Goal: Task Accomplishment & Management: Use online tool/utility

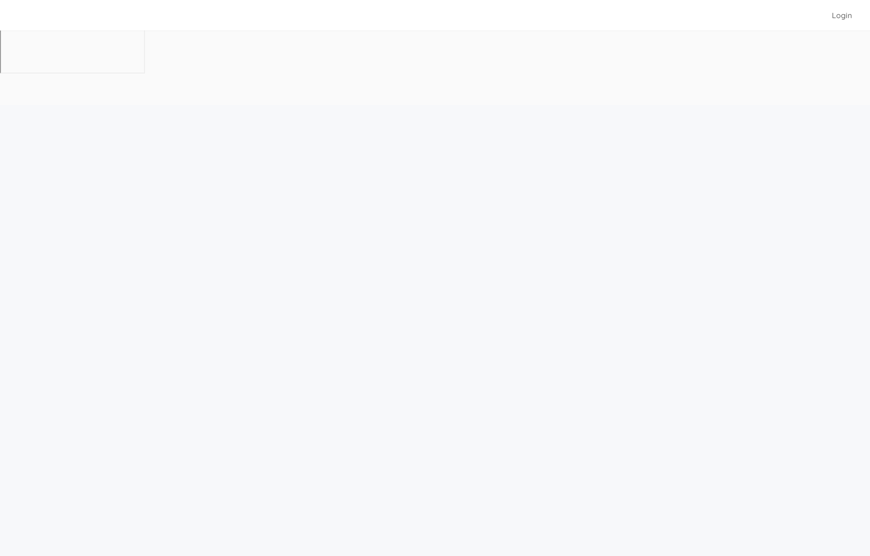
scroll to position [31, 0]
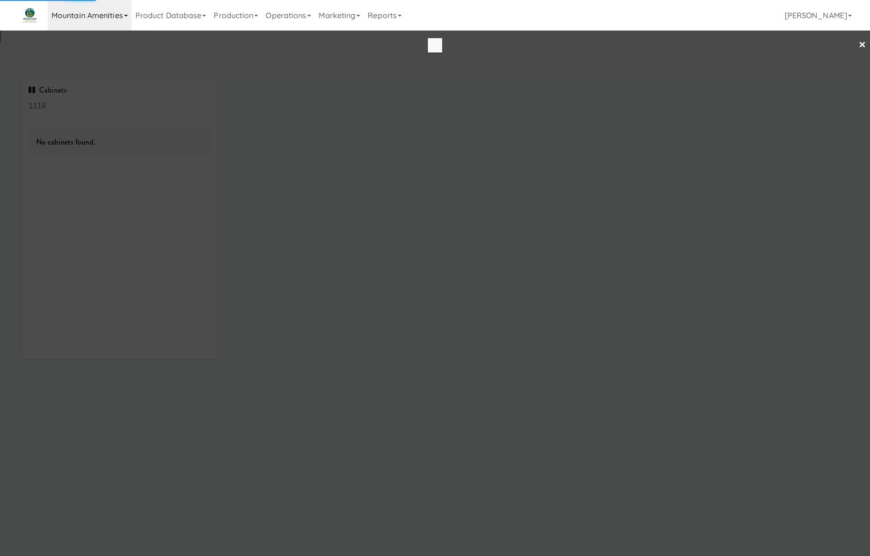
click at [118, 12] on link "Mountain Amenities" at bounding box center [90, 15] width 84 height 31
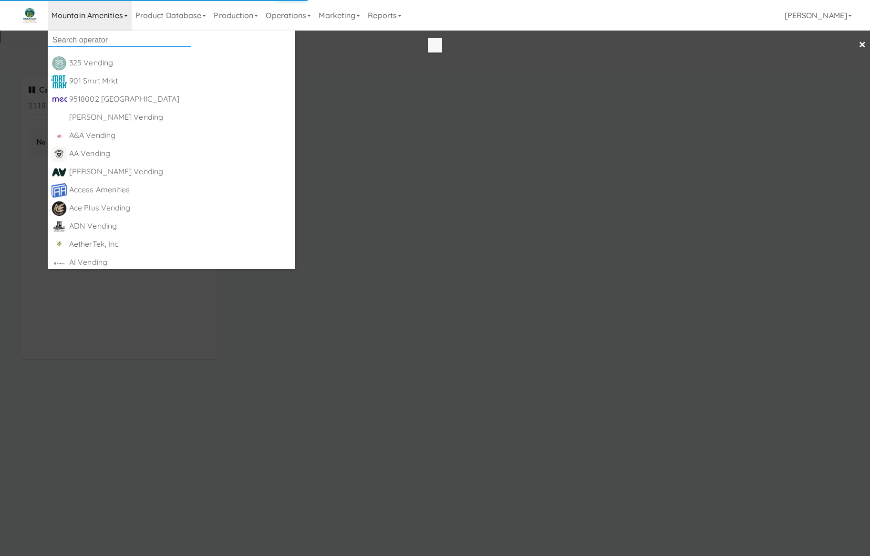
click at [119, 38] on input "text" at bounding box center [119, 40] width 143 height 14
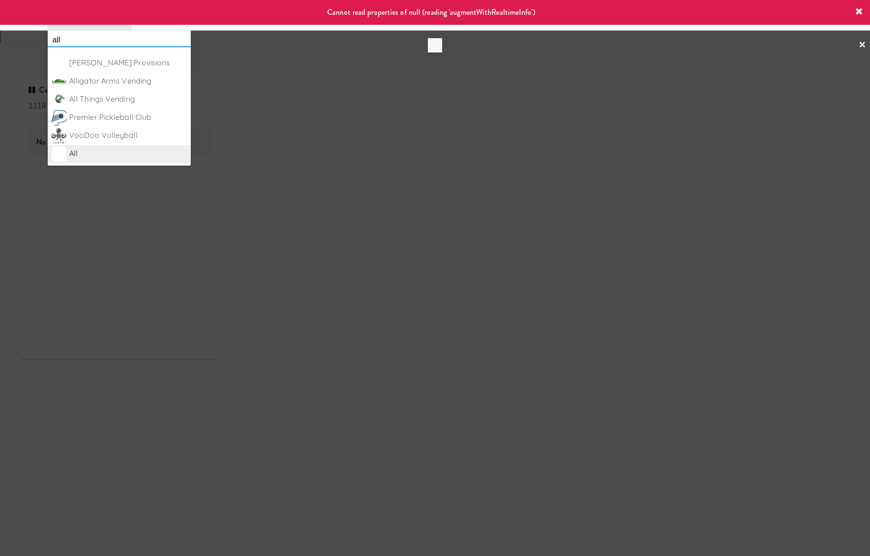
type input "all"
click at [110, 149] on div "All" at bounding box center [128, 153] width 118 height 14
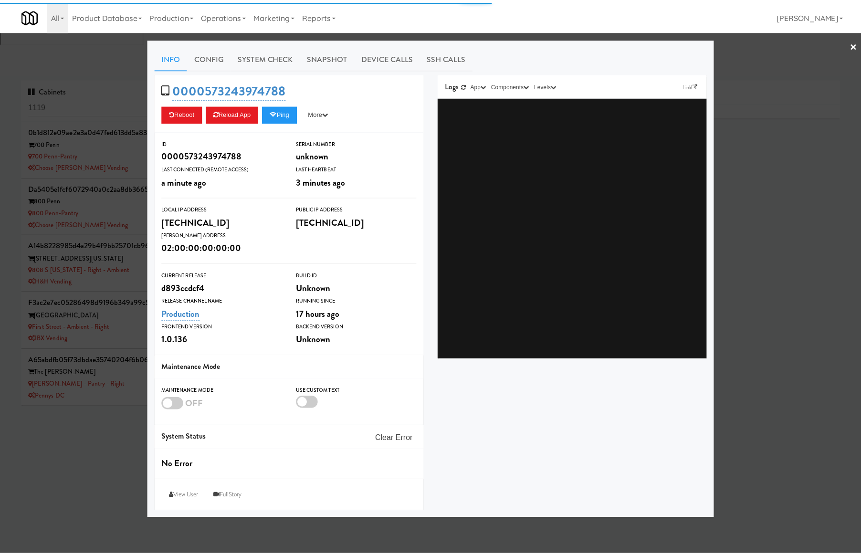
scroll to position [323, 0]
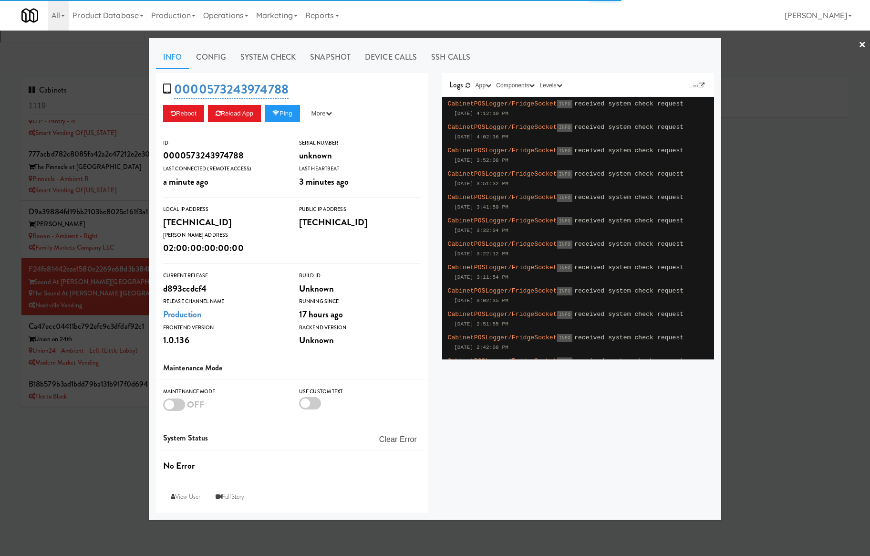
type input "3"
click at [107, 123] on div at bounding box center [435, 278] width 870 height 556
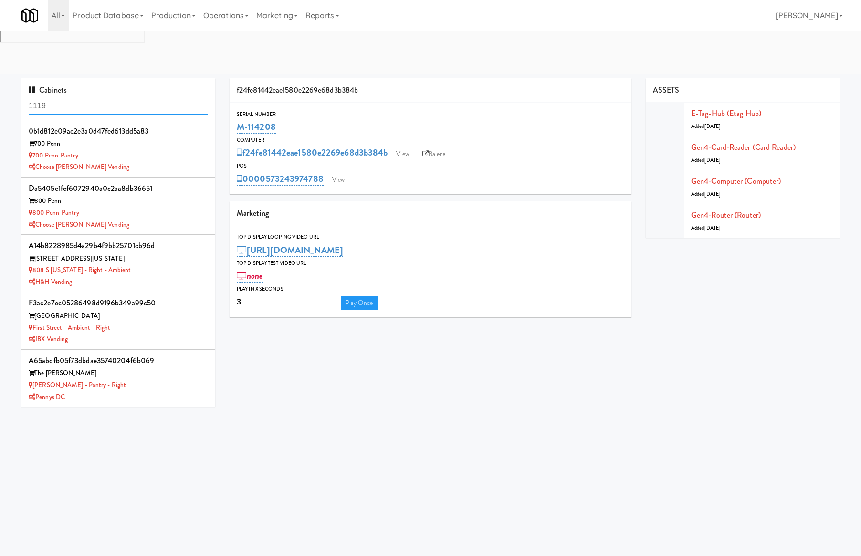
click at [121, 97] on input "1119" at bounding box center [118, 106] width 179 height 18
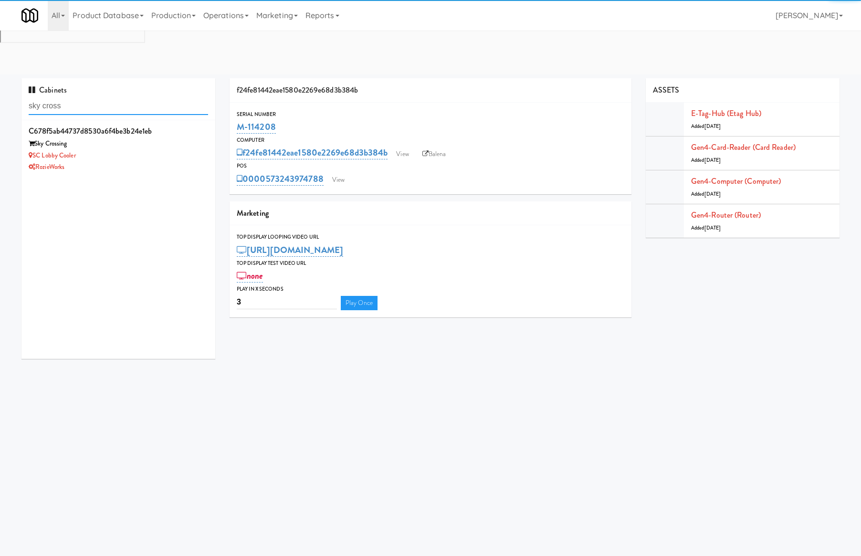
type input "sky cross"
click at [149, 150] on div "SC Lobby Cooler" at bounding box center [118, 156] width 179 height 12
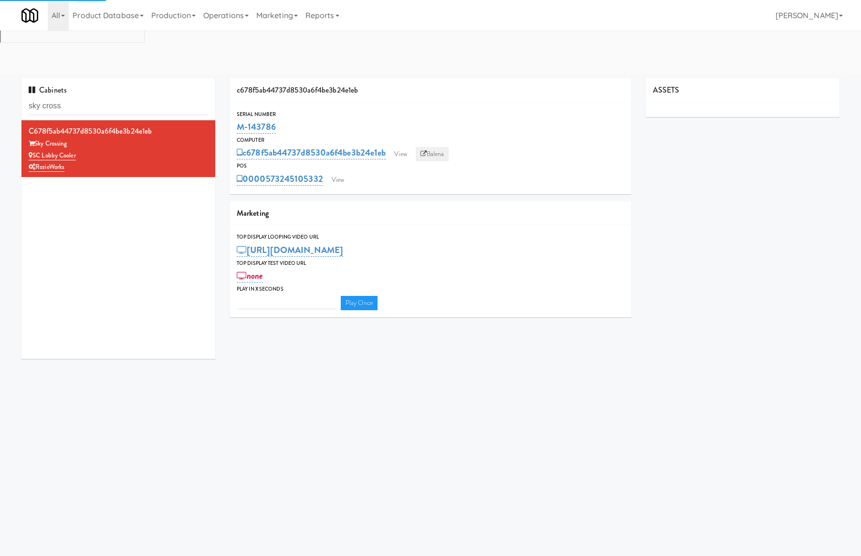
click at [443, 147] on link "Balena" at bounding box center [432, 154] width 33 height 14
type input "3"
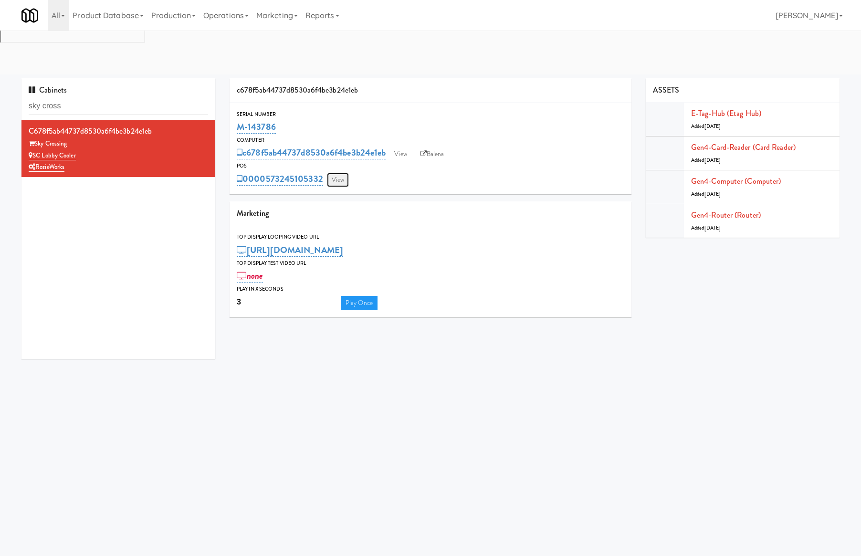
click at [341, 173] on link "View" at bounding box center [338, 180] width 22 height 14
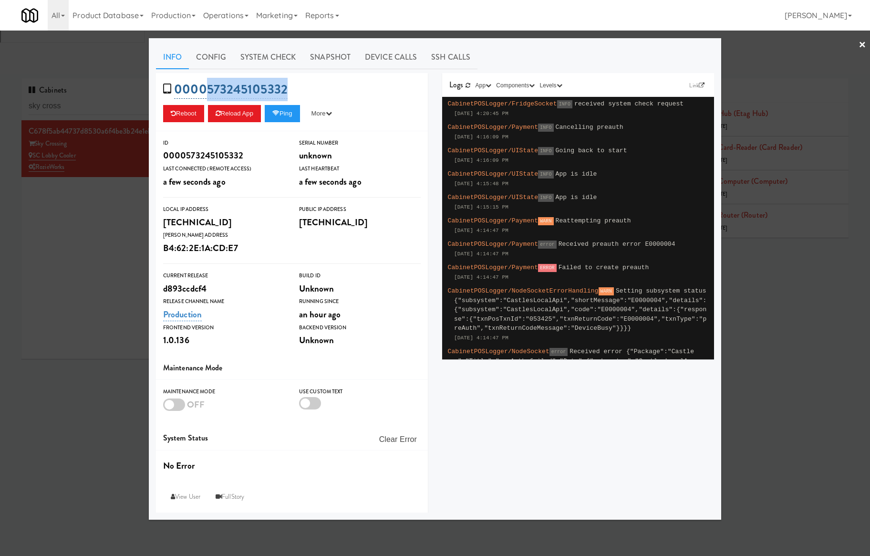
drag, startPoint x: 307, startPoint y: 94, endPoint x: 207, endPoint y: 90, distance: 100.7
click at [207, 90] on div "0000573245105332 Reboot Reload App Ping More Ping Server Restart Server Force R…" at bounding box center [292, 102] width 272 height 58
copy link "573245105332"
click at [92, 197] on div at bounding box center [435, 278] width 870 height 556
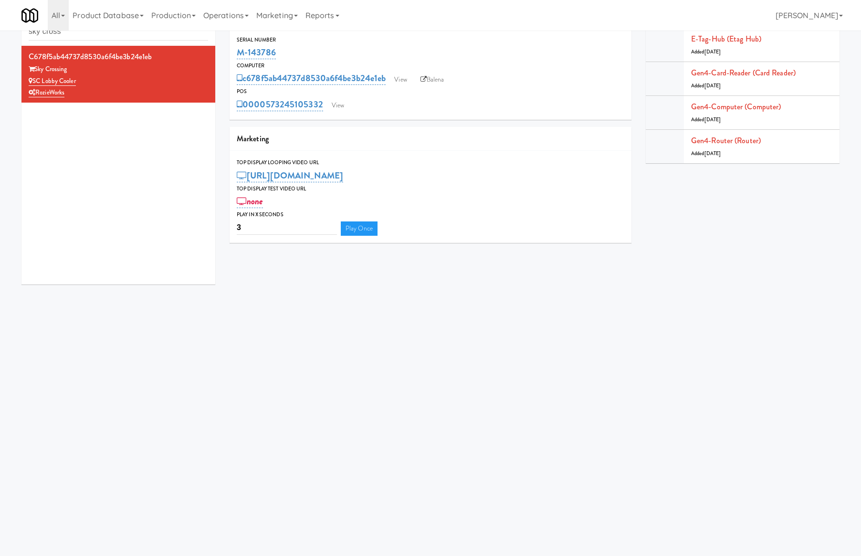
drag, startPoint x: 286, startPoint y: 48, endPoint x: 222, endPoint y: 48, distance: 63.9
click at [222, 48] on div "c678f5ab44737d8530a6f4be3b24e1eb Serial Number M-143786 Computer c678f5ab44737d…" at bounding box center [430, 127] width 416 height 246
copy link "M-143786"
click at [90, 31] on input "sky cross" at bounding box center [118, 32] width 179 height 18
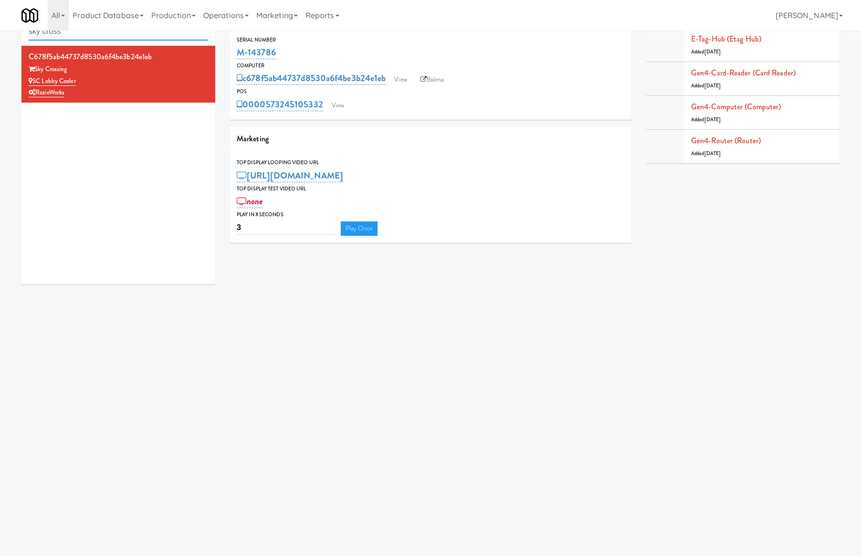
click at [90, 31] on input "sky cross" at bounding box center [118, 32] width 179 height 18
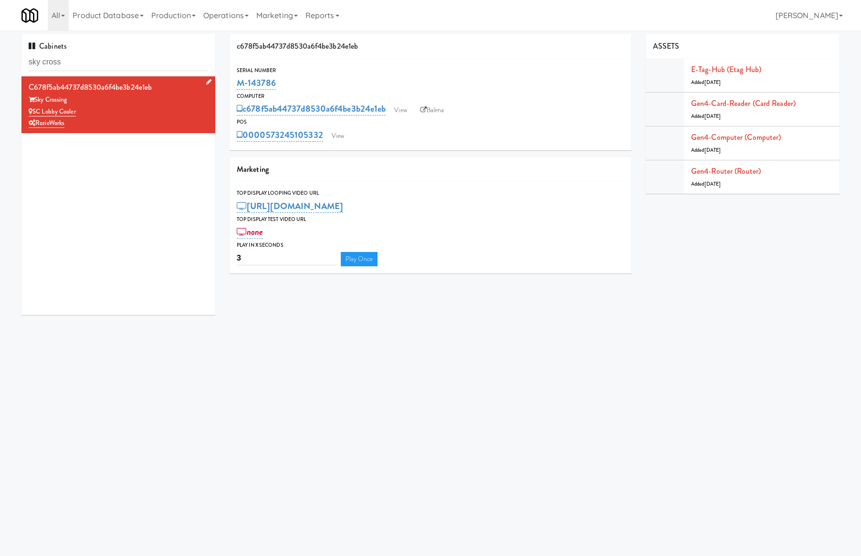
drag, startPoint x: 102, startPoint y: 115, endPoint x: 33, endPoint y: 115, distance: 69.2
click at [33, 115] on div "SC Lobby Cooler" at bounding box center [118, 112] width 179 height 12
copy link "SC Lobby Cooler"
click at [102, 56] on input "sky cross" at bounding box center [118, 62] width 179 height 18
click at [103, 56] on input "sky cross" at bounding box center [118, 62] width 179 height 18
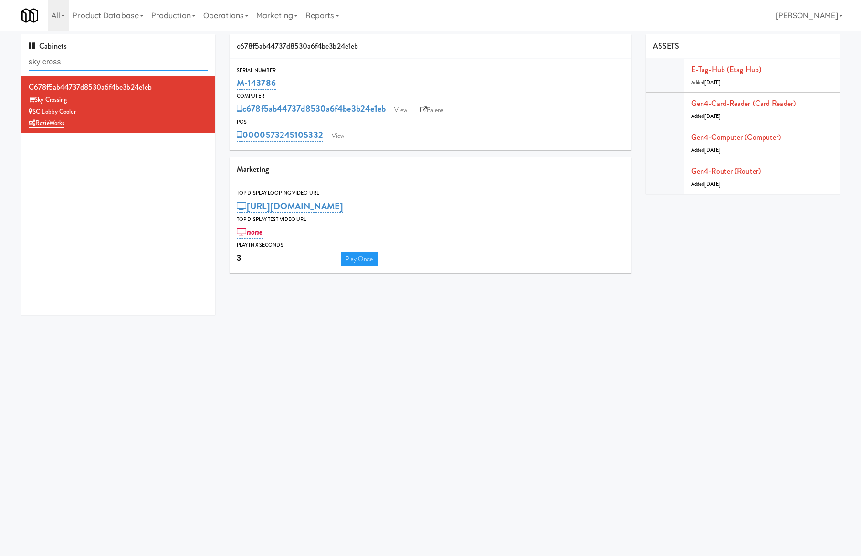
click at [104, 56] on input "sky cross" at bounding box center [118, 62] width 179 height 18
paste input "Harwood on Cave Creek Gym Coole"
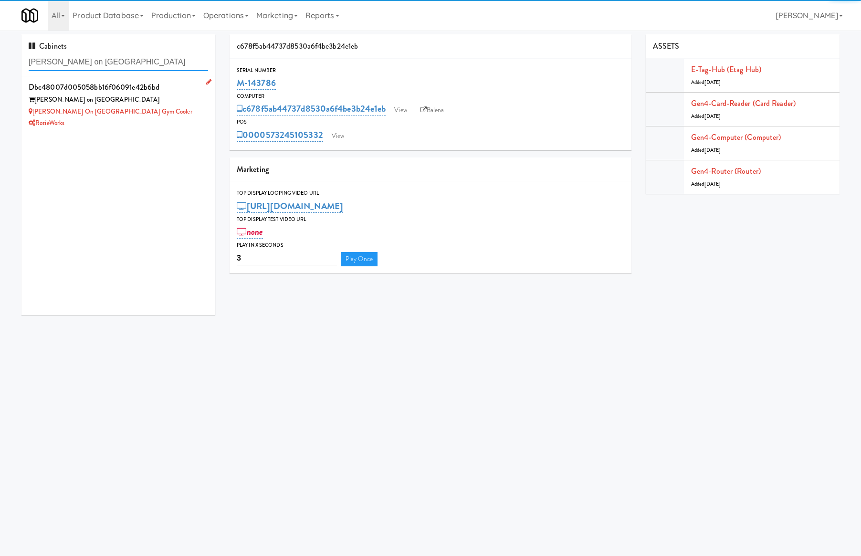
type input "Harwood on Cave Creek Gym Coole"
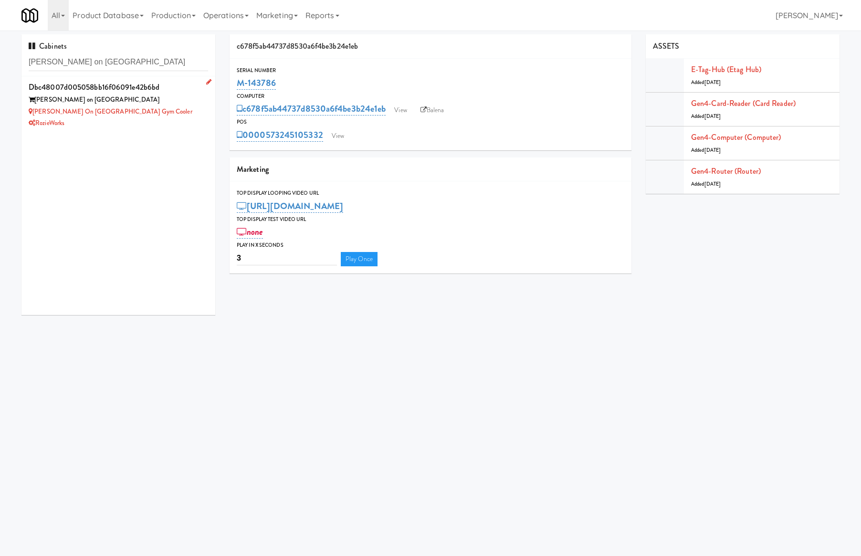
click at [154, 115] on div "Harwood on Cave Creek Gym Cooler" at bounding box center [118, 112] width 179 height 12
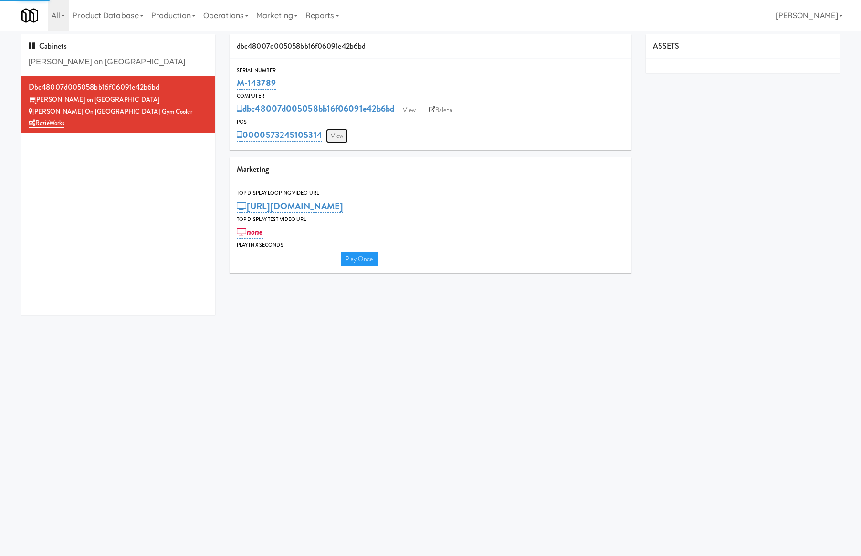
type input "3"
click at [338, 134] on link "View" at bounding box center [337, 136] width 22 height 14
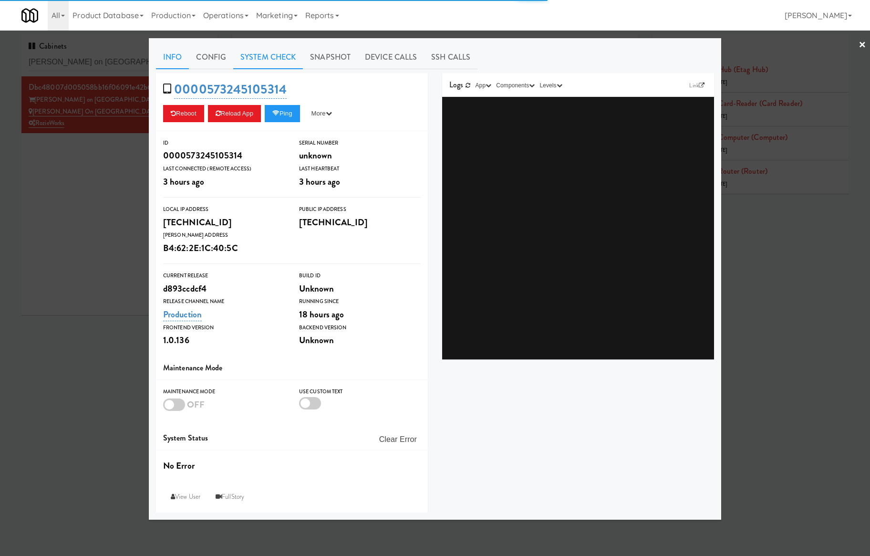
click at [289, 54] on link "System Check" at bounding box center [268, 57] width 70 height 24
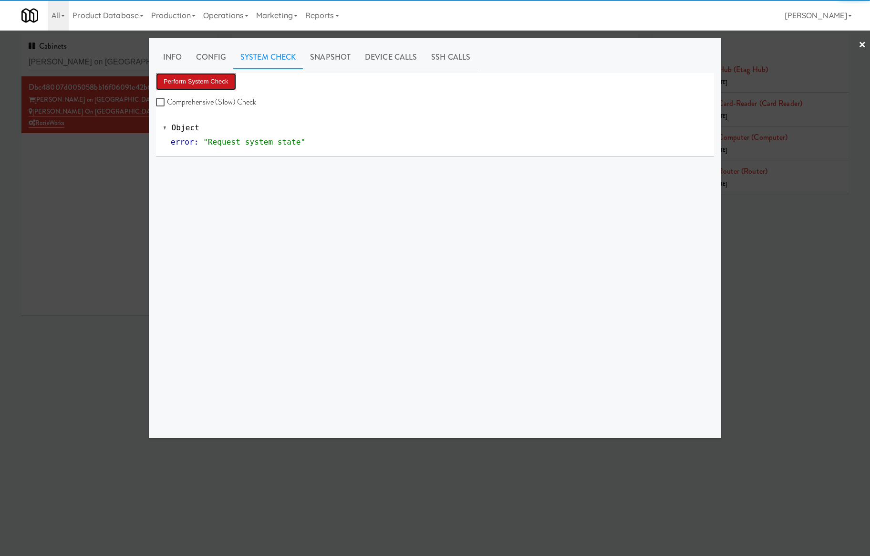
click at [219, 79] on button "Perform System Check" at bounding box center [196, 81] width 80 height 17
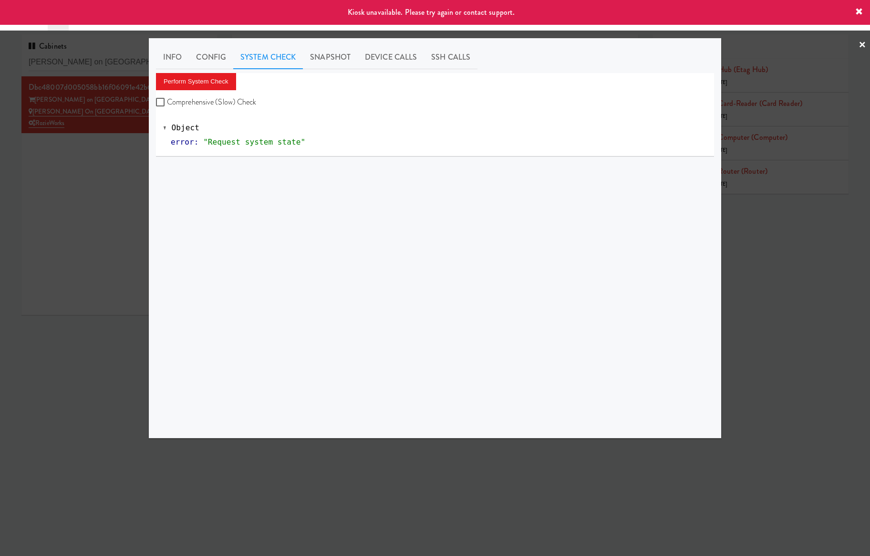
click at [131, 163] on div at bounding box center [435, 278] width 870 height 556
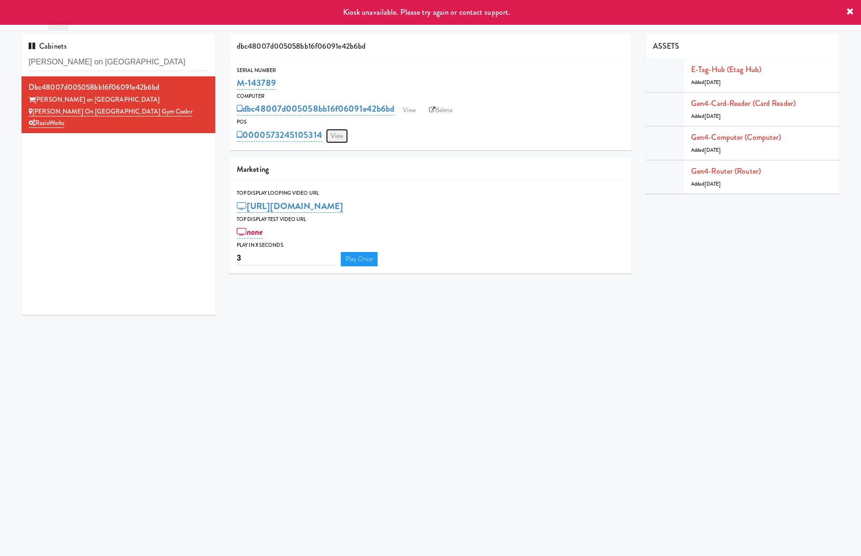
click at [336, 138] on link "View" at bounding box center [337, 136] width 22 height 14
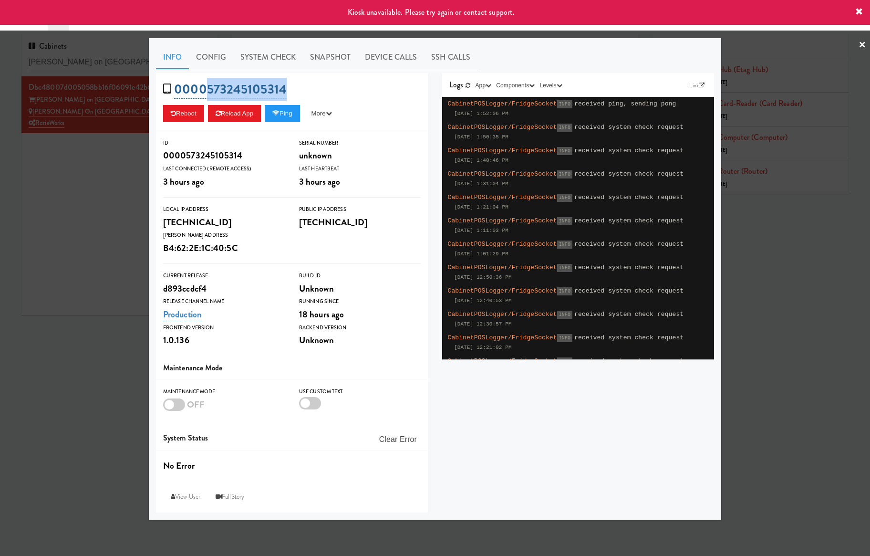
drag, startPoint x: 305, startPoint y: 85, endPoint x: 208, endPoint y: 88, distance: 96.9
click at [208, 88] on div "0000573245105314 Reboot Reload App Ping More Ping Server Restart Server Force R…" at bounding box center [292, 102] width 272 height 58
copy link "573245105314"
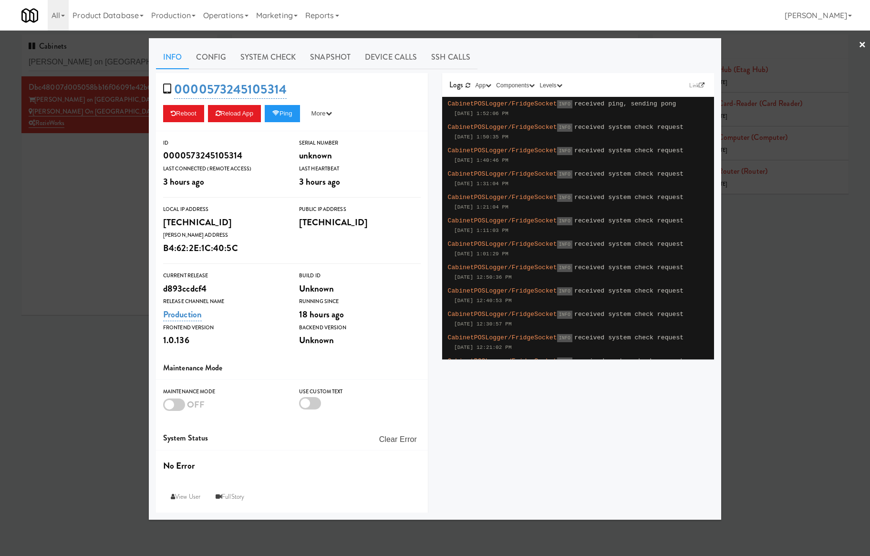
click at [87, 189] on div at bounding box center [435, 278] width 870 height 556
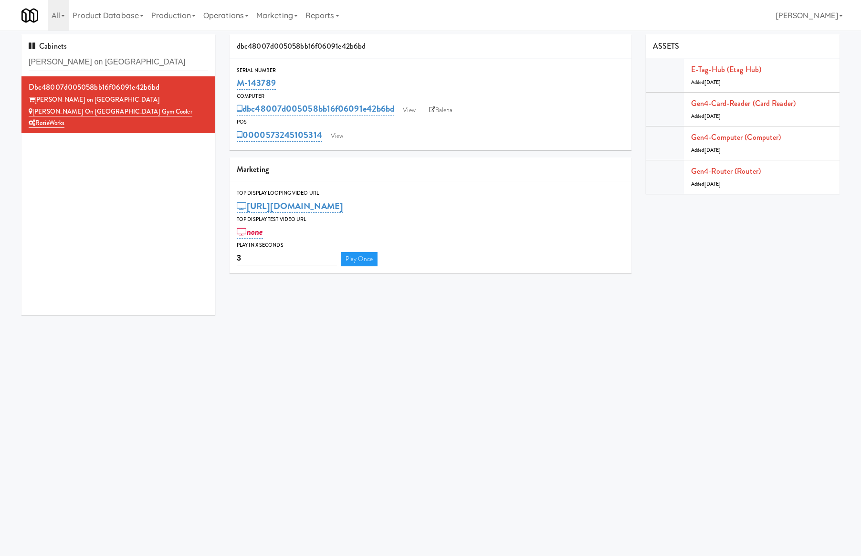
drag, startPoint x: 442, startPoint y: 107, endPoint x: 465, endPoint y: 88, distance: 29.5
click at [442, 108] on link "Balena" at bounding box center [440, 110] width 33 height 14
click at [340, 132] on link "View" at bounding box center [337, 136] width 22 height 14
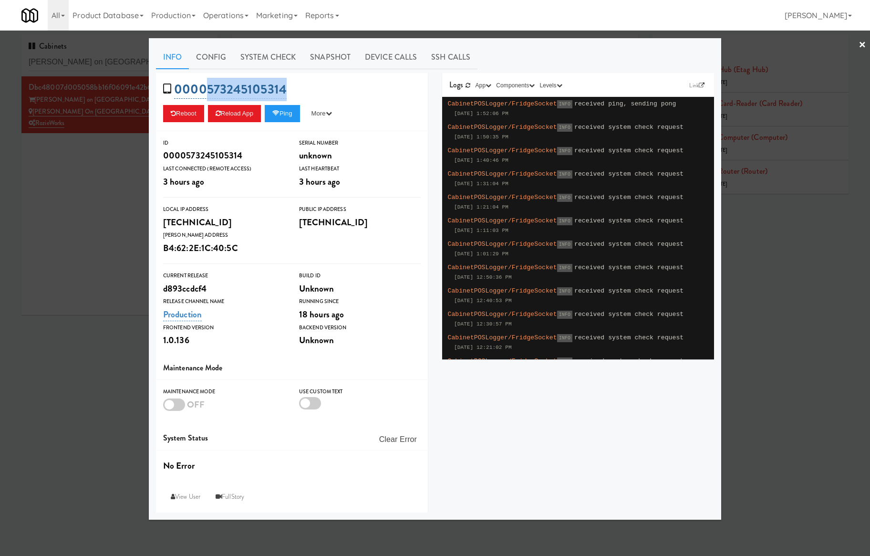
drag, startPoint x: 304, startPoint y: 87, endPoint x: 208, endPoint y: 81, distance: 95.6
click at [208, 81] on div "0000573245105314 Reboot Reload App Ping More Ping Server Restart Server Force R…" at bounding box center [292, 102] width 272 height 58
copy link "573245105314"
click at [273, 54] on link "System Check" at bounding box center [268, 57] width 70 height 24
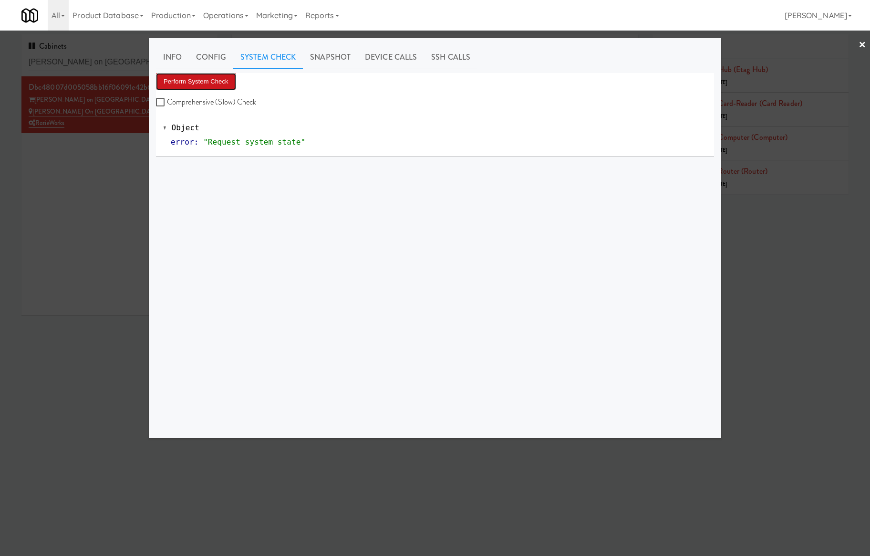
click at [215, 80] on button "Perform System Check" at bounding box center [196, 81] width 80 height 17
click at [219, 76] on button "Perform System Check" at bounding box center [196, 81] width 80 height 17
click at [220, 75] on button "Perform System Check" at bounding box center [196, 81] width 80 height 17
click at [269, 63] on link "System Check" at bounding box center [268, 57] width 70 height 24
click at [205, 74] on button "Perform System Check" at bounding box center [196, 81] width 80 height 17
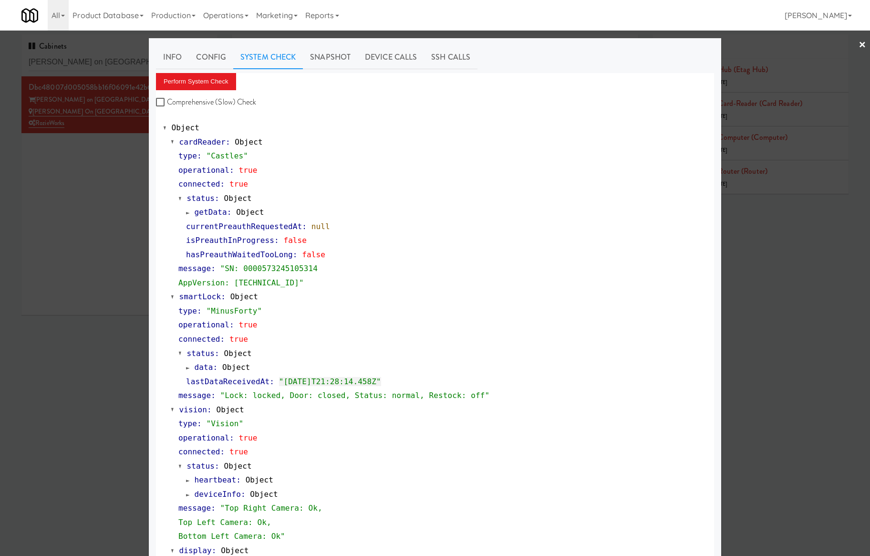
click at [74, 178] on div at bounding box center [435, 278] width 870 height 556
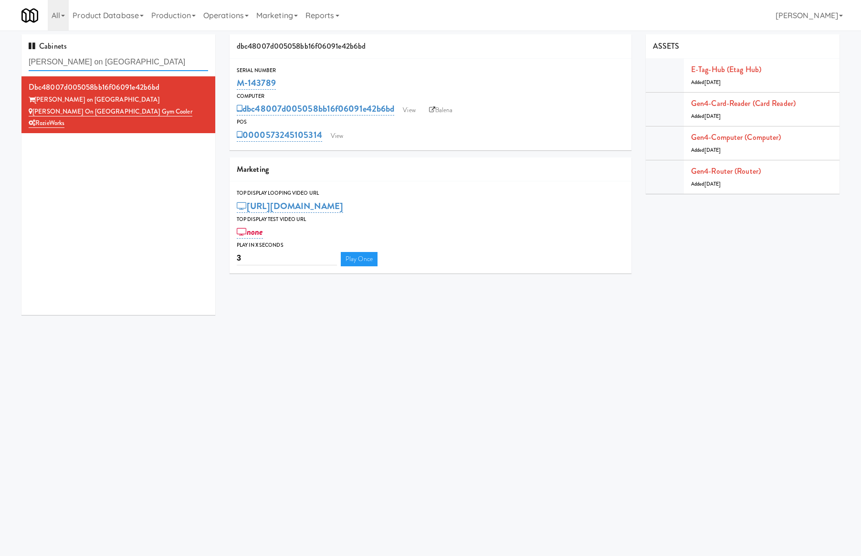
click at [126, 59] on input "Harwood on Cave Creek Gym Coole" at bounding box center [118, 62] width 179 height 18
click at [128, 59] on input "Harwood on Cave Creek Gym Coole" at bounding box center [118, 62] width 179 height 18
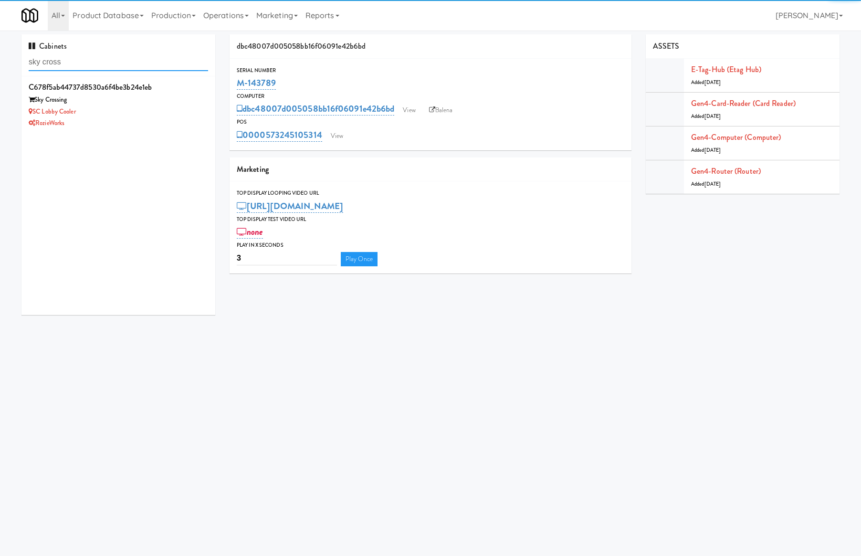
type input "sky cross"
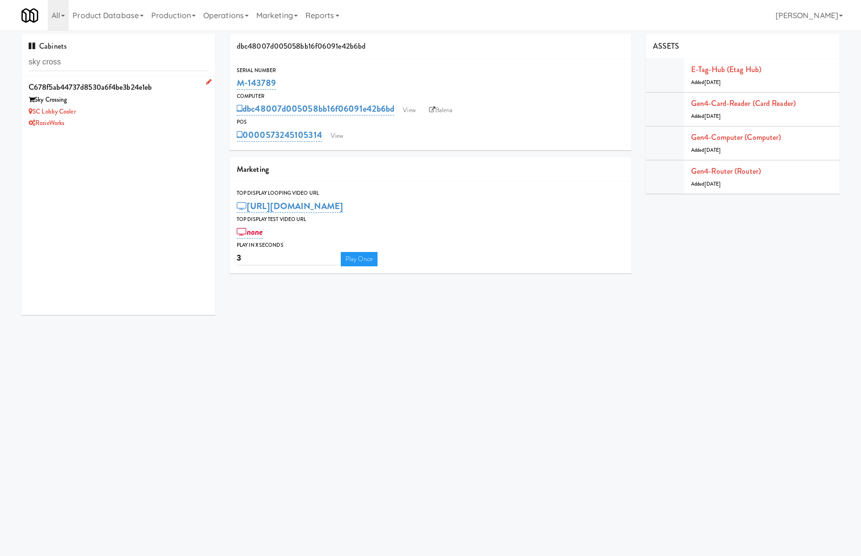
click at [126, 117] on div "RozieWorks" at bounding box center [118, 123] width 179 height 12
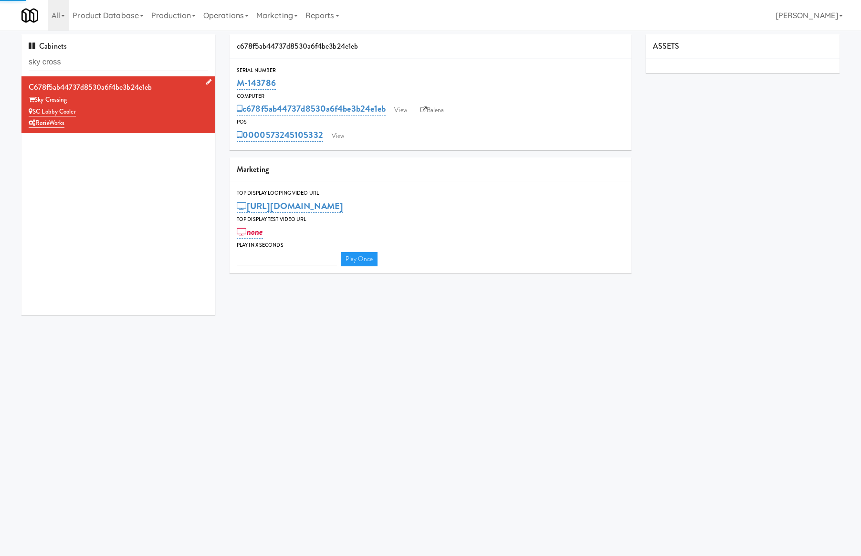
type input "3"
click at [342, 135] on link "View" at bounding box center [338, 136] width 22 height 14
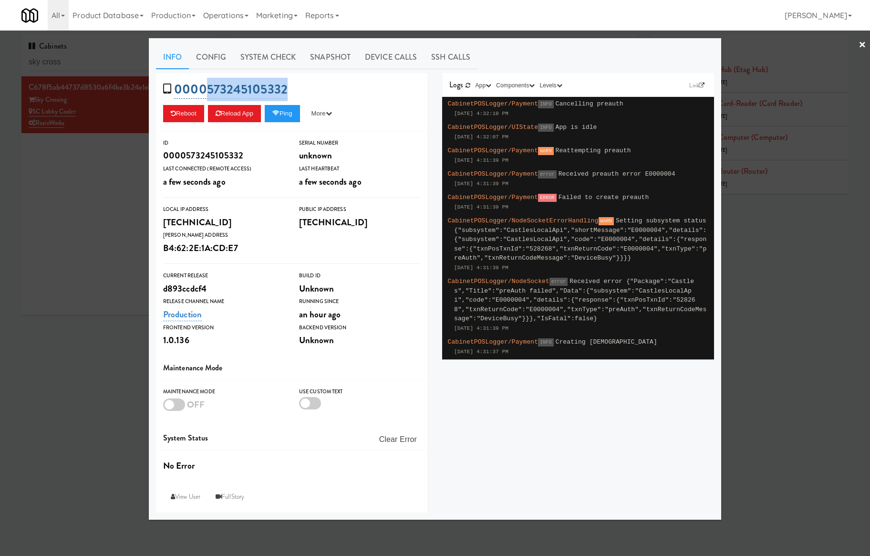
drag, startPoint x: 302, startPoint y: 92, endPoint x: 205, endPoint y: 92, distance: 96.9
click at [205, 92] on div "0000573245105332 Reboot Reload App Ping More Ping Server Restart Server Force R…" at bounding box center [292, 102] width 272 height 58
copy link "573245105332"
click at [74, 68] on div at bounding box center [435, 278] width 870 height 556
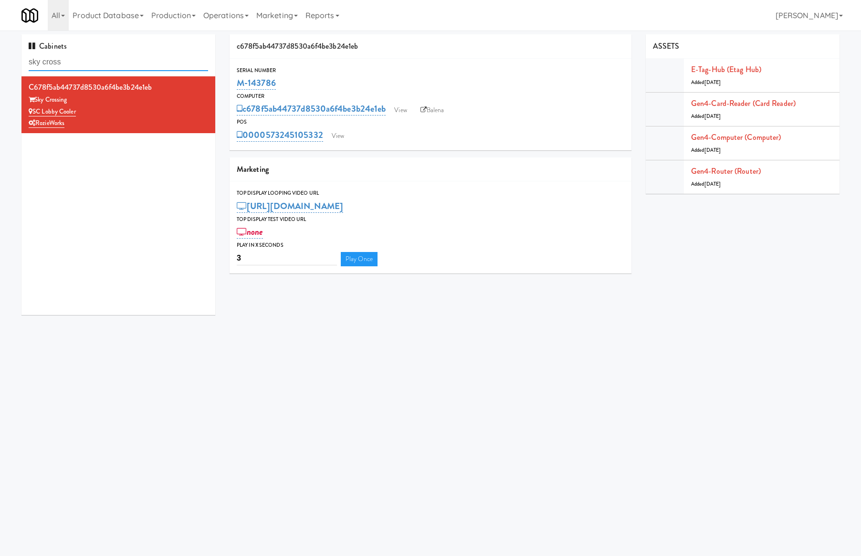
click at [74, 68] on input "sky cross" at bounding box center [118, 62] width 179 height 18
paste input "Union24 - Combo - (Big Lobby"
type input "Union24 - Combo - (Big Lobby"
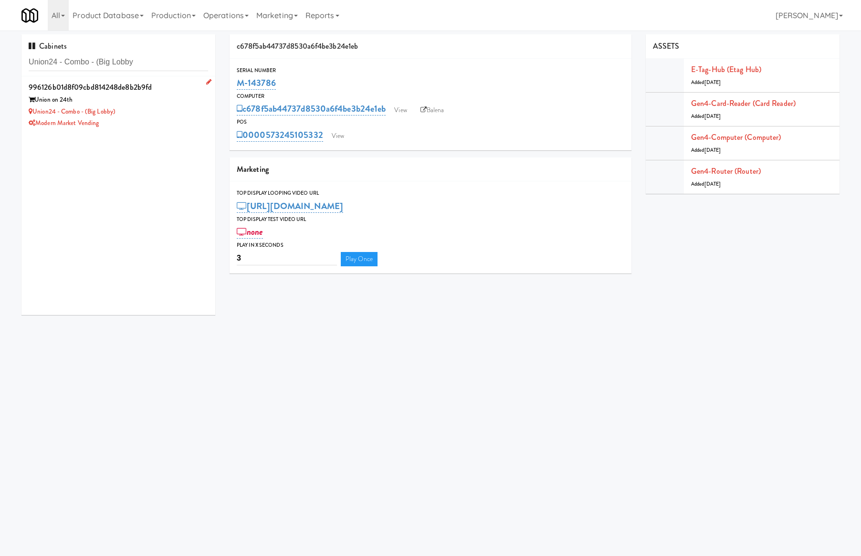
drag, startPoint x: 130, startPoint y: 119, endPoint x: 147, endPoint y: 119, distance: 17.2
click at [131, 119] on div "Modern Market Vending" at bounding box center [118, 123] width 179 height 12
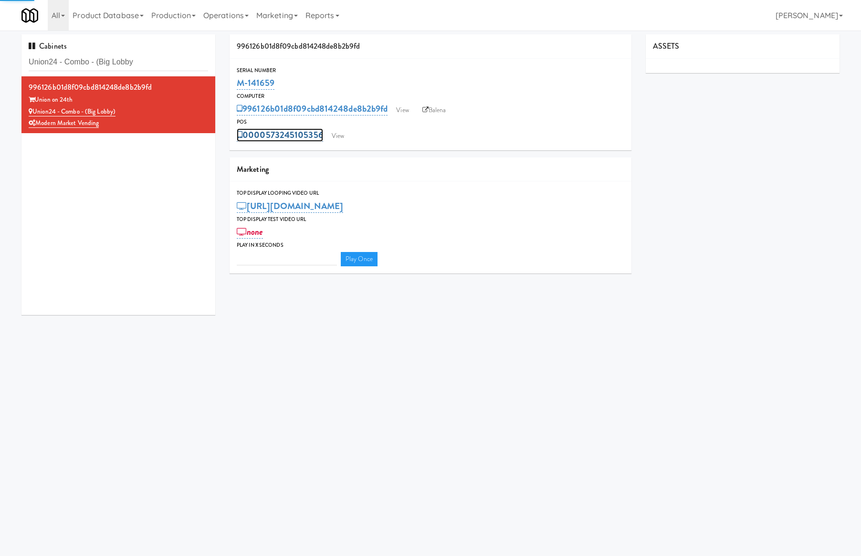
type input "3"
click at [313, 136] on link "0000573245105356" at bounding box center [280, 134] width 86 height 13
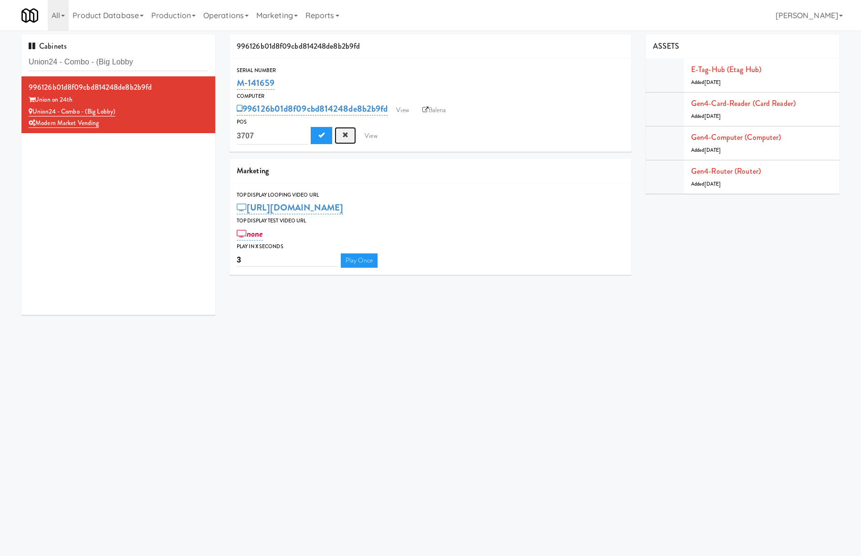
click at [345, 138] on span "Cancel" at bounding box center [345, 135] width 6 height 6
click at [345, 138] on link "View" at bounding box center [338, 136] width 22 height 14
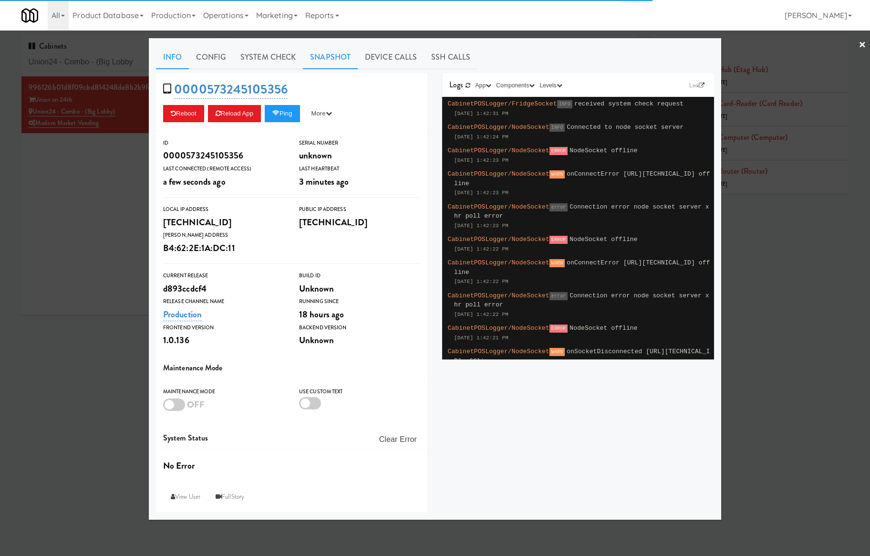
click at [329, 64] on link "Snapshot" at bounding box center [330, 57] width 55 height 24
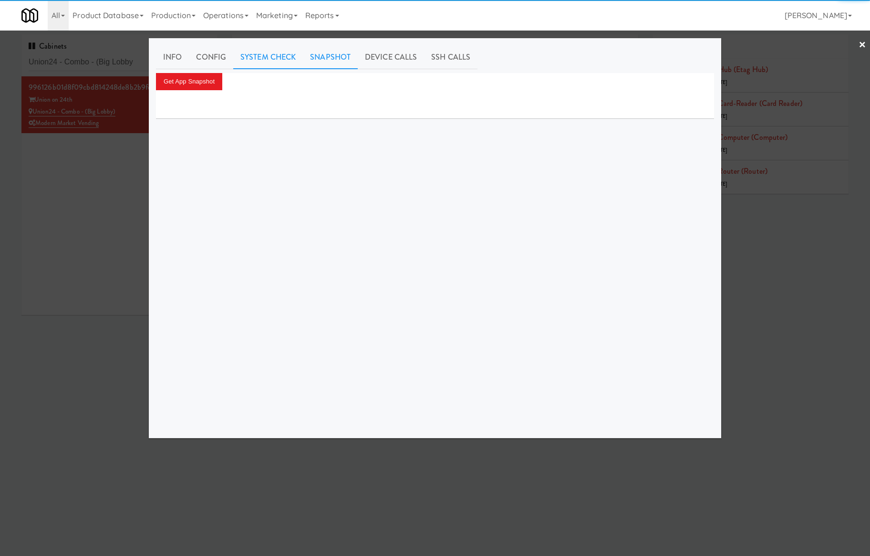
click at [287, 56] on link "System Check" at bounding box center [268, 57] width 70 height 24
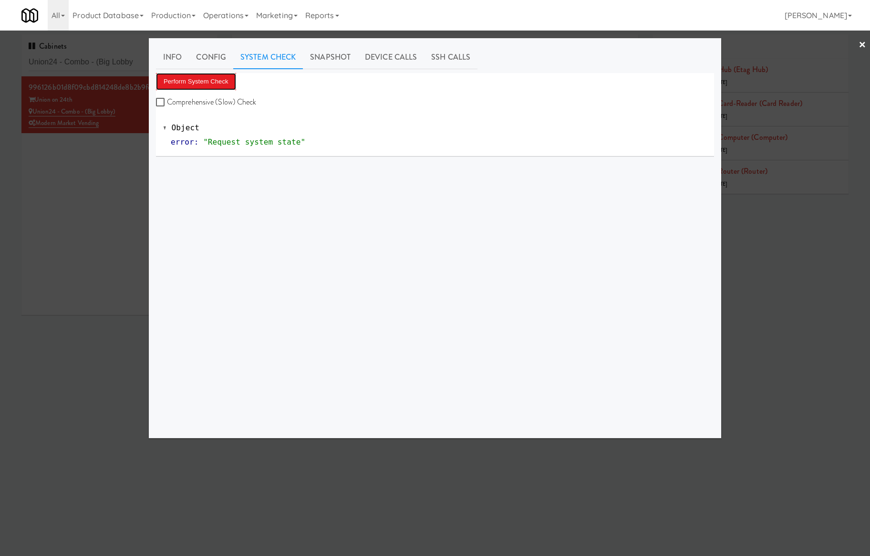
click at [220, 81] on button "Perform System Check" at bounding box center [196, 81] width 80 height 17
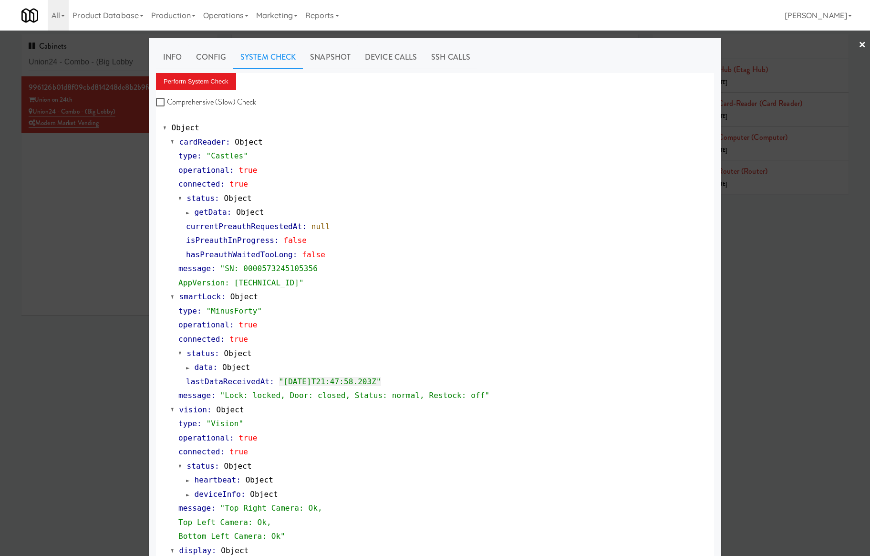
click at [111, 192] on div at bounding box center [435, 278] width 870 height 556
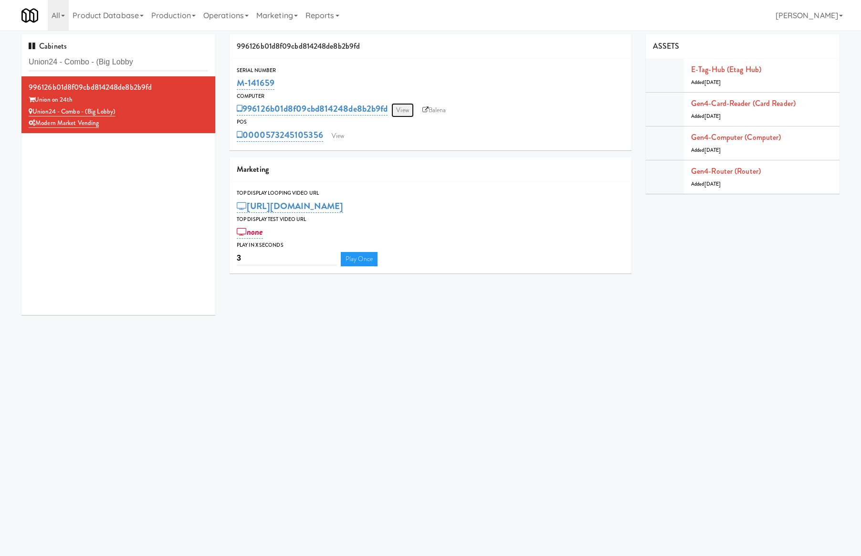
click at [406, 107] on link "View" at bounding box center [402, 110] width 22 height 14
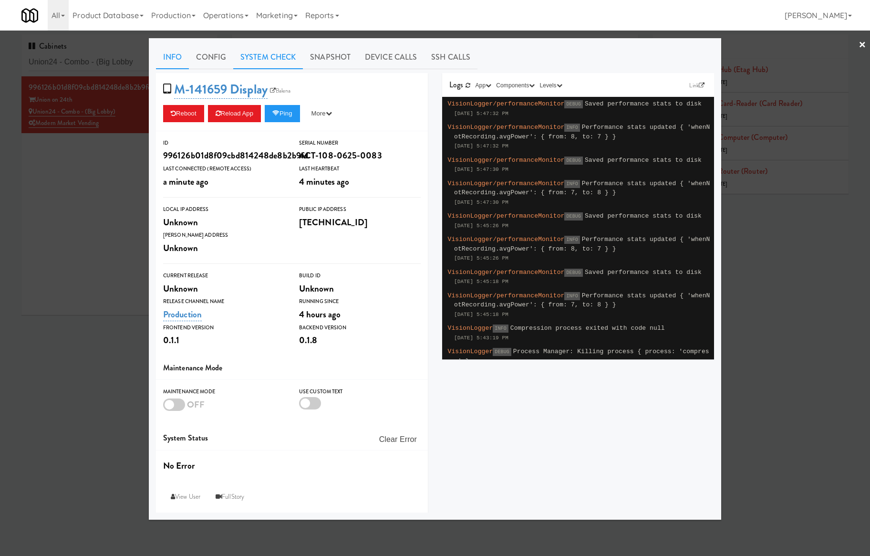
click at [285, 56] on link "System Check" at bounding box center [268, 57] width 70 height 24
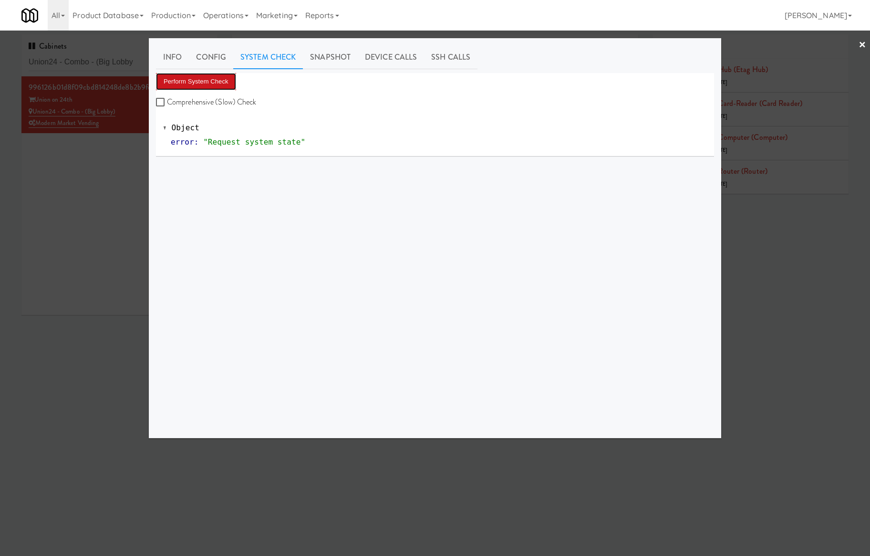
click at [232, 78] on button "Perform System Check" at bounding box center [196, 81] width 80 height 17
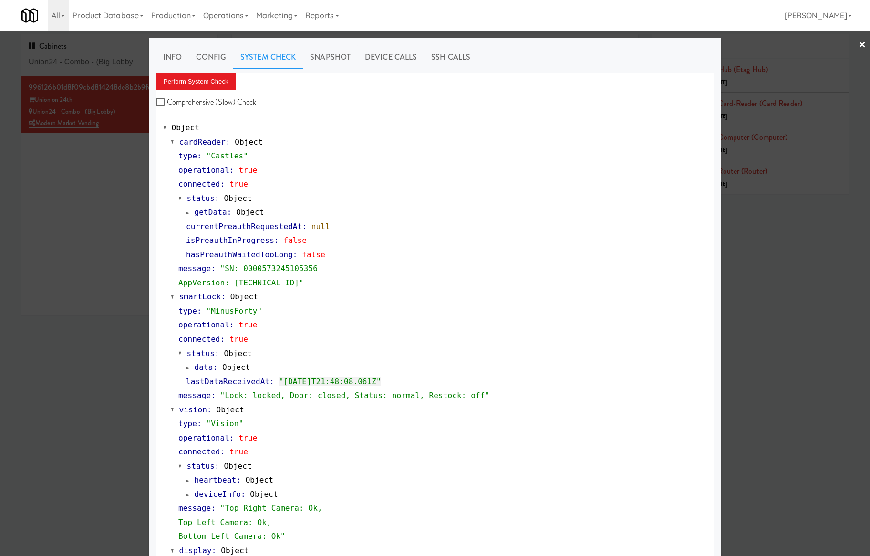
click at [79, 62] on div at bounding box center [435, 278] width 870 height 556
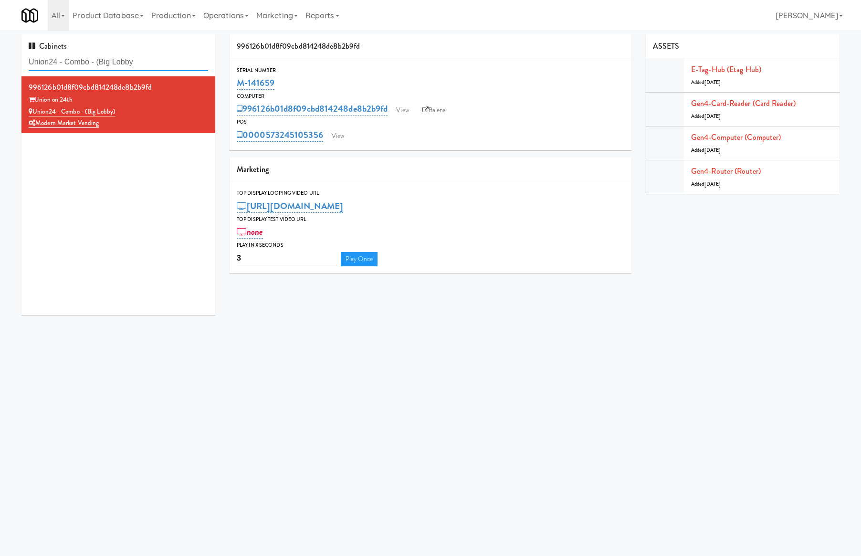
click at [79, 62] on input "Union24 - Combo - (Big Lobby" at bounding box center [118, 62] width 179 height 18
paste input "5 Mockingbird"
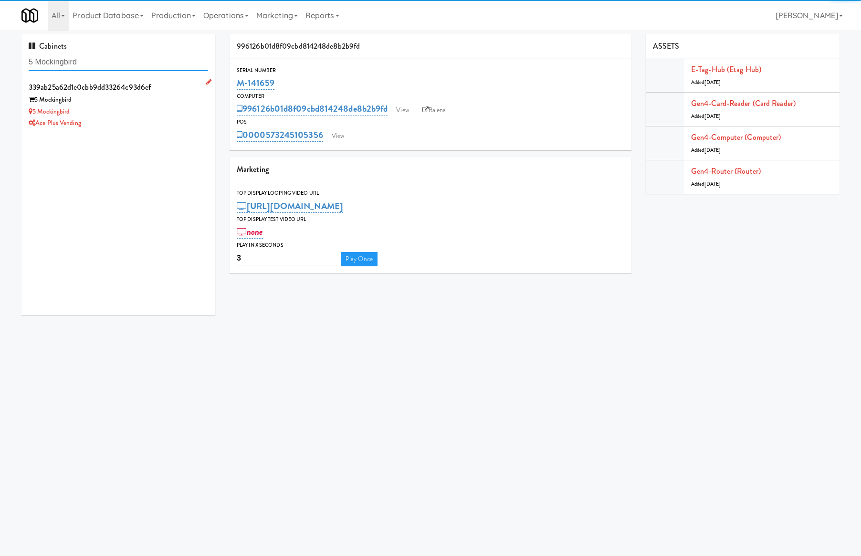
type input "5 Mockingbird"
click at [117, 114] on div "5 Mockingbird" at bounding box center [118, 112] width 179 height 12
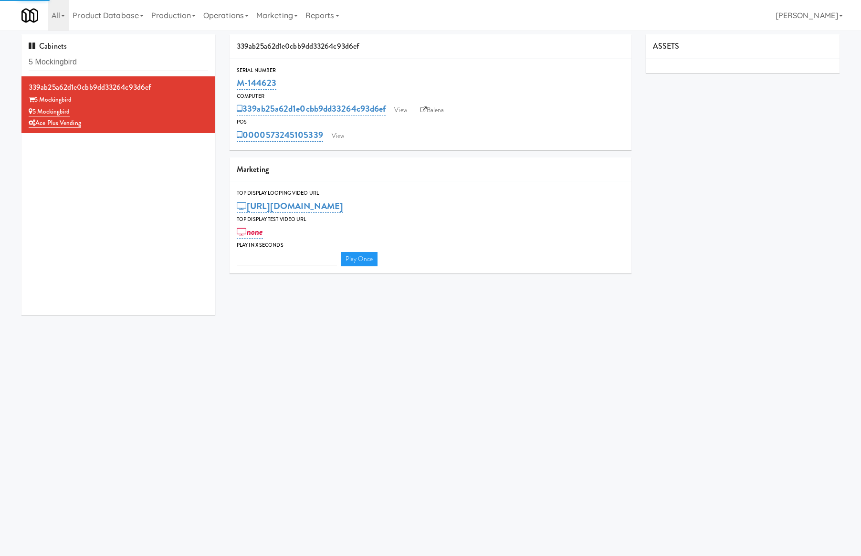
click at [350, 138] on div "0000573245105339 View" at bounding box center [430, 135] width 387 height 16
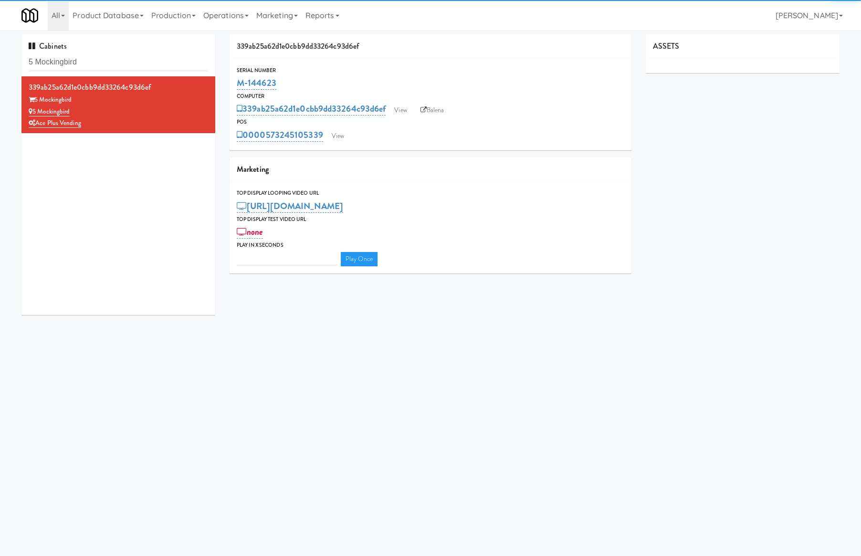
type input "3"
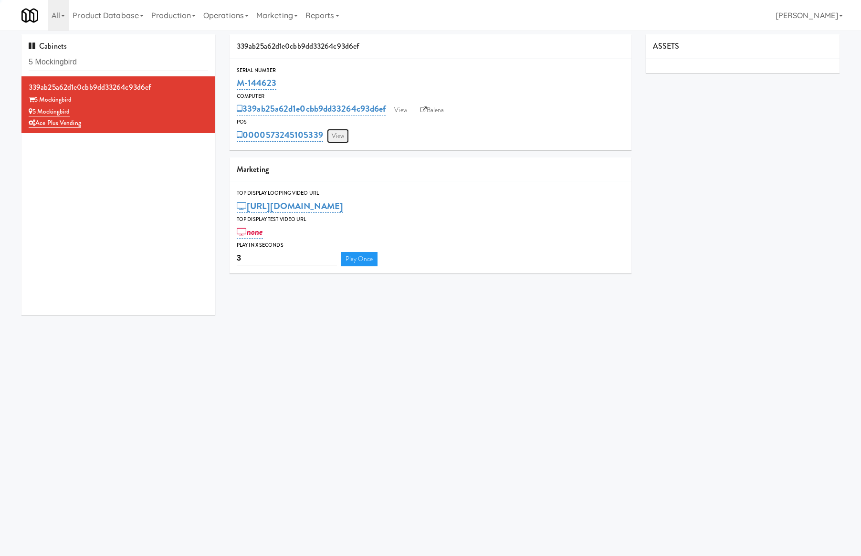
click at [340, 136] on link "View" at bounding box center [338, 136] width 22 height 14
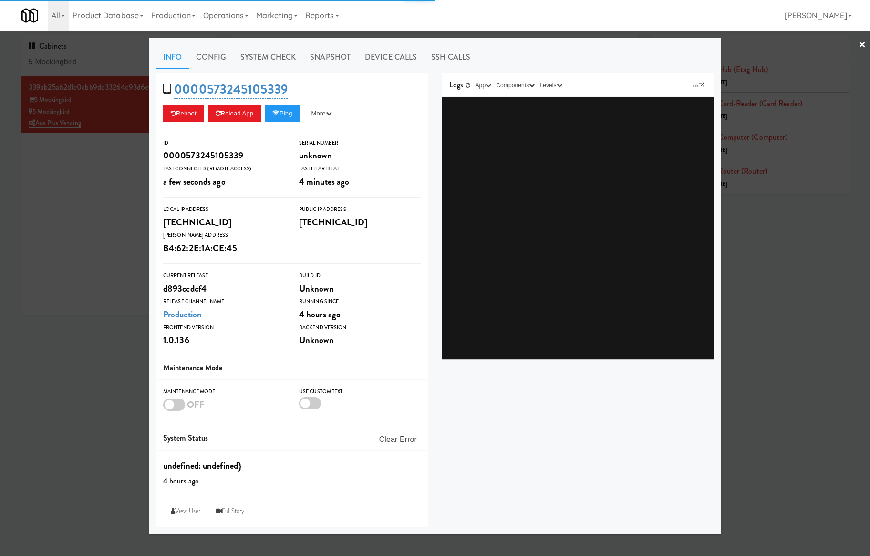
click at [258, 54] on link "System Check" at bounding box center [268, 57] width 70 height 24
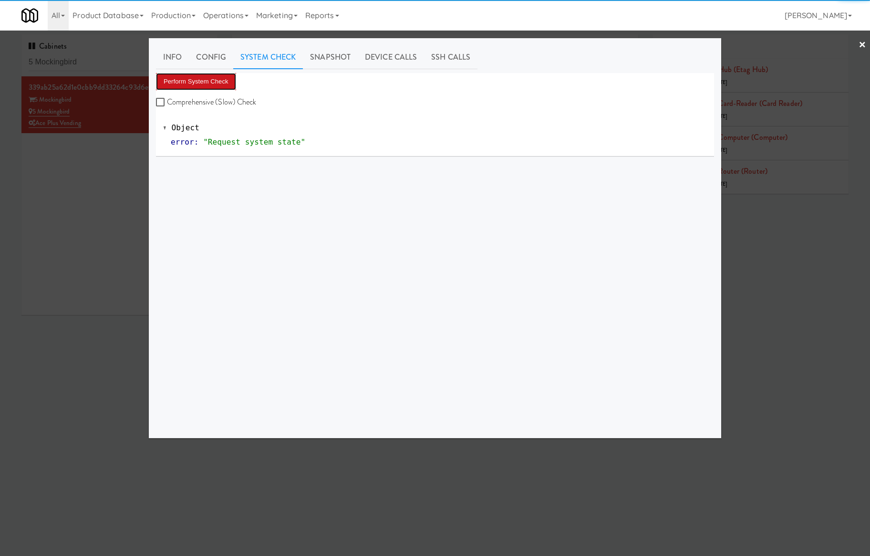
click at [199, 75] on button "Perform System Check" at bounding box center [196, 81] width 80 height 17
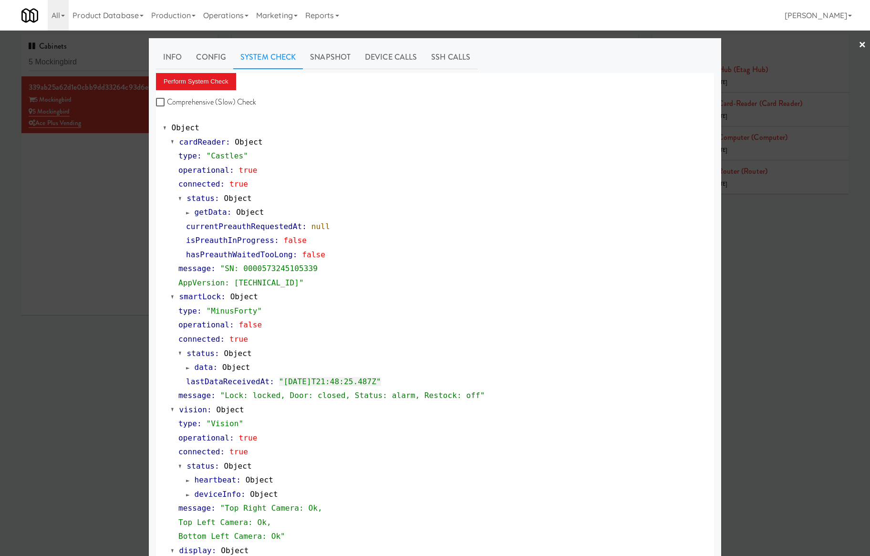
click at [98, 55] on div at bounding box center [435, 278] width 870 height 556
click at [98, 55] on input "5 Mockingbird" at bounding box center [120, 62] width 182 height 18
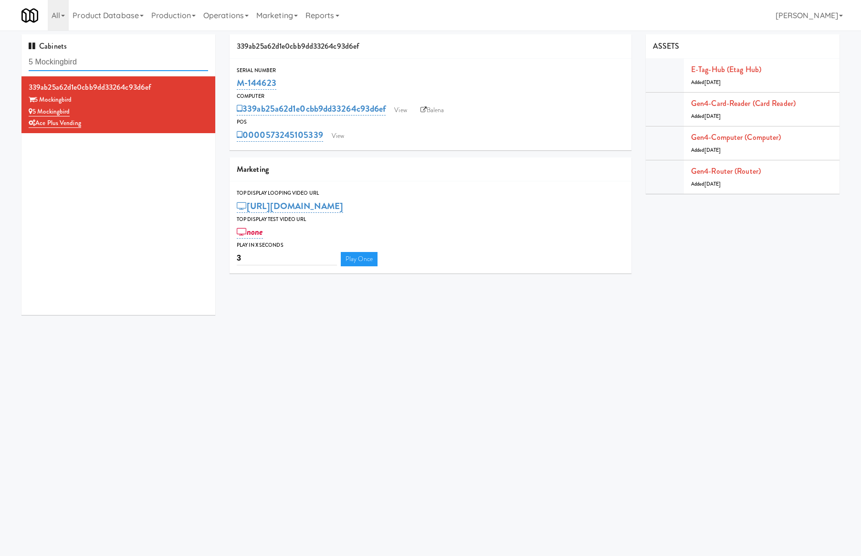
click at [98, 55] on input "5 Mockingbird" at bounding box center [118, 62] width 179 height 18
paste input "[PERSON_NAME] - Cooler - Right"
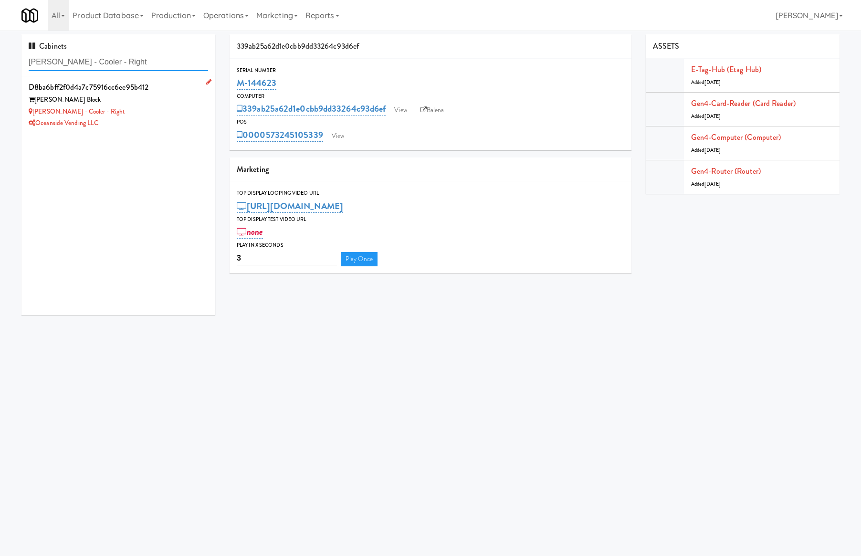
type input "[PERSON_NAME] - Cooler - Right"
click at [137, 123] on div "Oceanside Vending LLC" at bounding box center [118, 123] width 179 height 12
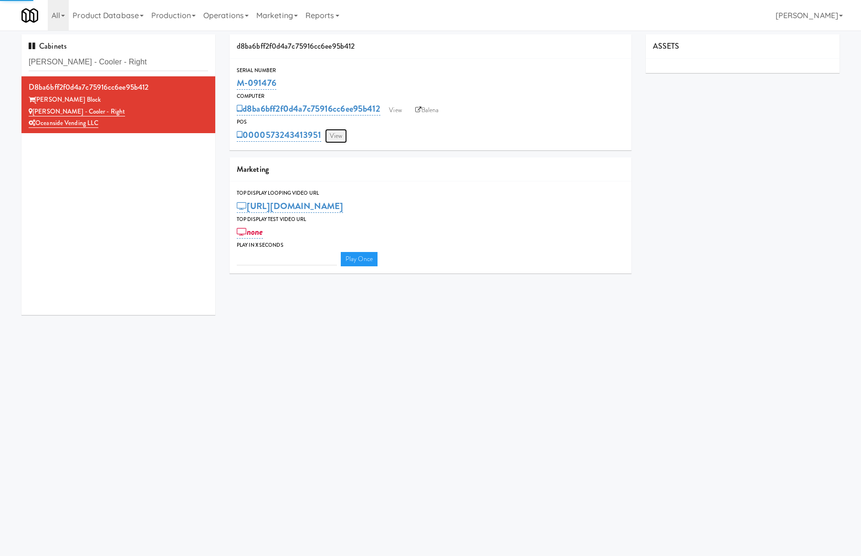
click at [344, 137] on link "View" at bounding box center [336, 136] width 22 height 14
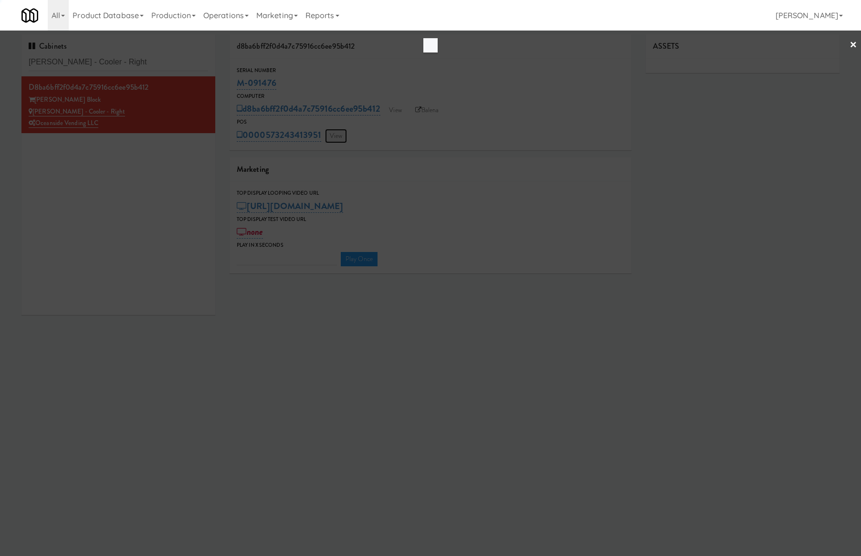
type input "3"
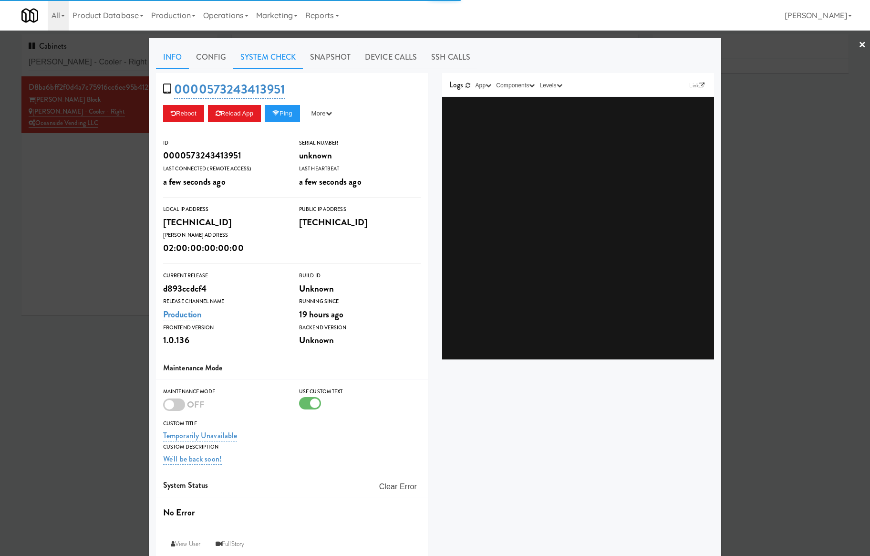
click at [263, 65] on link "System Check" at bounding box center [268, 57] width 70 height 24
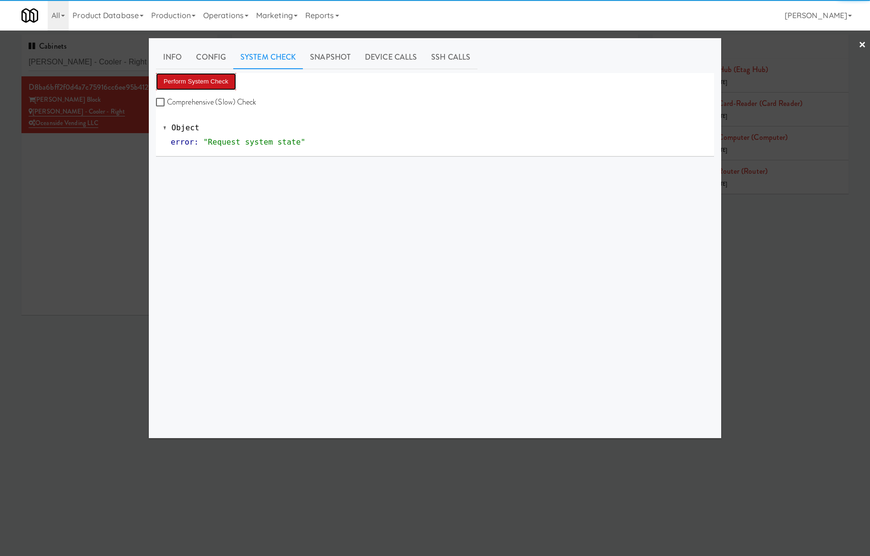
click at [206, 83] on button "Perform System Check" at bounding box center [196, 81] width 80 height 17
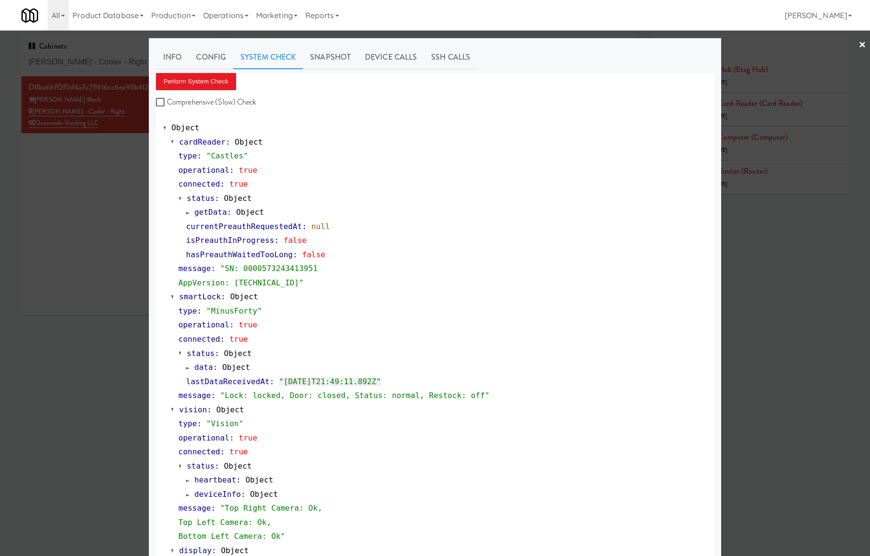
click at [128, 182] on div at bounding box center [435, 278] width 870 height 556
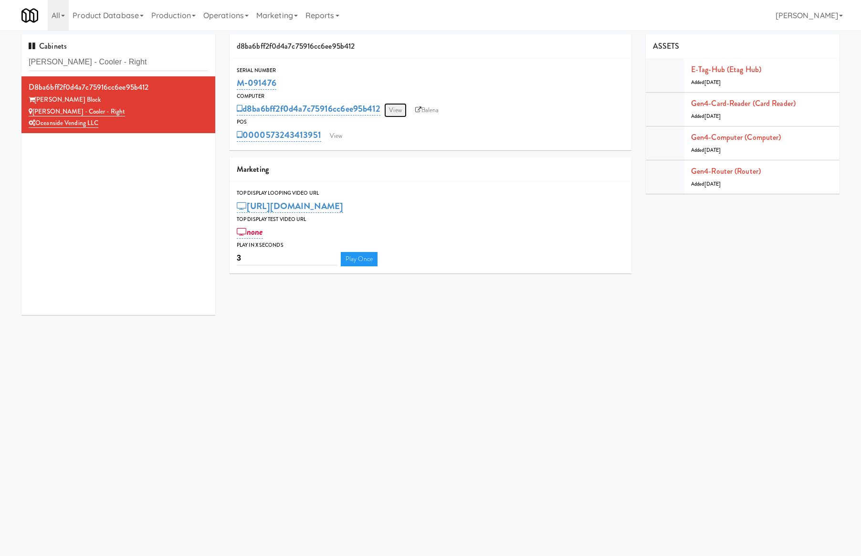
click at [399, 105] on link "View" at bounding box center [395, 110] width 22 height 14
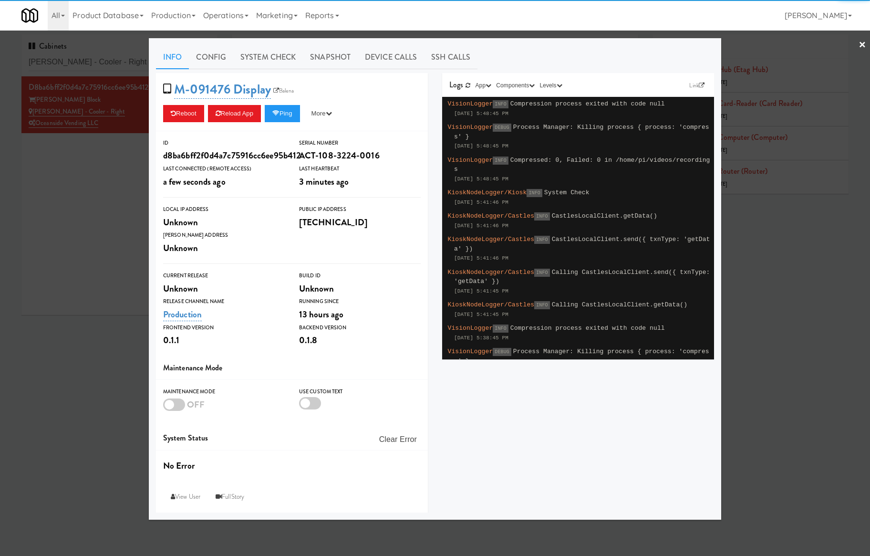
click at [277, 62] on link "System Check" at bounding box center [268, 57] width 70 height 24
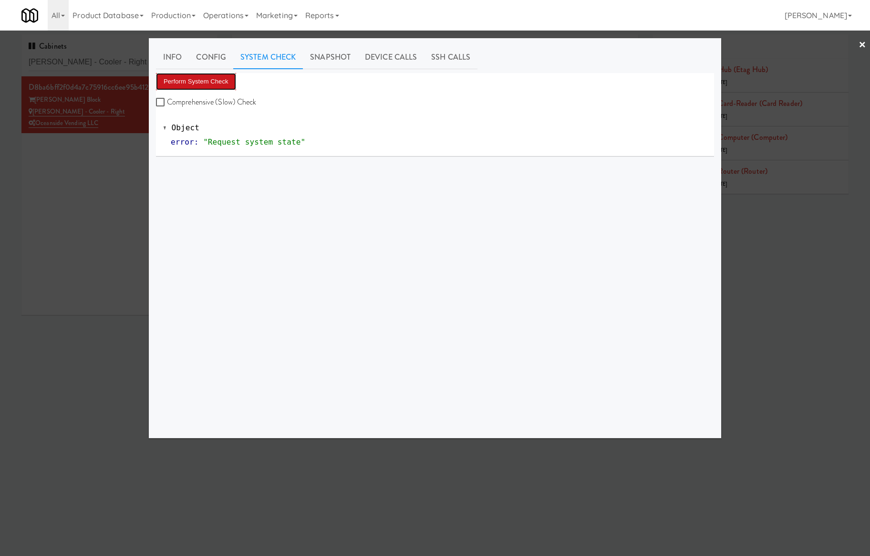
click at [207, 75] on button "Perform System Check" at bounding box center [196, 81] width 80 height 17
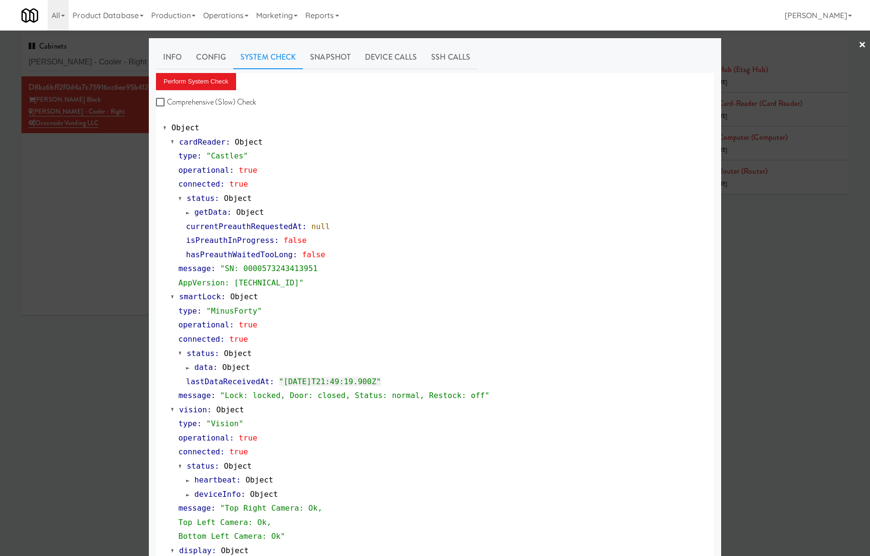
click at [105, 62] on div at bounding box center [435, 278] width 870 height 556
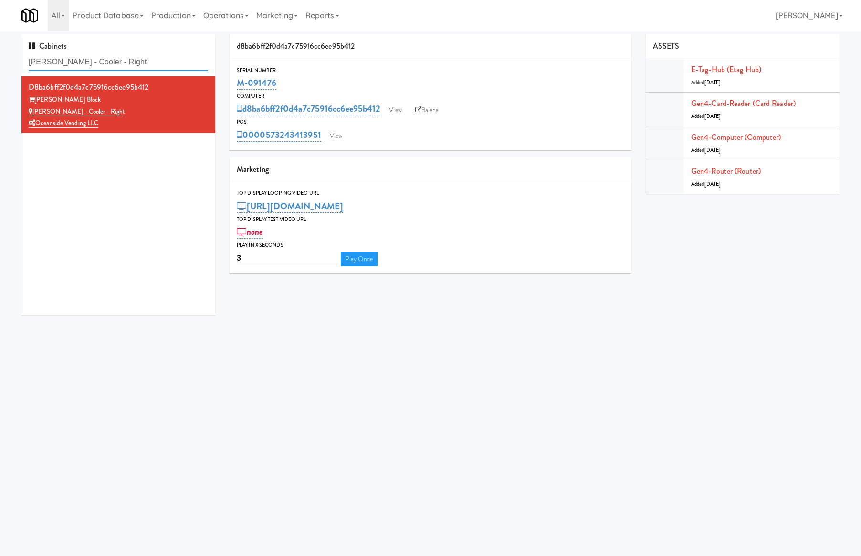
click at [105, 63] on input "[PERSON_NAME] - Cooler - Right" at bounding box center [118, 62] width 179 height 18
paste input "Drink Cooler (11):"
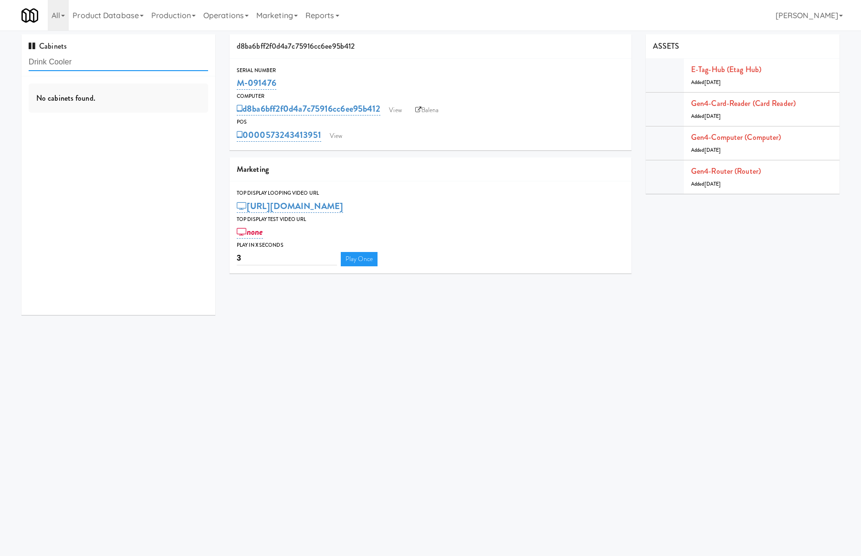
click at [117, 61] on input "Drink Cooler" at bounding box center [118, 62] width 179 height 18
paste input "Copper Social"
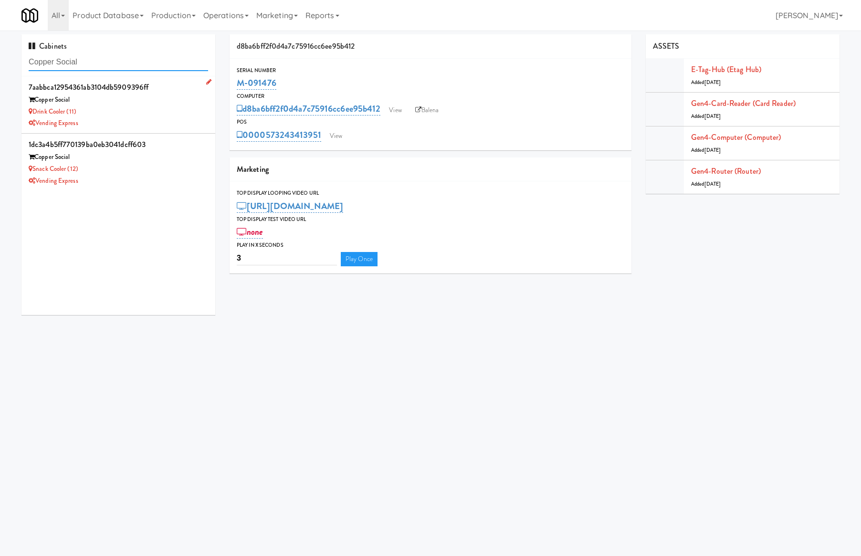
type input "Copper Social"
click at [155, 125] on div "Vending Express" at bounding box center [118, 123] width 179 height 12
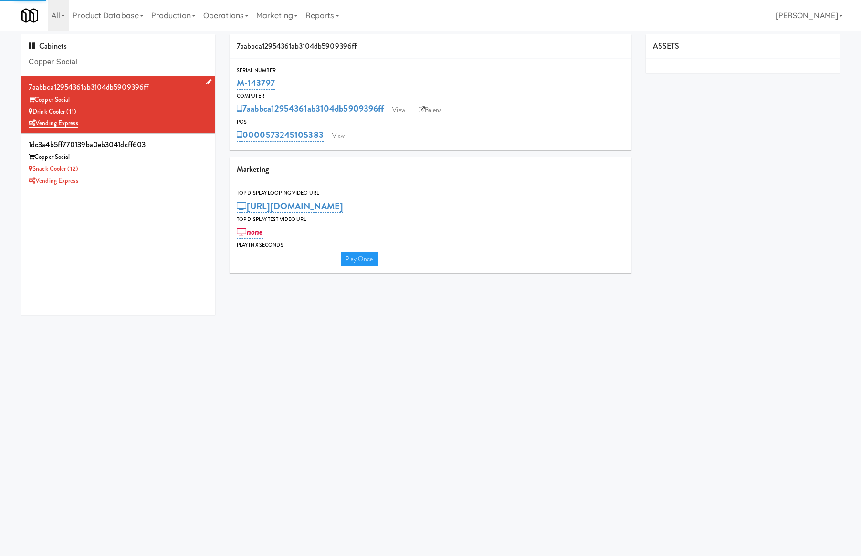
type input "3"
drag, startPoint x: 103, startPoint y: 112, endPoint x: 35, endPoint y: 109, distance: 68.3
click at [35, 109] on div "Drink Cooler (11)" at bounding box center [118, 112] width 179 height 12
copy link "Drink Cooler (11)"
click at [330, 136] on link "View" at bounding box center [338, 136] width 22 height 14
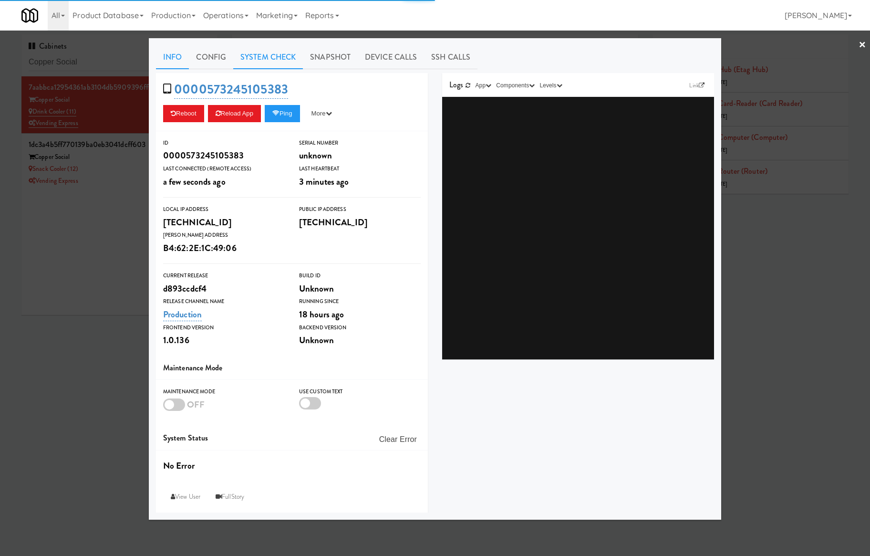
click at [256, 62] on link "System Check" at bounding box center [268, 57] width 70 height 24
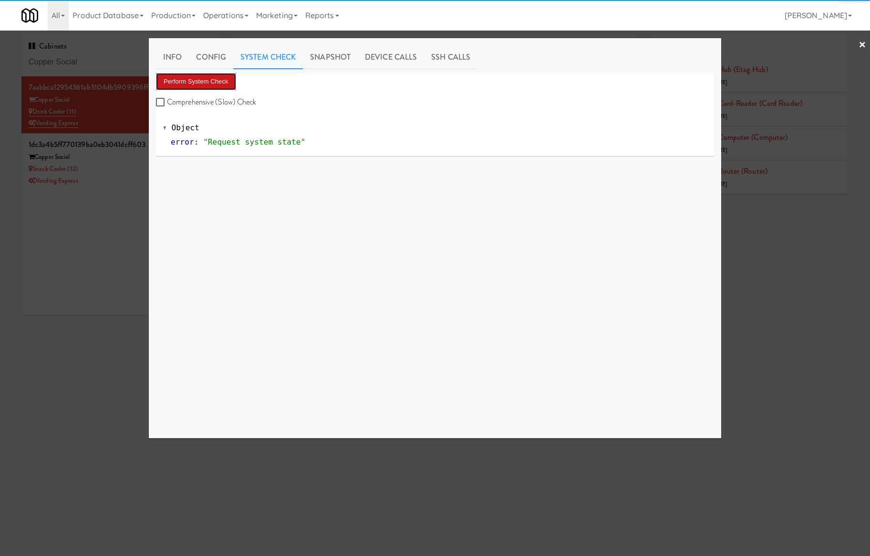
click at [199, 77] on button "Perform System Check" at bounding box center [196, 81] width 80 height 17
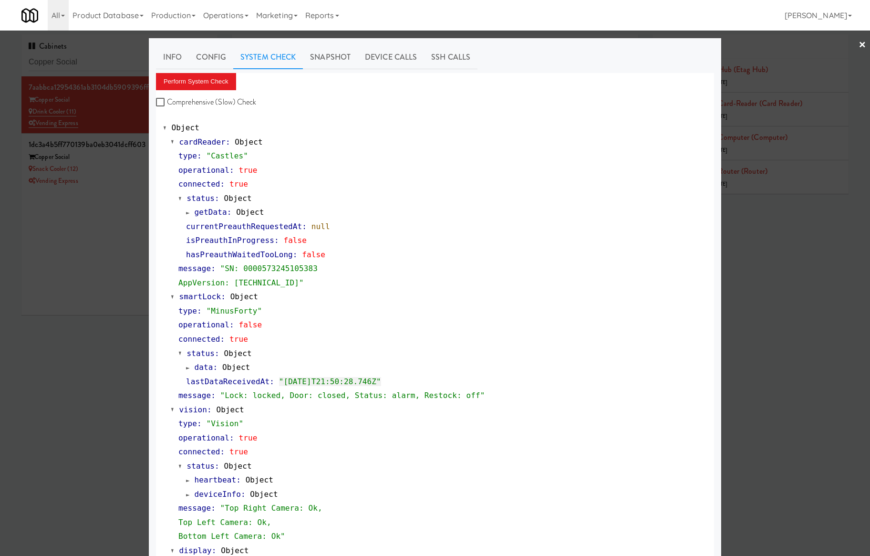
click at [67, 69] on div at bounding box center [435, 278] width 870 height 556
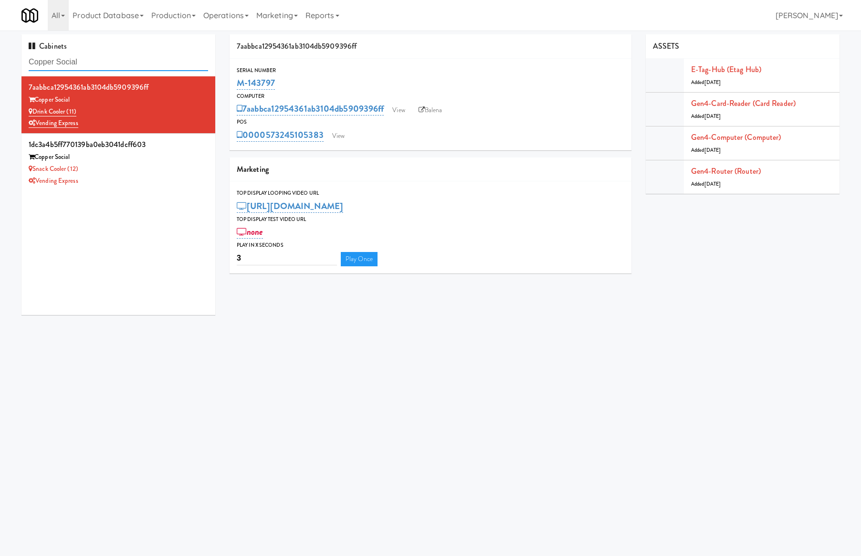
click at [67, 69] on input "Copper Social" at bounding box center [118, 62] width 179 height 18
paste input "Legacy - Ambient - Lef"
type input "Legacy - Ambient - Lef"
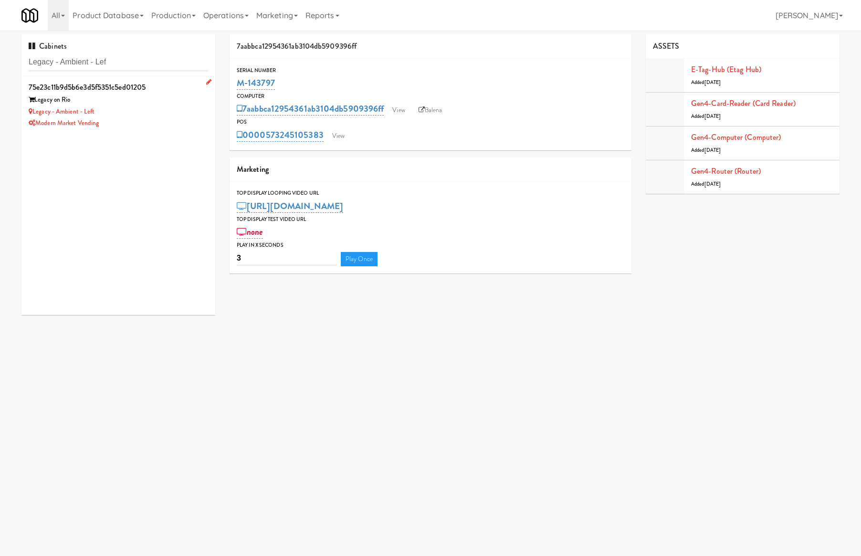
click at [140, 121] on div "Modern Market Vending" at bounding box center [118, 123] width 179 height 12
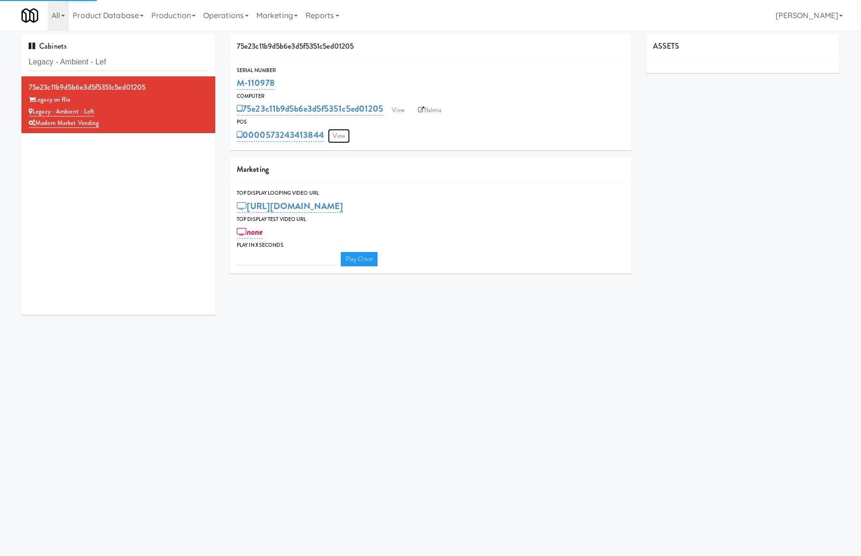
type input "3"
click at [334, 132] on link "View" at bounding box center [339, 136] width 22 height 14
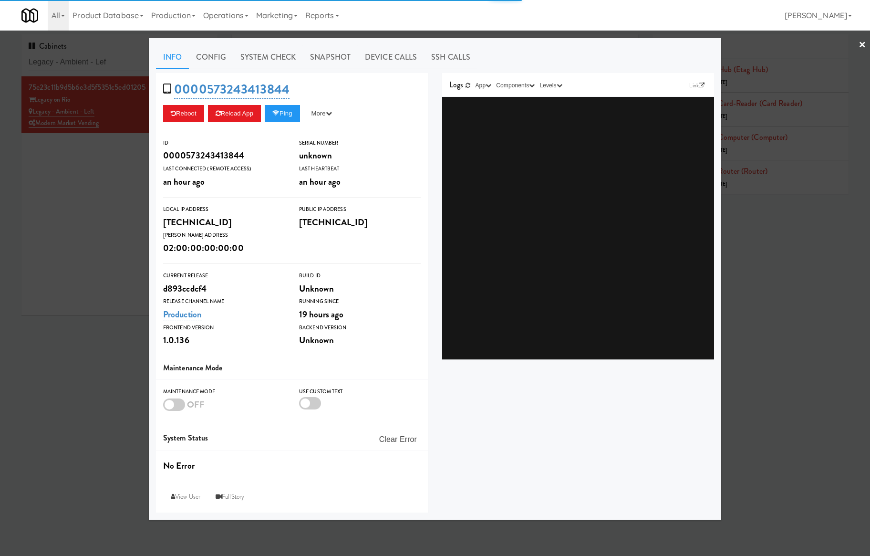
click at [286, 67] on link "System Check" at bounding box center [268, 57] width 70 height 24
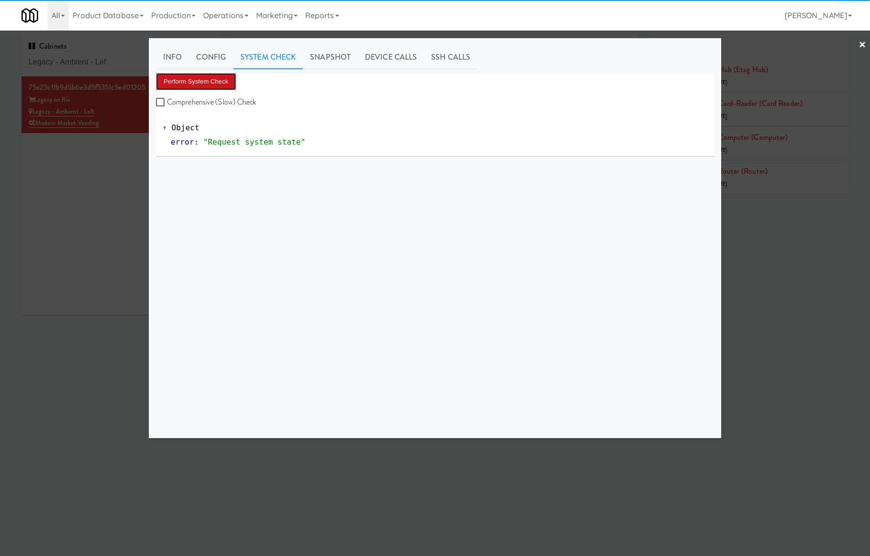
click at [207, 89] on button "Perform System Check" at bounding box center [196, 81] width 80 height 17
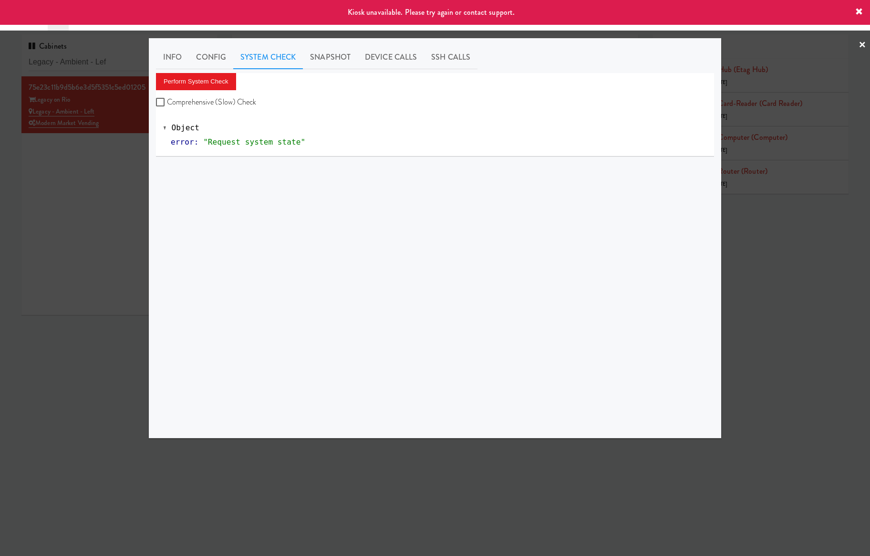
click at [111, 185] on div at bounding box center [435, 278] width 870 height 556
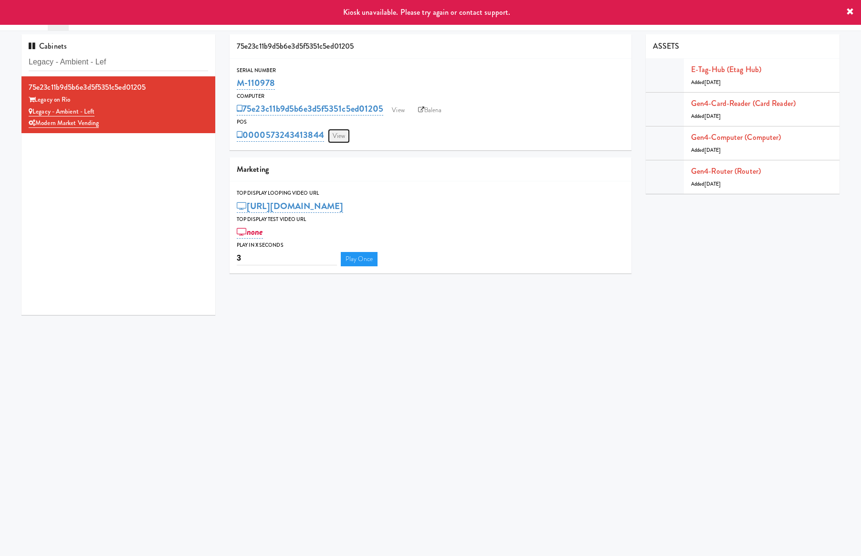
click at [338, 136] on link "View" at bounding box center [339, 136] width 22 height 14
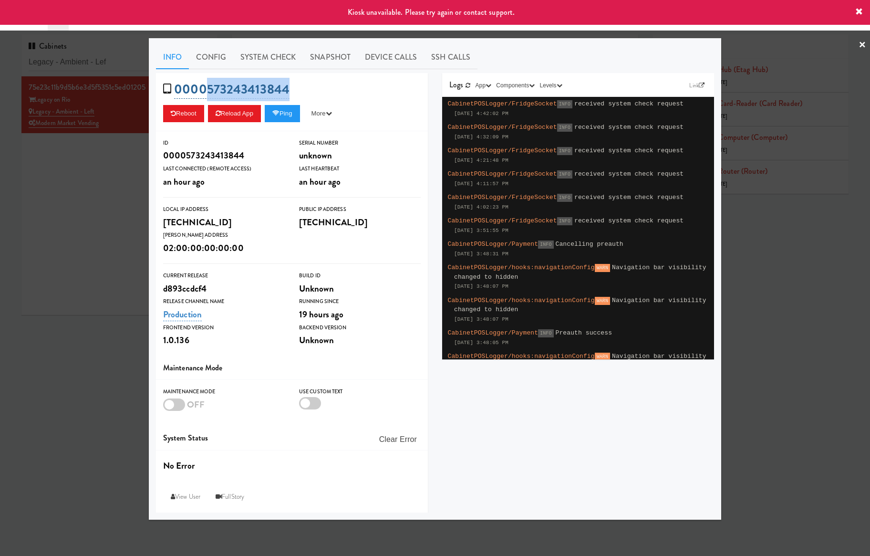
drag, startPoint x: 289, startPoint y: 92, endPoint x: 208, endPoint y: 94, distance: 81.1
click at [208, 94] on div "0000573243413844 Reboot Reload App Ping More Ping Server Restart Server Force R…" at bounding box center [292, 102] width 272 height 58
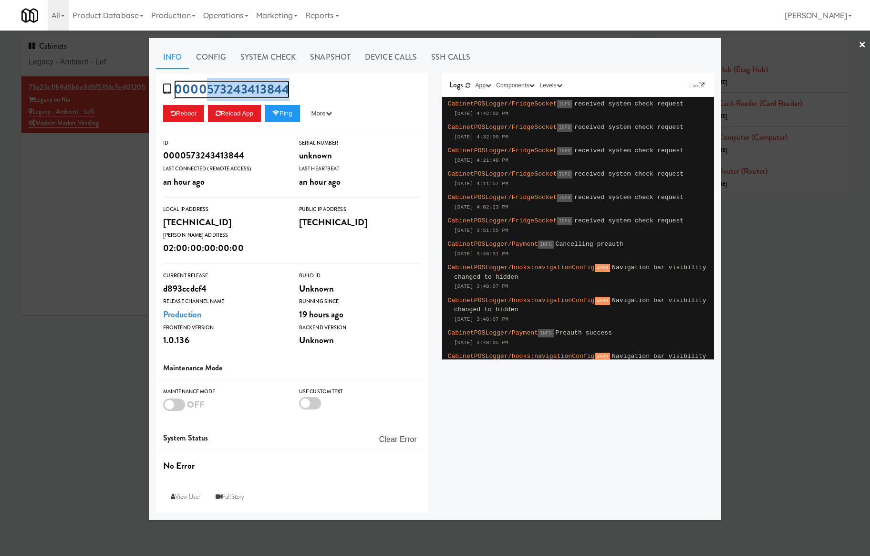
copy link "573243413844"
click at [118, 178] on div at bounding box center [435, 278] width 870 height 556
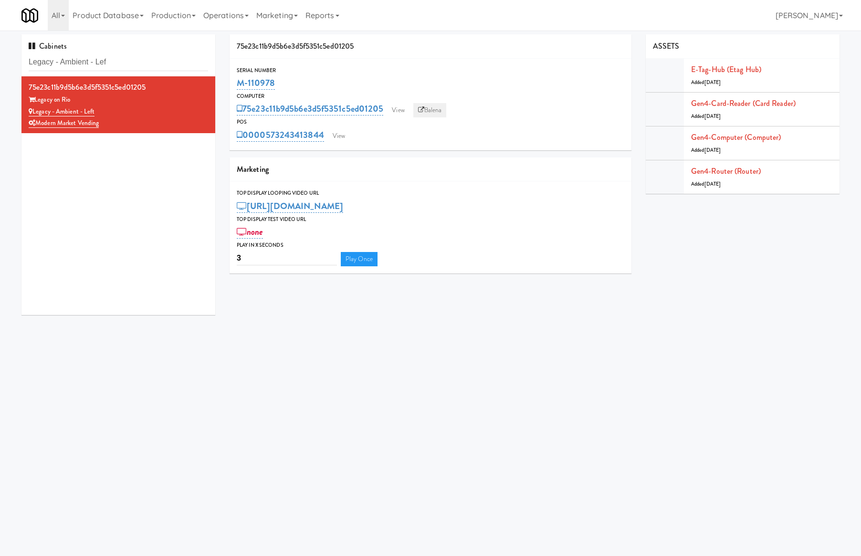
click at [419, 112] on icon at bounding box center [421, 110] width 6 height 6
click at [127, 63] on input "Legacy - Ambient - Lef" at bounding box center [118, 62] width 179 height 18
click at [128, 63] on input "Legacy - Ambient - Lef" at bounding box center [118, 62] width 179 height 18
drag, startPoint x: 288, startPoint y: 81, endPoint x: 239, endPoint y: 86, distance: 49.9
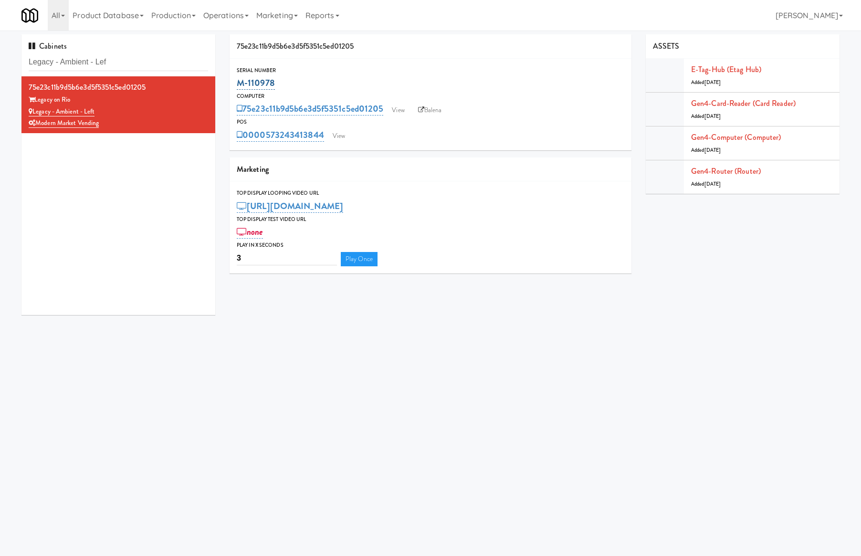
click at [239, 86] on div "M-110978" at bounding box center [430, 83] width 387 height 16
copy link "M-110978"
click at [123, 59] on input "Legacy - Ambient - Lef" at bounding box center [118, 62] width 179 height 18
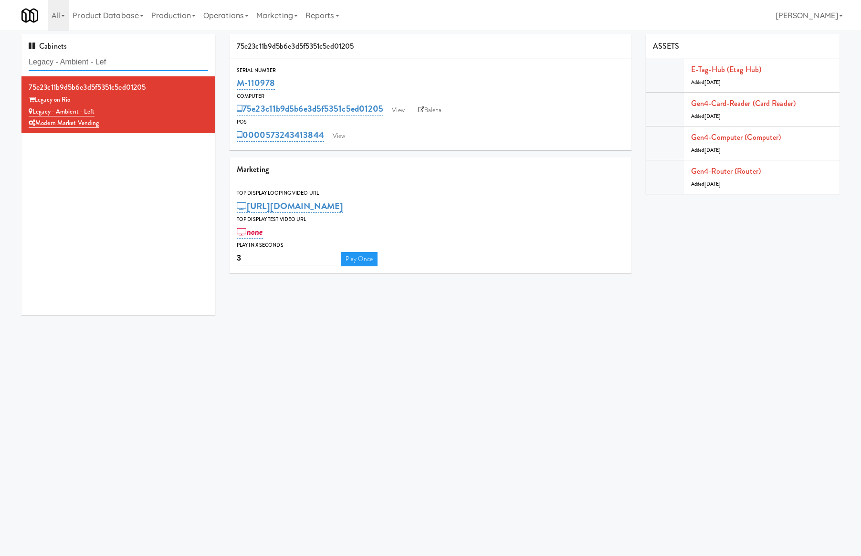
paste input "Rafferty - Cooler - Right"
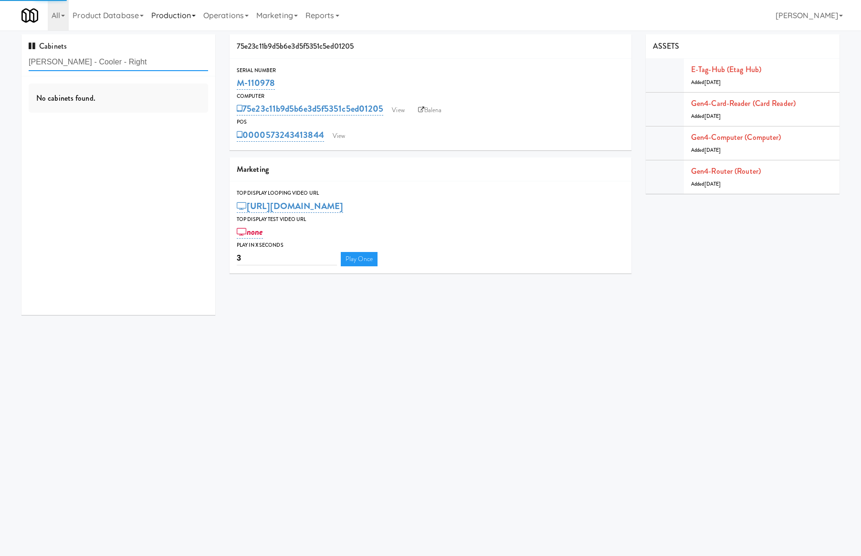
type input "Rafferty - Cooler - Right"
click at [145, 101] on div "Rafferty" at bounding box center [118, 100] width 179 height 12
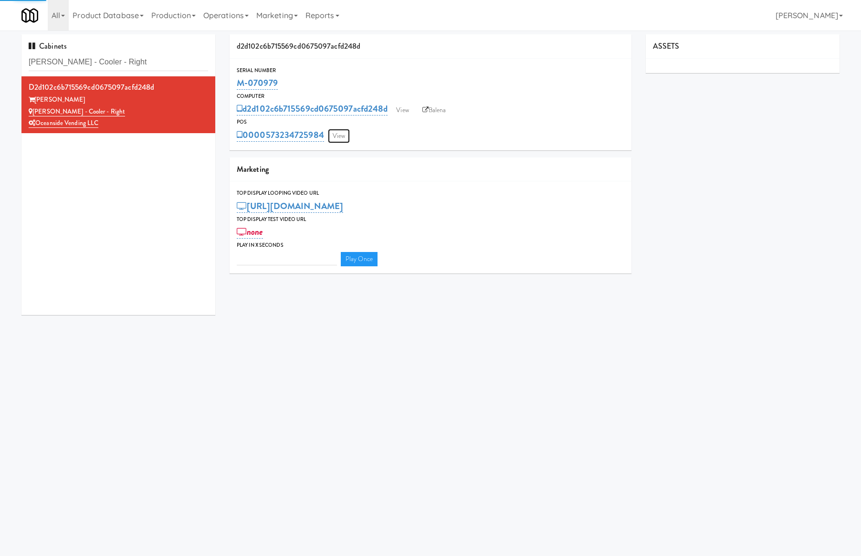
click at [337, 135] on link "View" at bounding box center [339, 136] width 22 height 14
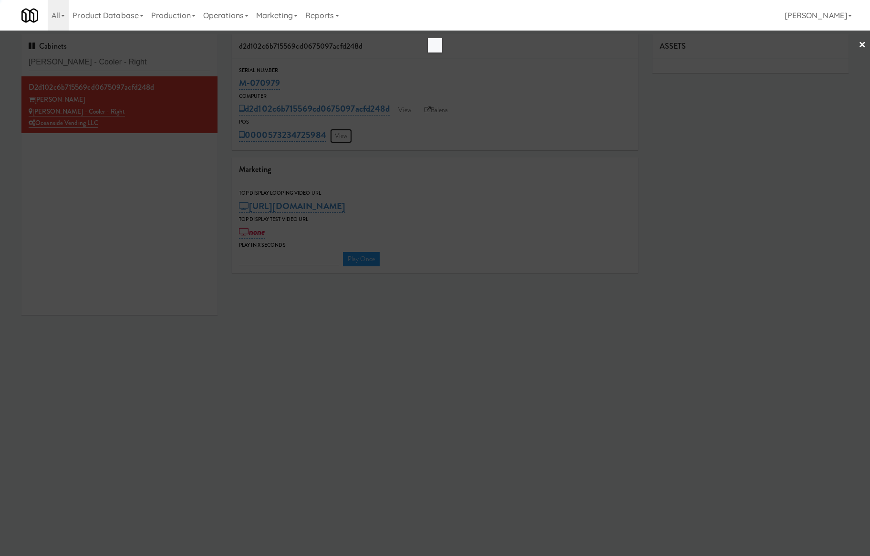
type input "3"
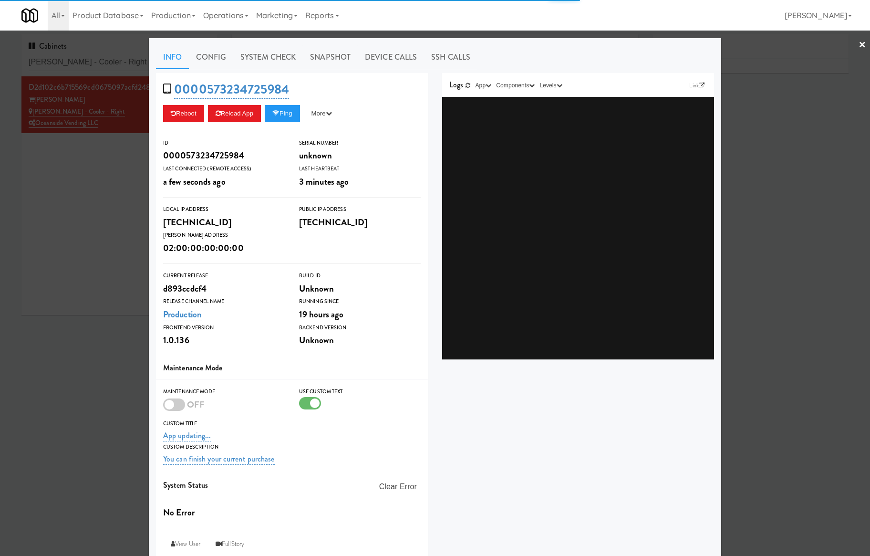
click at [276, 58] on link "System Check" at bounding box center [268, 57] width 70 height 24
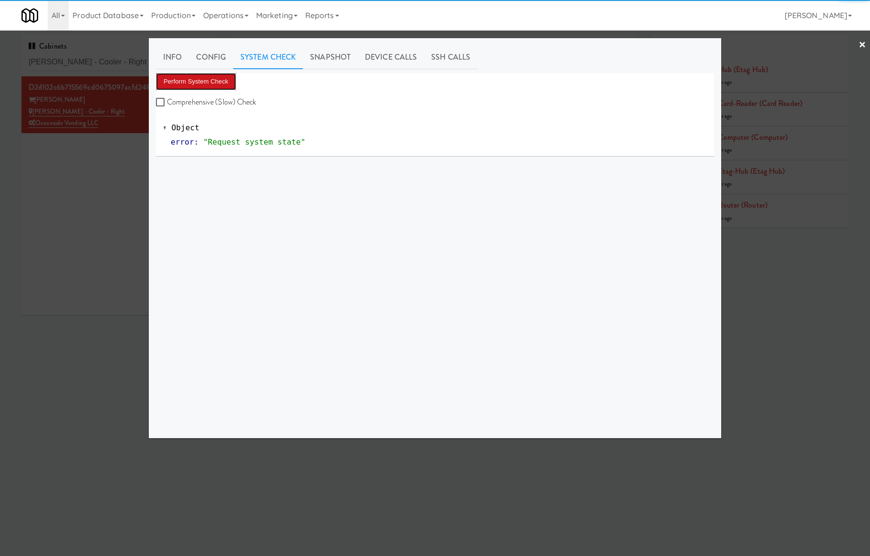
click at [185, 84] on button "Perform System Check" at bounding box center [196, 81] width 80 height 17
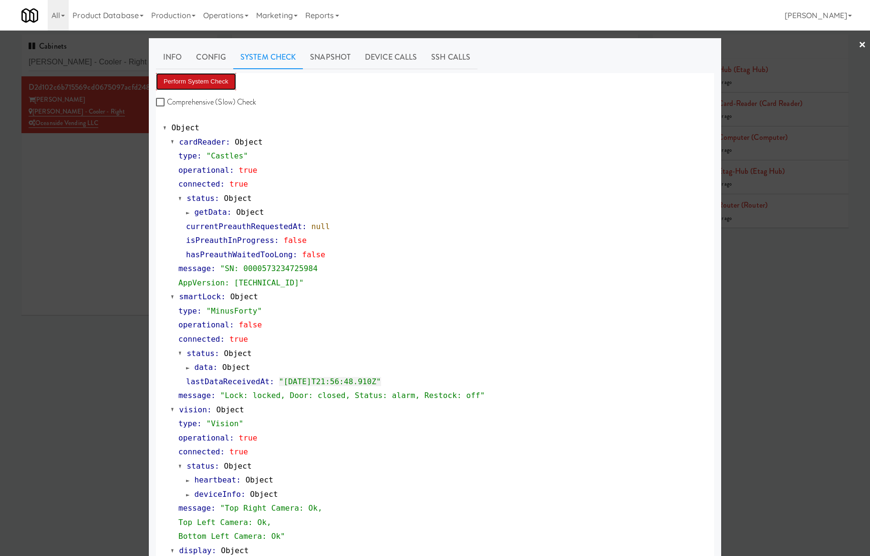
click at [203, 79] on button "Perform System Check" at bounding box center [196, 81] width 80 height 17
click at [168, 85] on button "Perform System Check" at bounding box center [196, 81] width 80 height 17
click at [94, 62] on div at bounding box center [435, 278] width 870 height 556
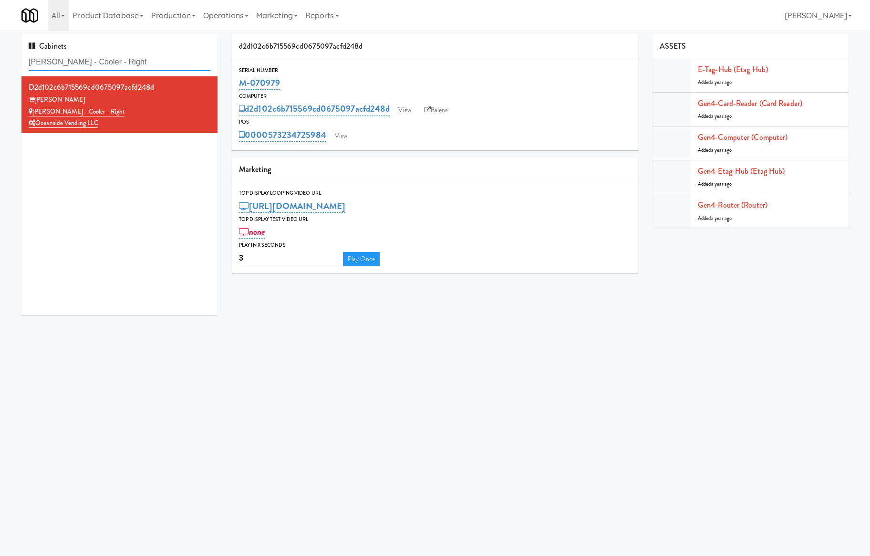
click at [94, 62] on input "Rafferty - Cooler - Right" at bounding box center [120, 62] width 182 height 18
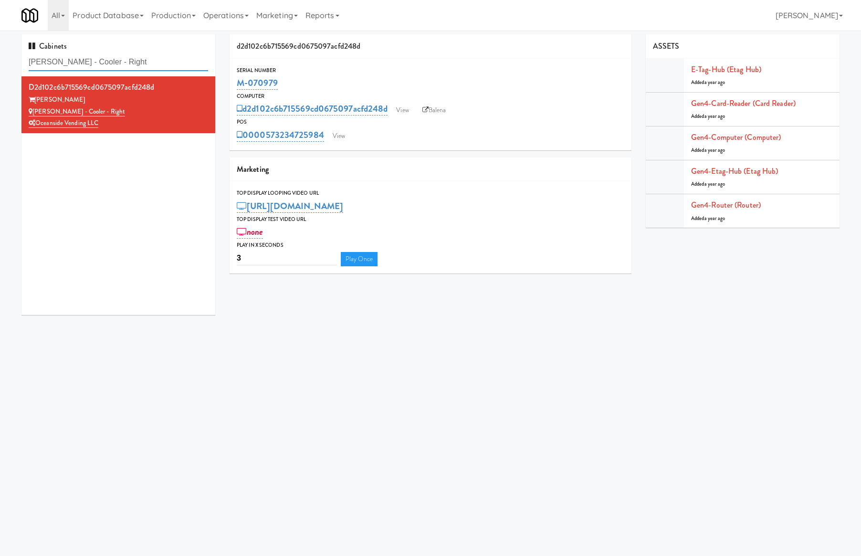
click at [94, 62] on input "Rafferty - Cooler - Right" at bounding box center [118, 62] width 179 height 18
paste input "Crave Cave @ HCA Combo Cooler"
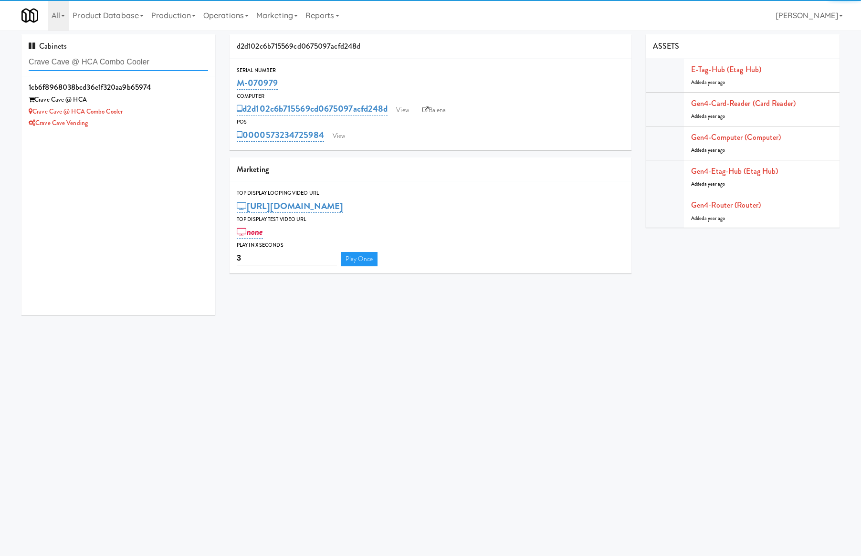
type input "Crave Cave @ HCA Combo Cooler"
click at [126, 119] on div "Crave Cave Vending" at bounding box center [118, 123] width 179 height 12
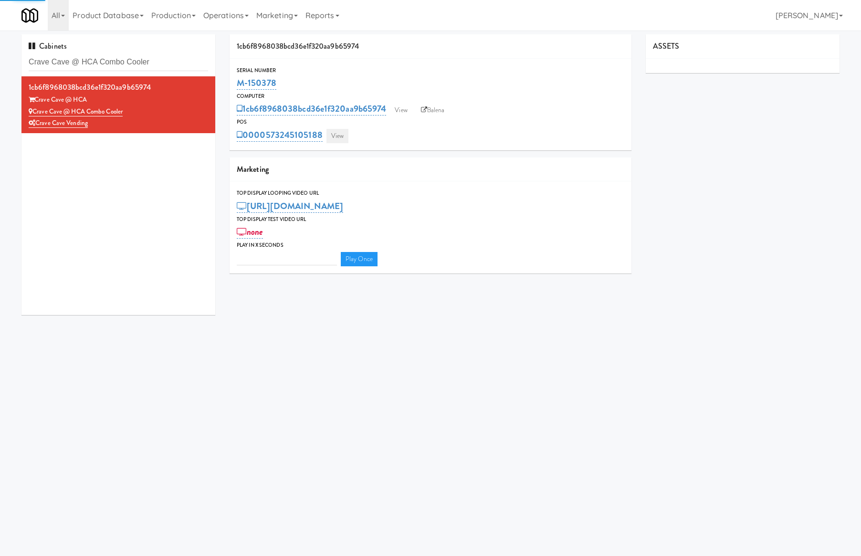
type input "3"
click at [336, 134] on link "View" at bounding box center [337, 136] width 22 height 14
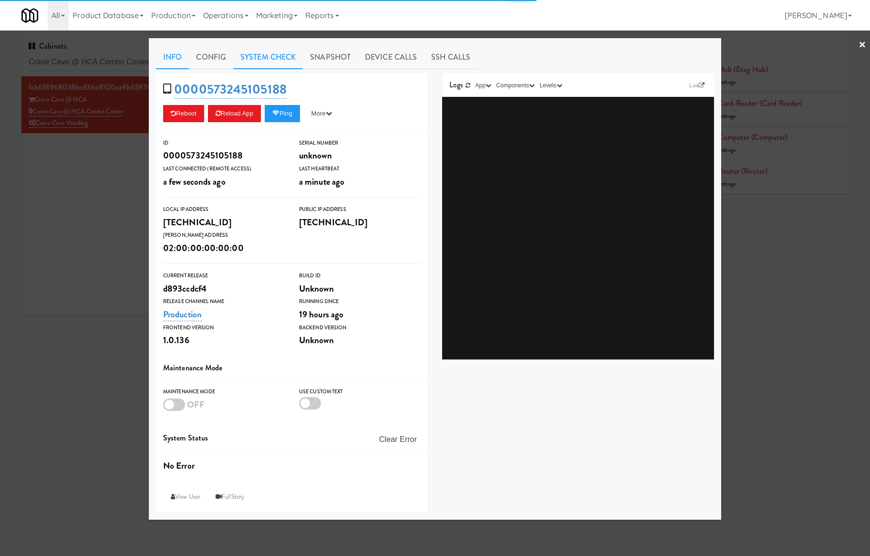
click at [246, 54] on link "System Check" at bounding box center [268, 57] width 70 height 24
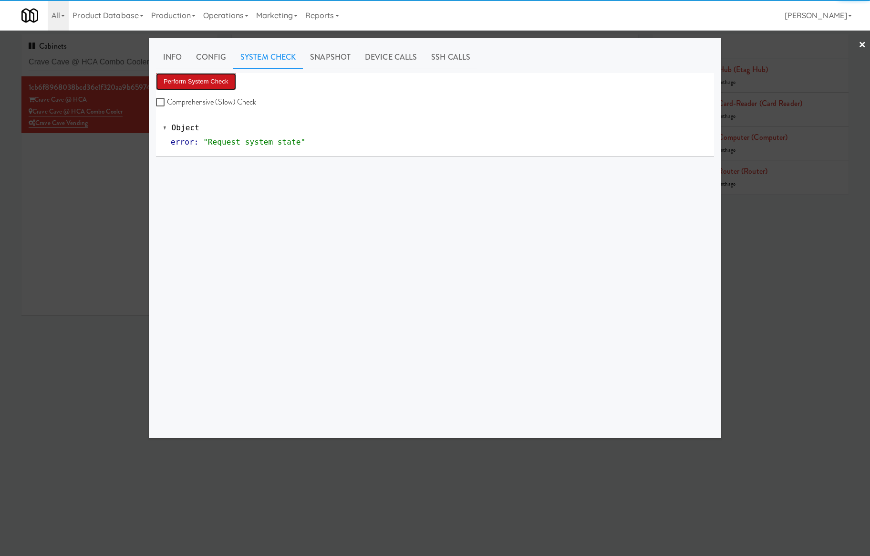
click at [203, 80] on button "Perform System Check" at bounding box center [196, 81] width 80 height 17
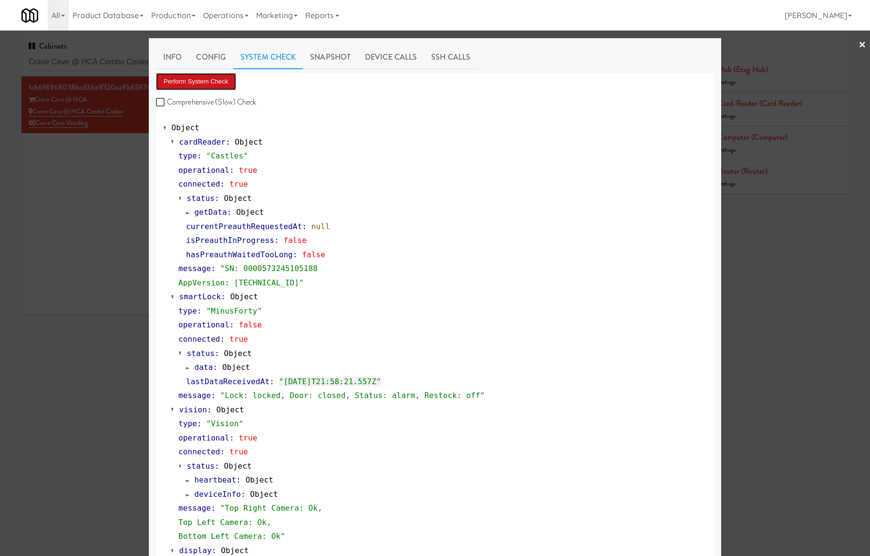
click at [189, 83] on button "Perform System Check" at bounding box center [196, 81] width 80 height 17
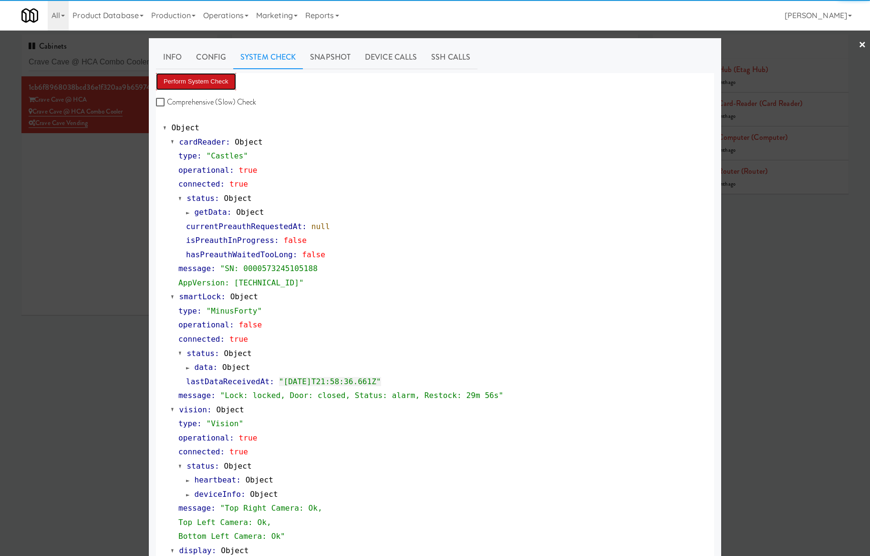
click at [189, 83] on button "Perform System Check" at bounding box center [196, 81] width 80 height 17
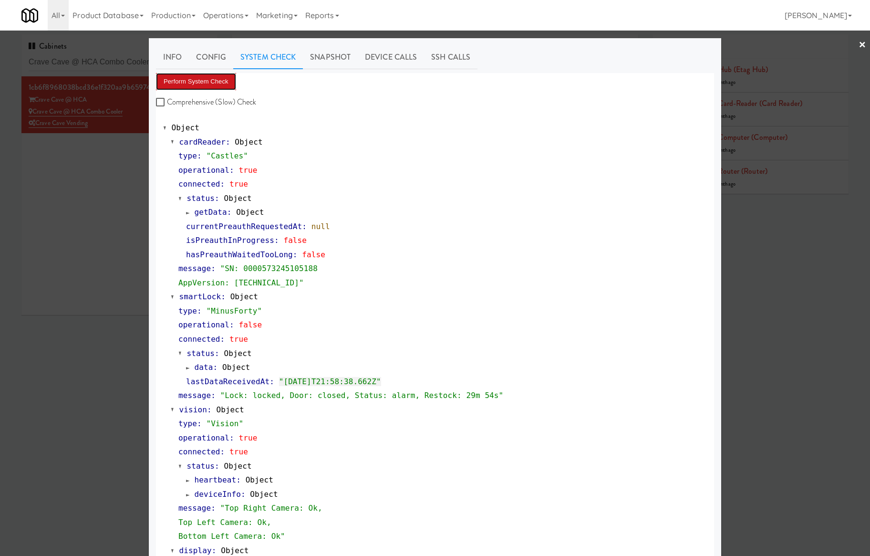
click at [189, 83] on button "Perform System Check" at bounding box center [196, 81] width 80 height 17
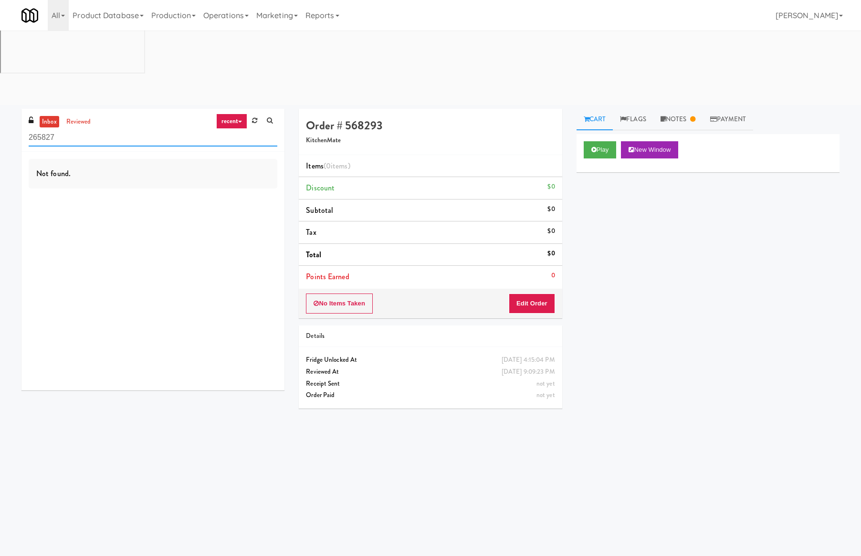
click at [102, 129] on input "265827" at bounding box center [153, 138] width 249 height 18
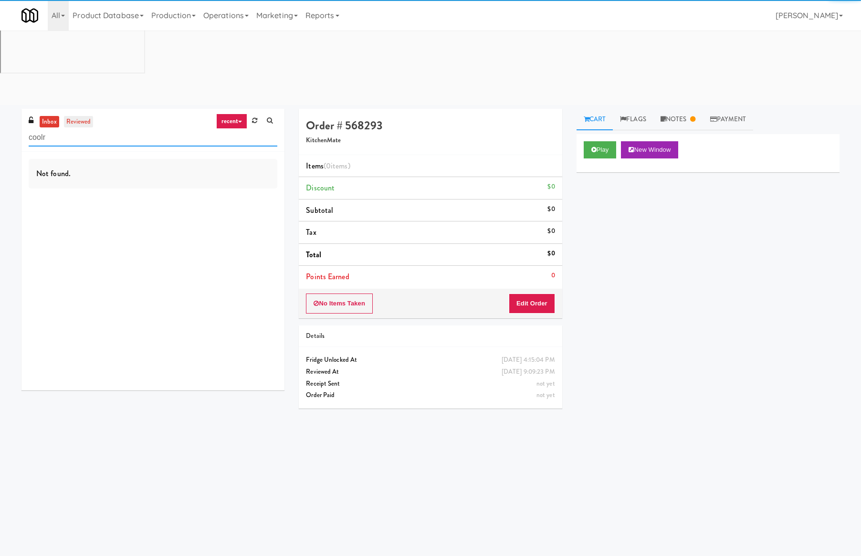
type input "coolr"
click at [80, 116] on link "reviewed" at bounding box center [79, 122] width 30 height 12
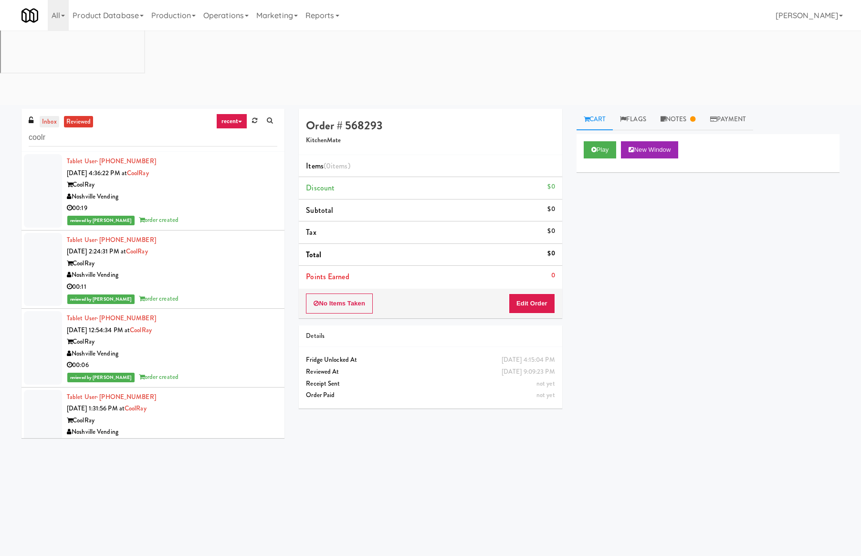
click at [49, 116] on link "inbox" at bounding box center [50, 122] width 20 height 12
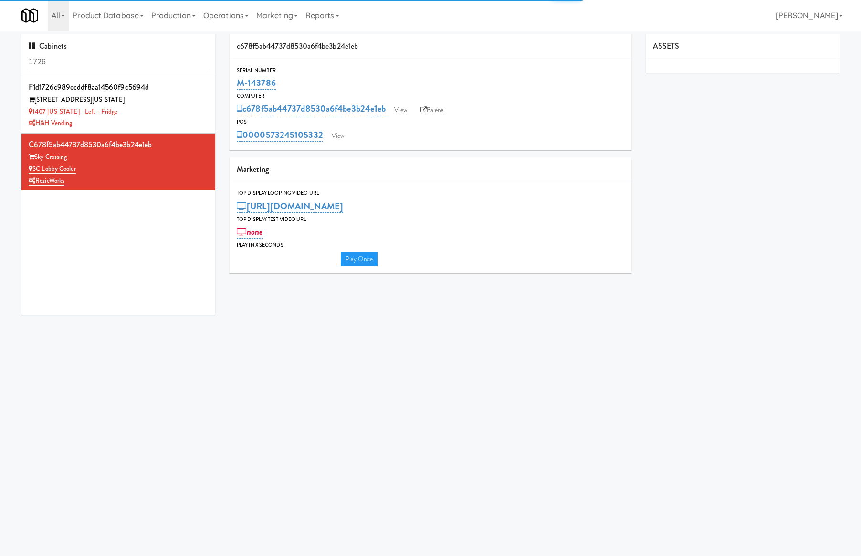
type input "3"
click at [94, 54] on input "1726" at bounding box center [118, 62] width 179 height 18
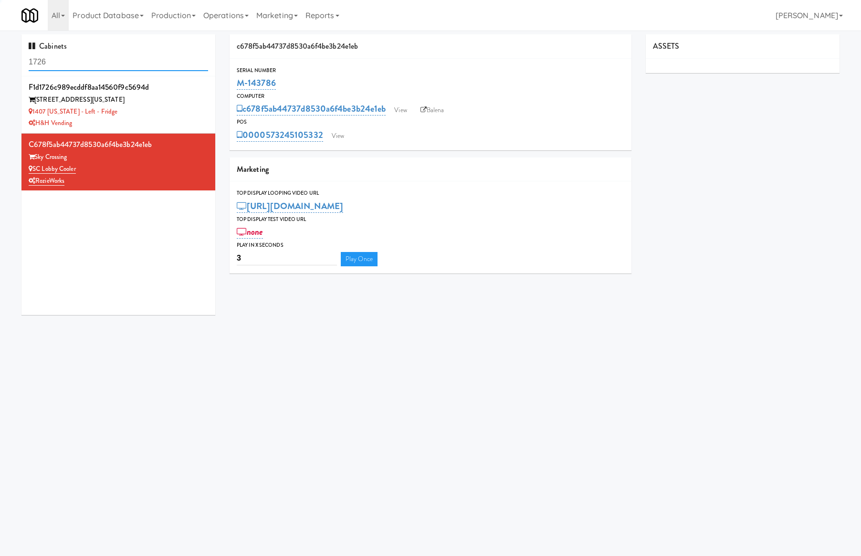
click at [94, 54] on input "1726" at bounding box center [118, 62] width 179 height 18
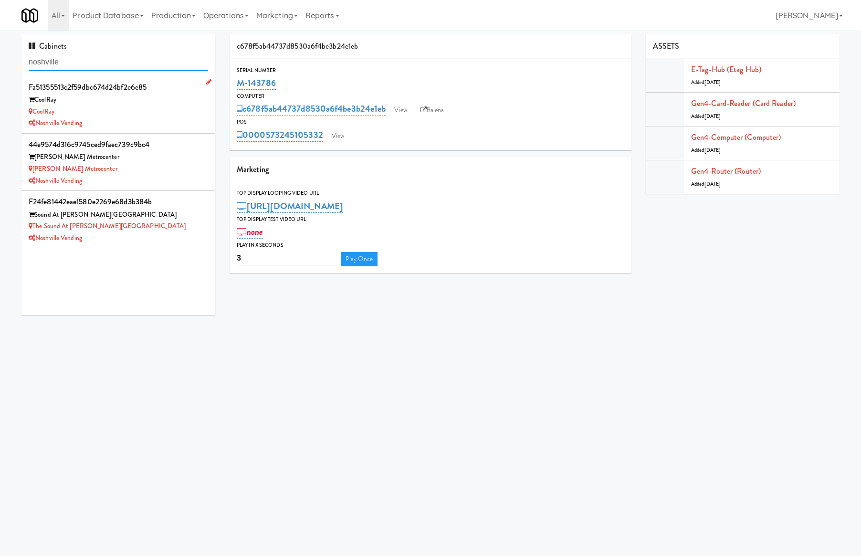
type input "noshville"
click at [97, 125] on div "Noshville Vending" at bounding box center [118, 123] width 179 height 12
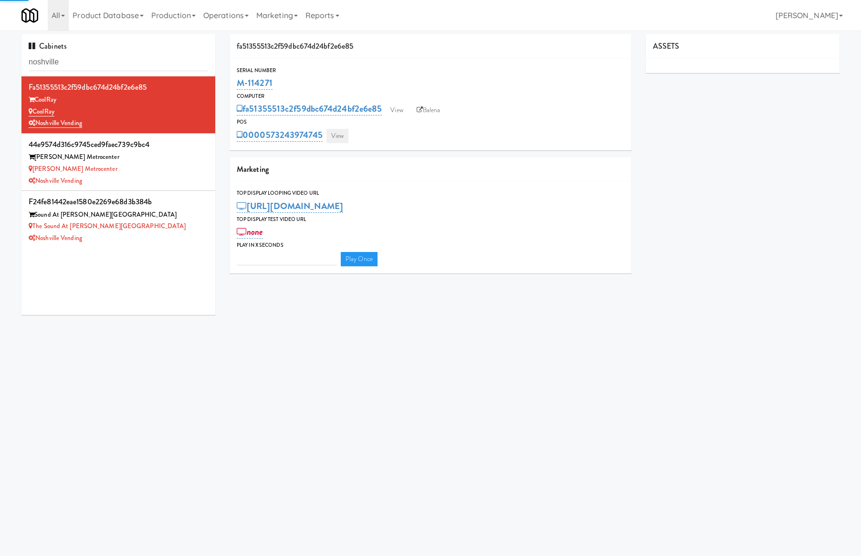
type input "3"
click at [331, 140] on link "View" at bounding box center [337, 136] width 22 height 14
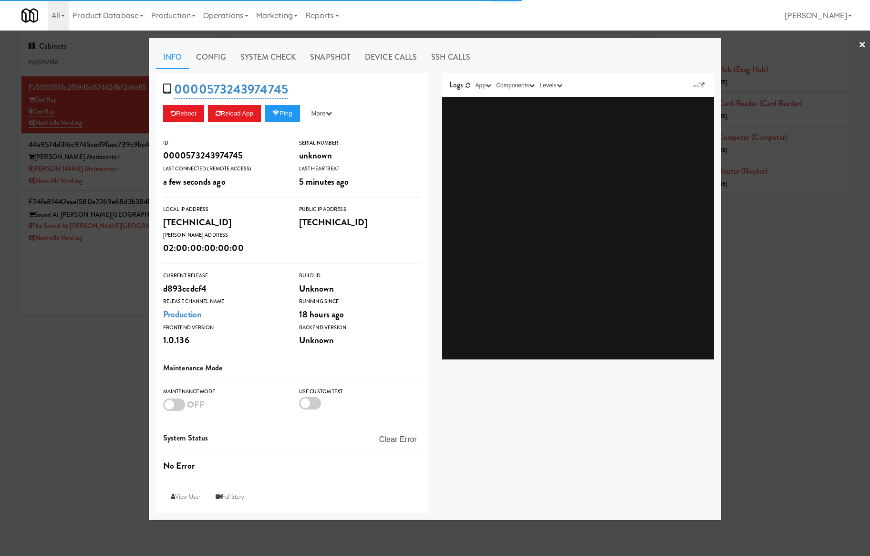
click at [263, 58] on link "System Check" at bounding box center [268, 57] width 70 height 24
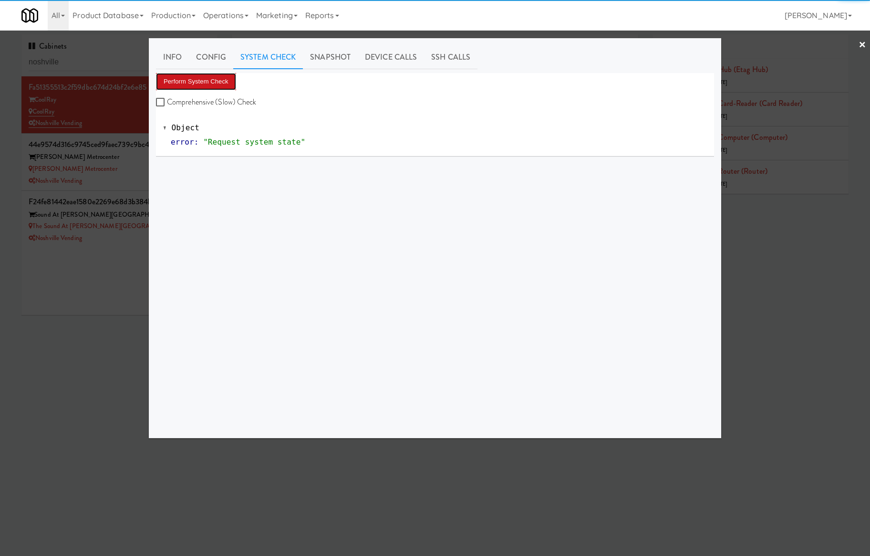
click at [208, 79] on button "Perform System Check" at bounding box center [196, 81] width 80 height 17
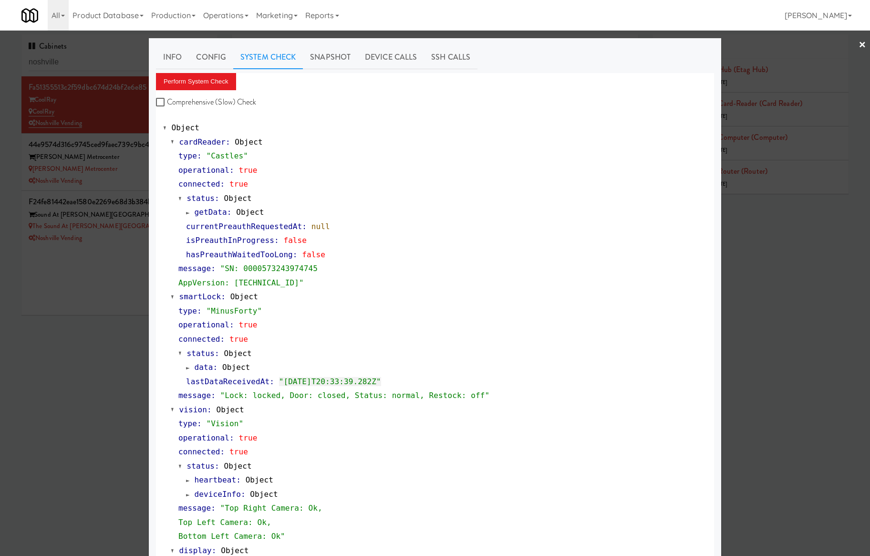
click at [48, 322] on div at bounding box center [435, 278] width 870 height 556
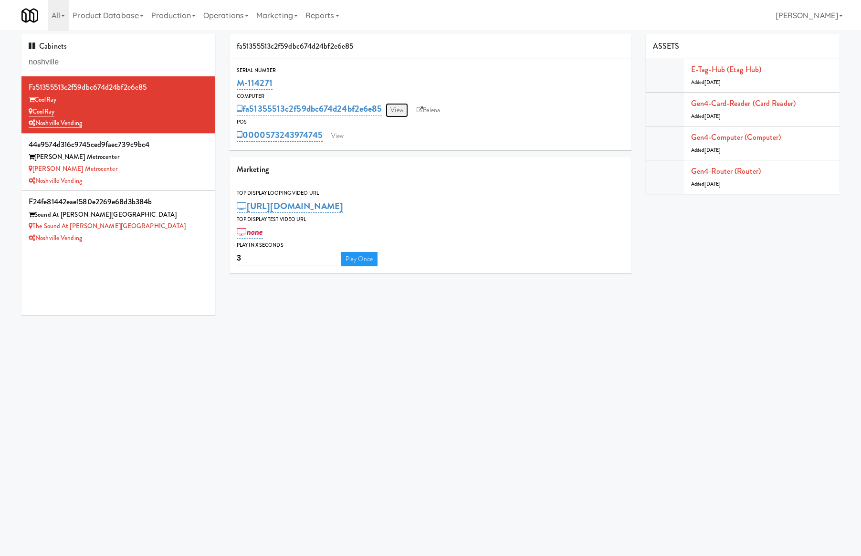
click at [394, 108] on link "View" at bounding box center [396, 110] width 22 height 14
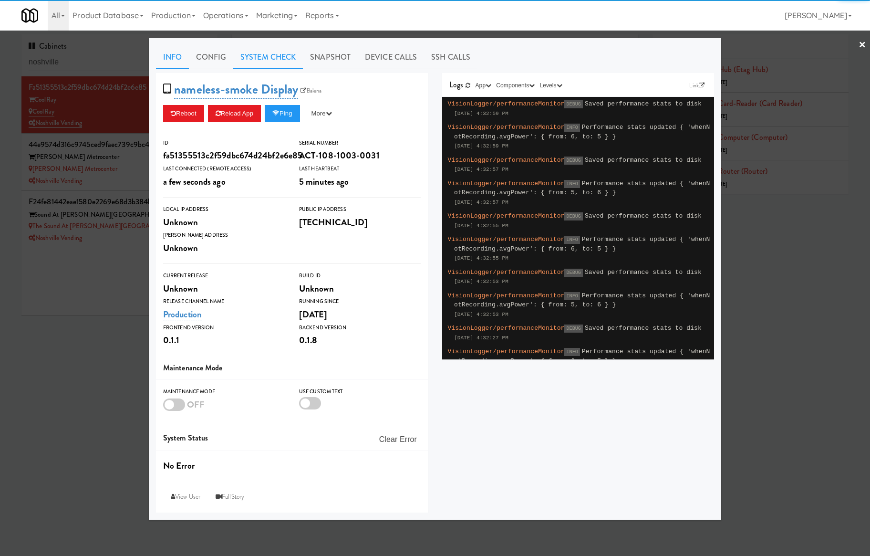
click at [267, 60] on link "System Check" at bounding box center [268, 57] width 70 height 24
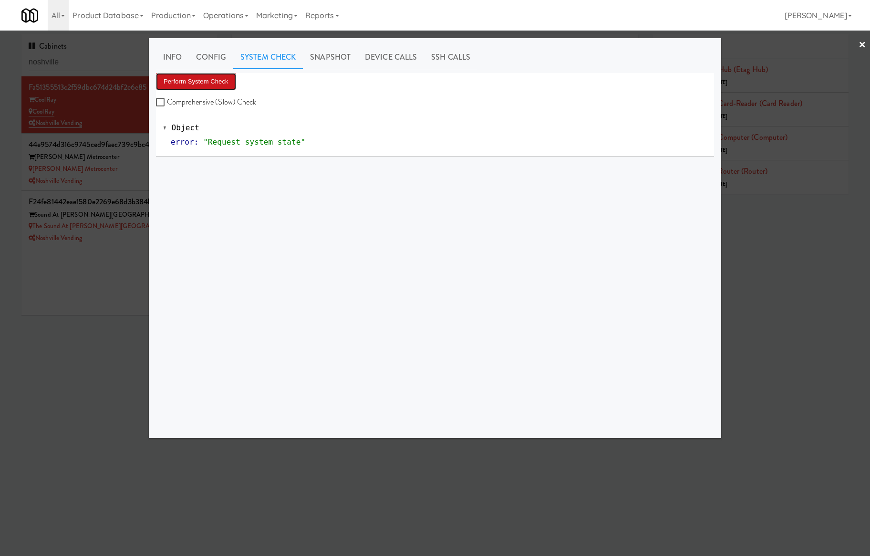
click at [210, 85] on button "Perform System Check" at bounding box center [196, 81] width 80 height 17
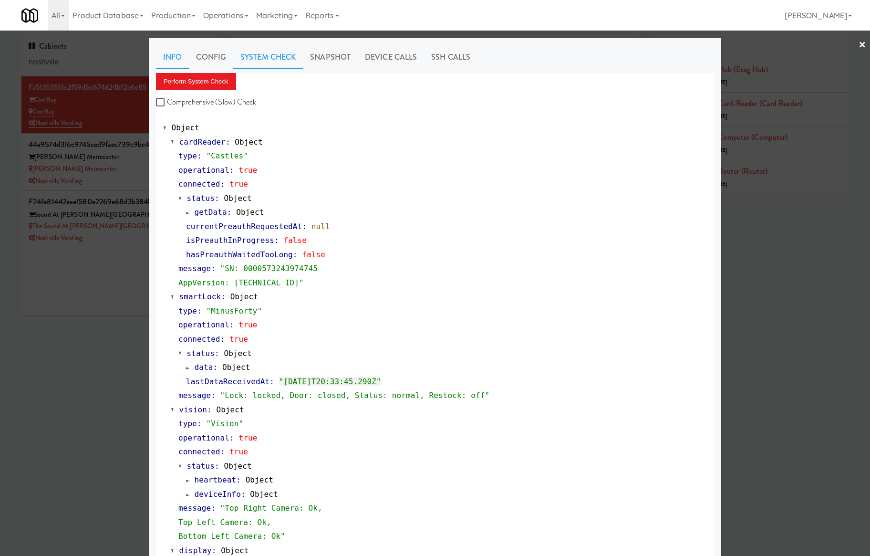
click at [163, 58] on link "Info" at bounding box center [172, 57] width 33 height 24
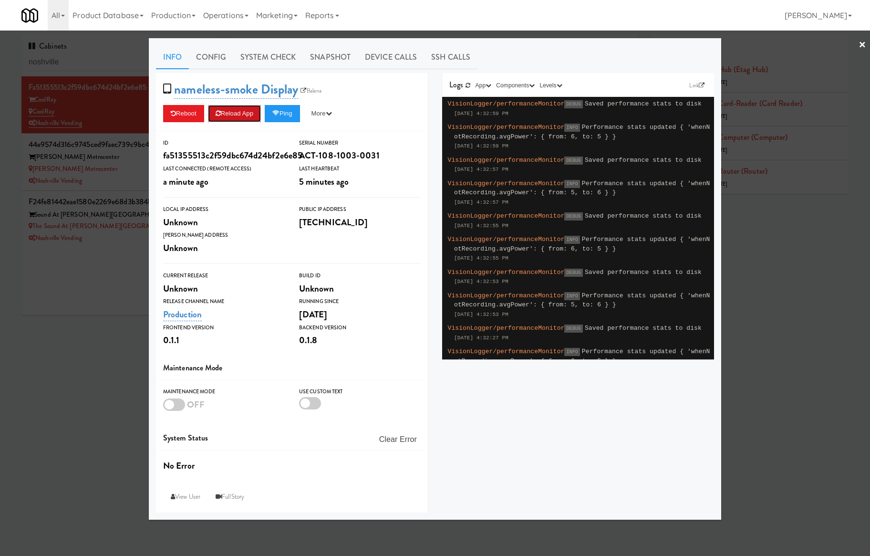
click at [248, 109] on button "Reload App" at bounding box center [234, 113] width 53 height 17
click at [132, 170] on div at bounding box center [435, 278] width 870 height 556
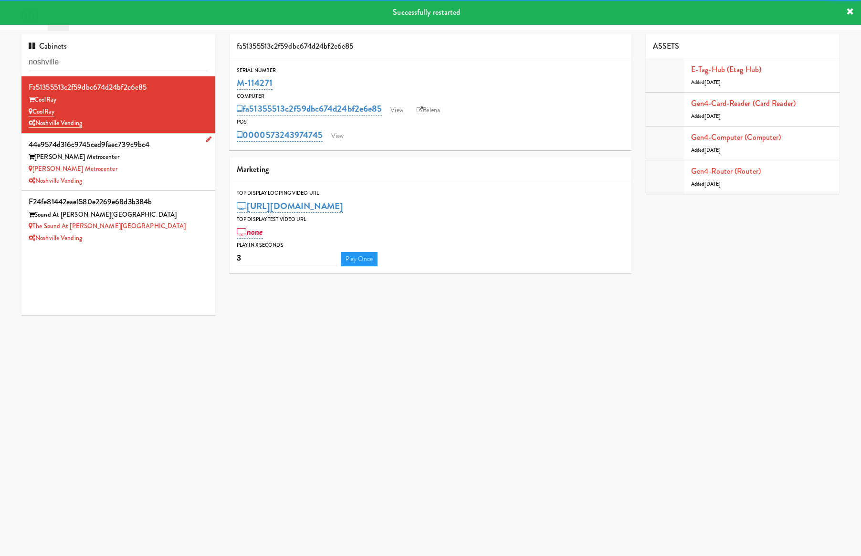
click at [136, 159] on div "Knox Metrocenter" at bounding box center [118, 157] width 179 height 12
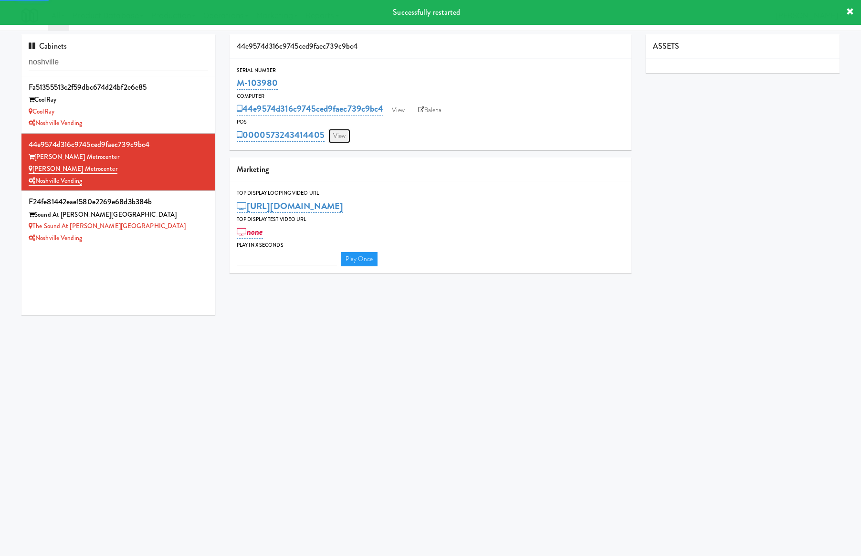
click at [340, 138] on link "View" at bounding box center [339, 136] width 22 height 14
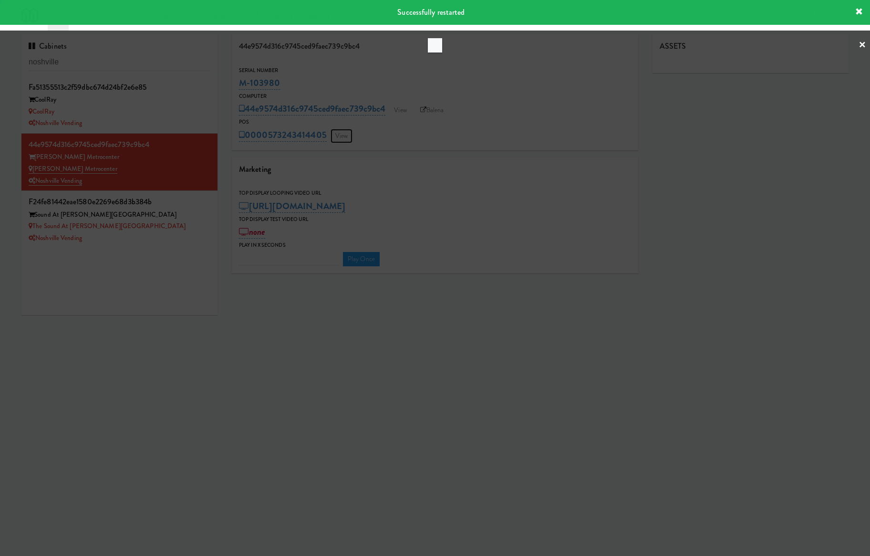
type input "3"
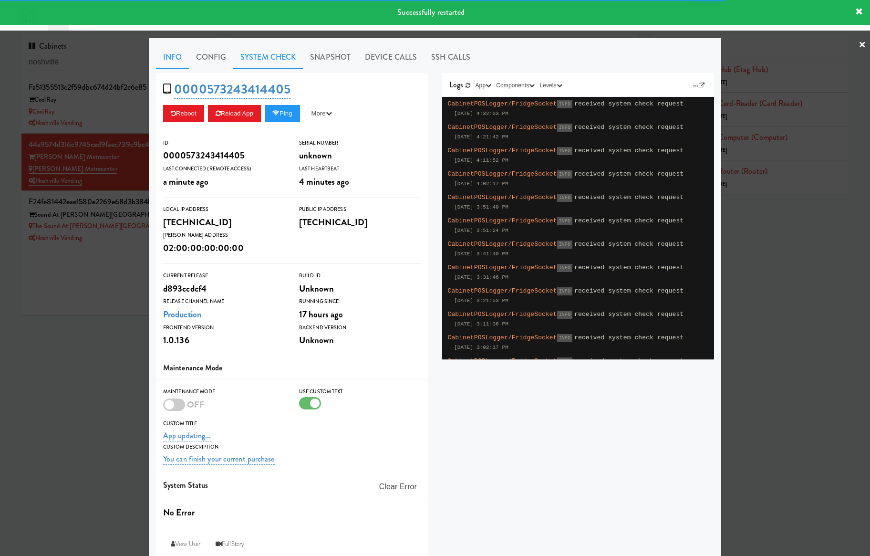
click at [260, 65] on link "System Check" at bounding box center [268, 57] width 70 height 24
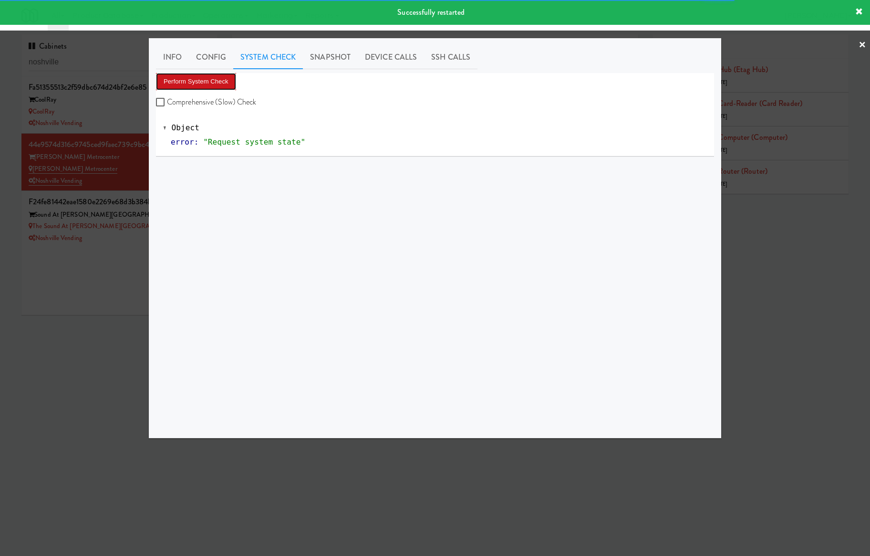
click at [214, 88] on button "Perform System Check" at bounding box center [196, 81] width 80 height 17
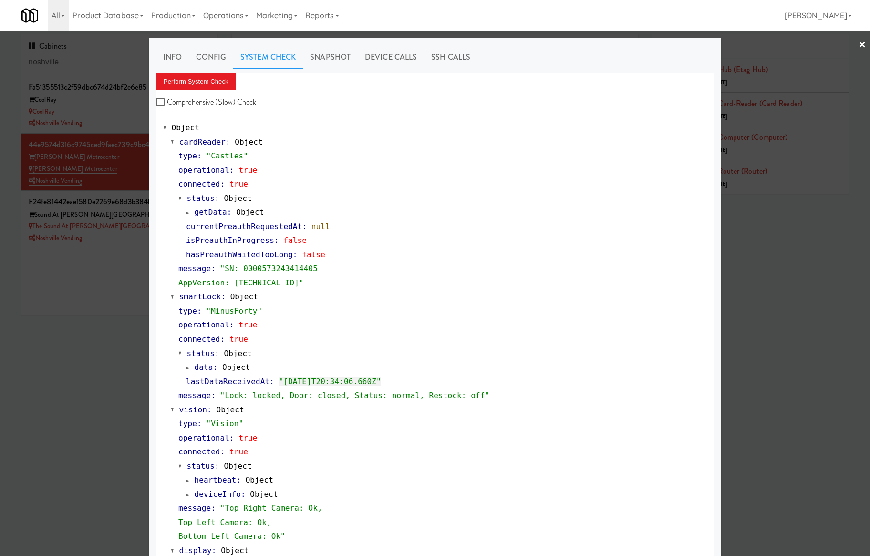
click at [121, 303] on div at bounding box center [435, 278] width 870 height 556
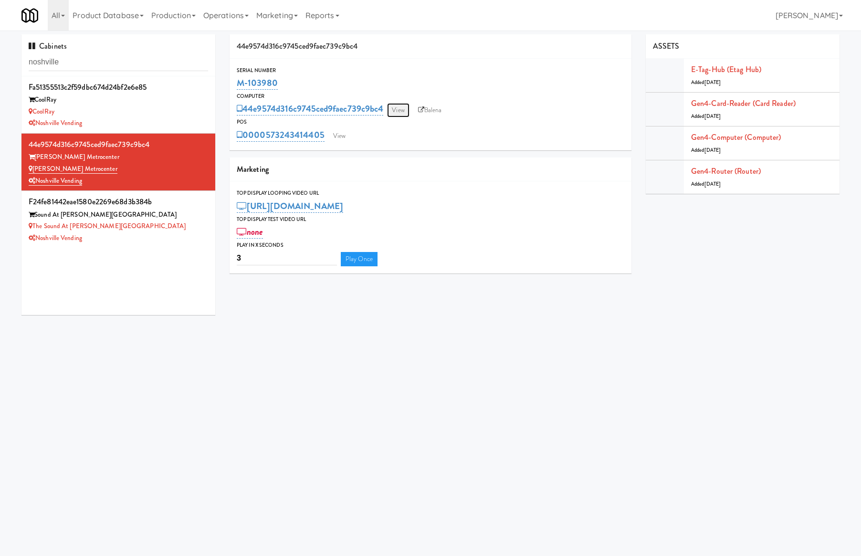
click at [393, 111] on link "View" at bounding box center [398, 110] width 22 height 14
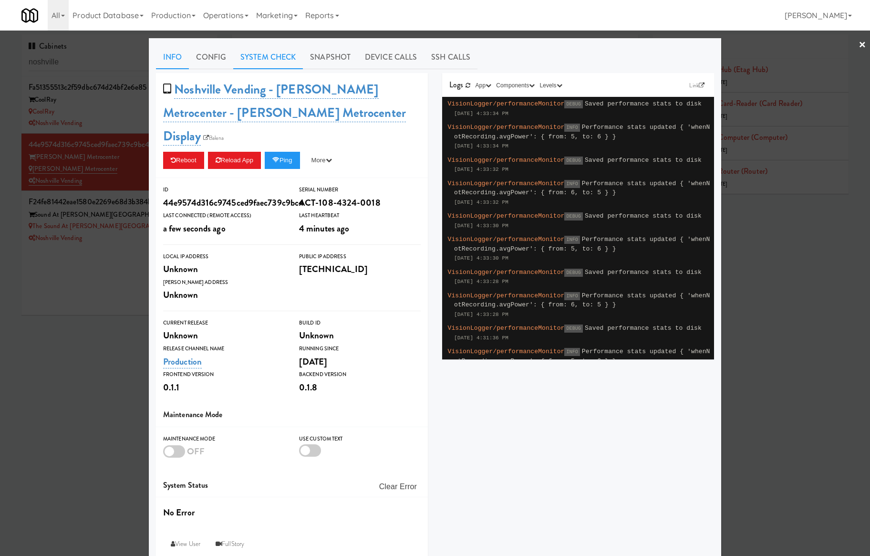
click at [271, 55] on link "System Check" at bounding box center [268, 57] width 70 height 24
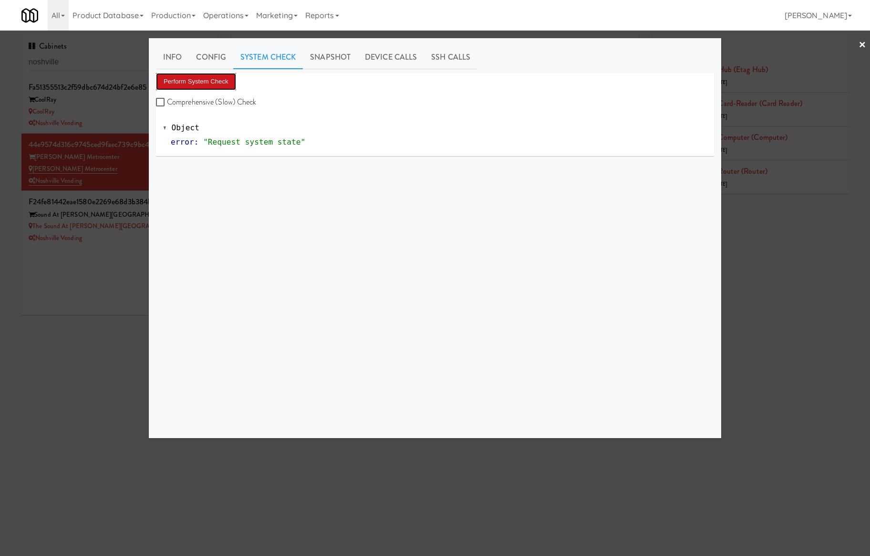
click at [220, 75] on button "Perform System Check" at bounding box center [196, 81] width 80 height 17
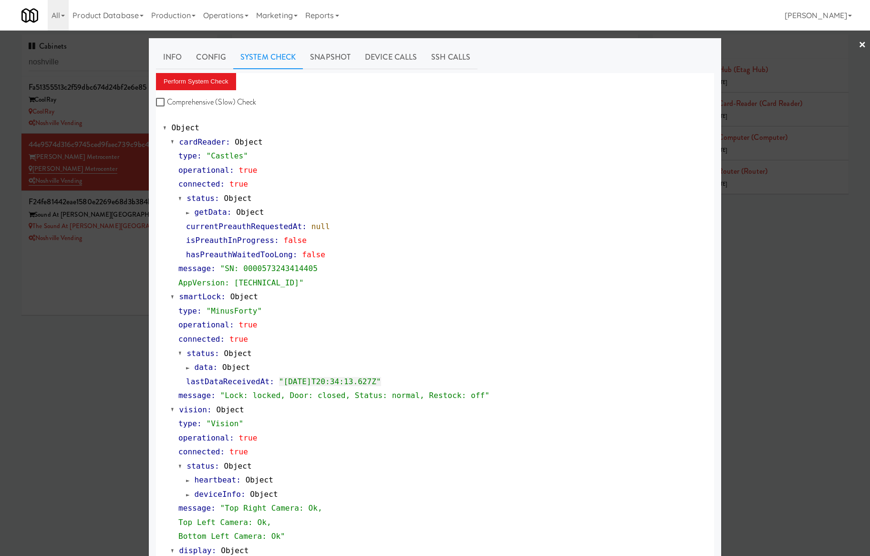
click at [126, 168] on div at bounding box center [435, 278] width 870 height 556
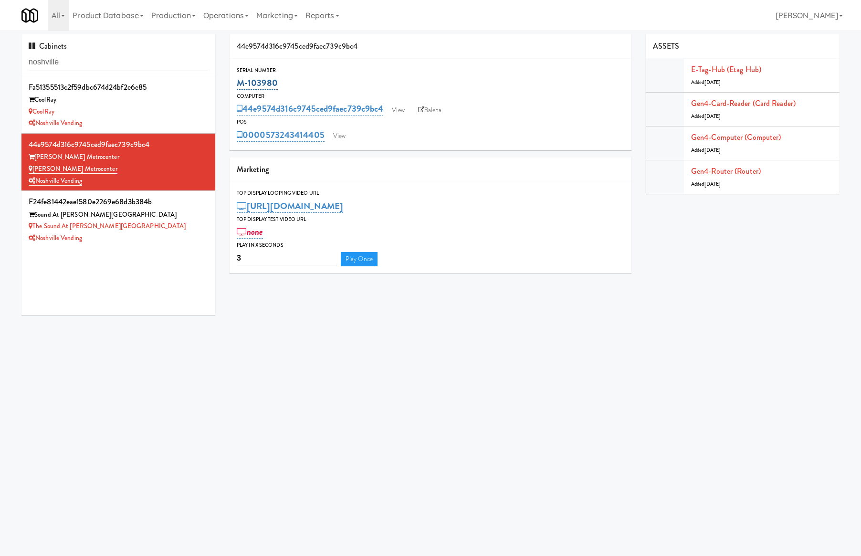
drag, startPoint x: 290, startPoint y: 84, endPoint x: 239, endPoint y: 83, distance: 51.5
click at [239, 83] on div "M-103980" at bounding box center [430, 83] width 387 height 16
click at [342, 139] on link "View" at bounding box center [339, 136] width 22 height 14
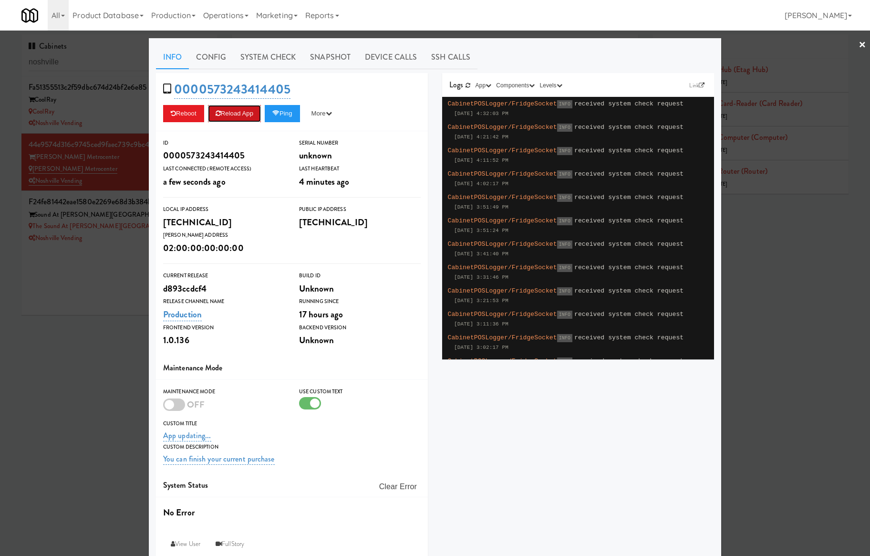
click at [242, 109] on button "Reload App" at bounding box center [234, 113] width 53 height 17
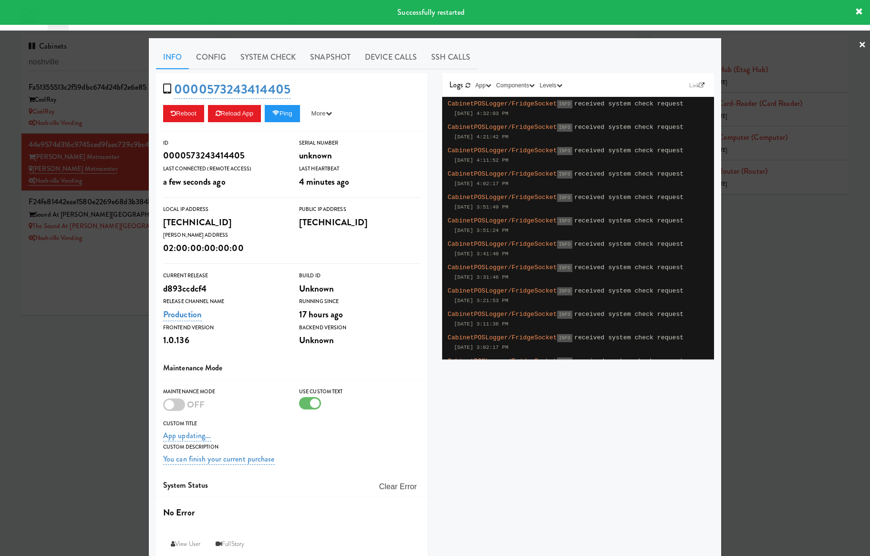
click at [118, 243] on div at bounding box center [435, 278] width 870 height 556
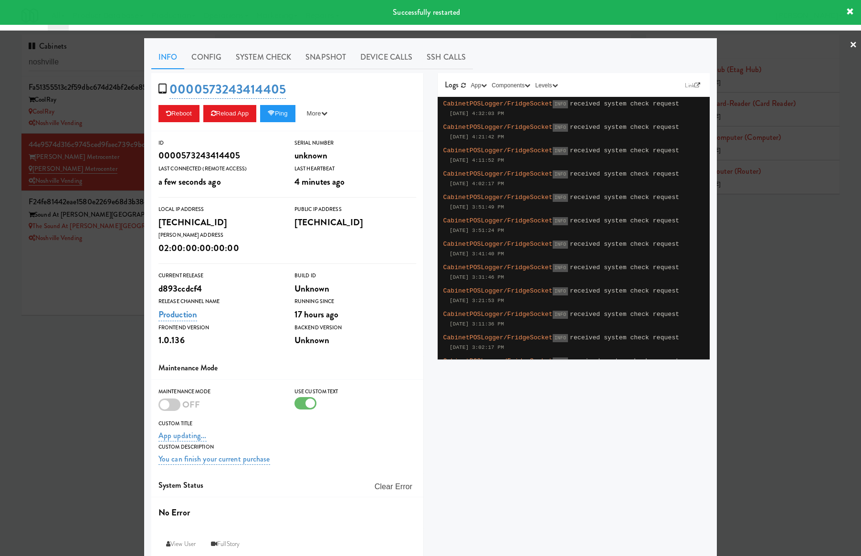
click at [117, 243] on div "Noshville Vending" at bounding box center [118, 238] width 179 height 12
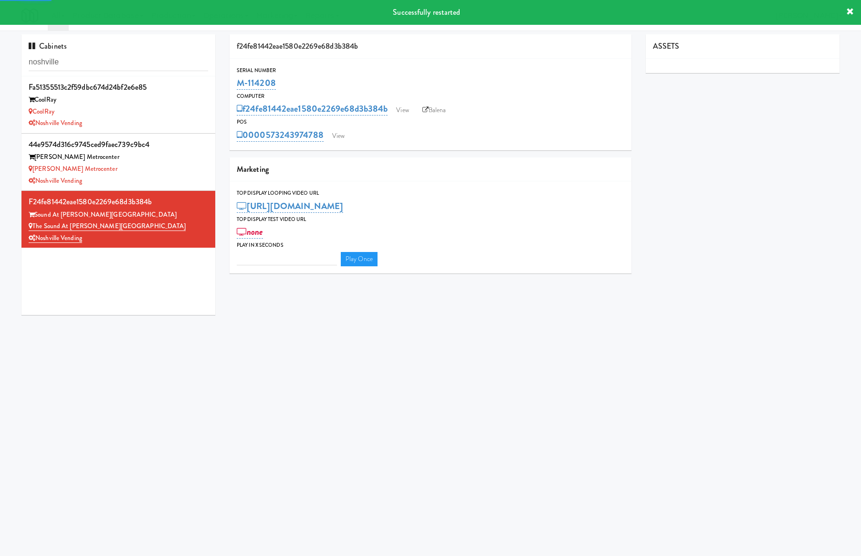
type input "3"
click at [338, 144] on div "Serial Number M-114208 Computer f24fe81442eae1580e2269e68d3b384b View Balena PO…" at bounding box center [430, 105] width 402 height 92
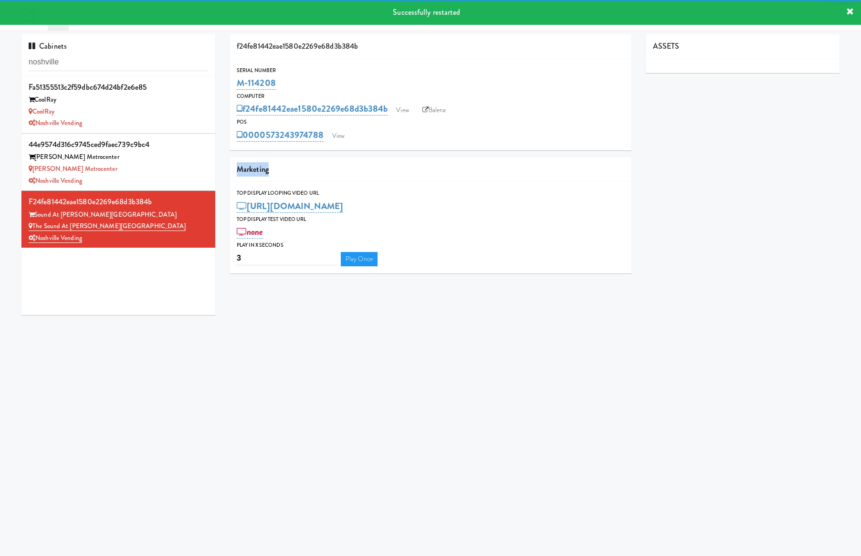
click at [338, 144] on div "Serial Number M-114208 Computer f24fe81442eae1580e2269e68d3b384b View Balena PO…" at bounding box center [430, 105] width 402 height 92
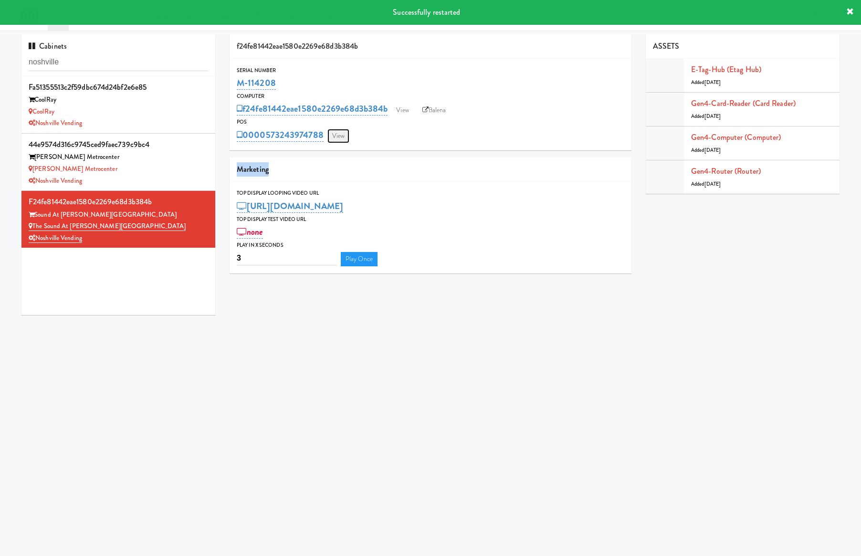
click at [336, 138] on link "View" at bounding box center [338, 136] width 22 height 14
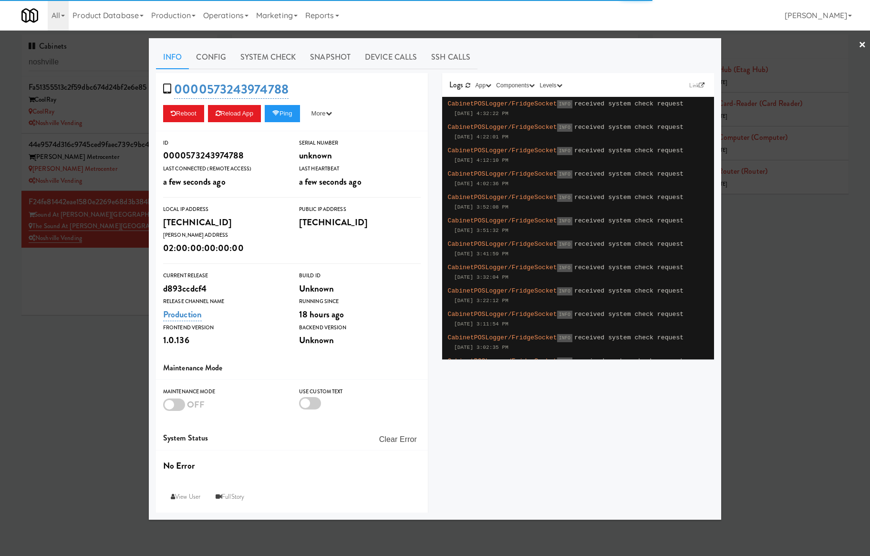
click at [239, 52] on link "System Check" at bounding box center [268, 57] width 70 height 24
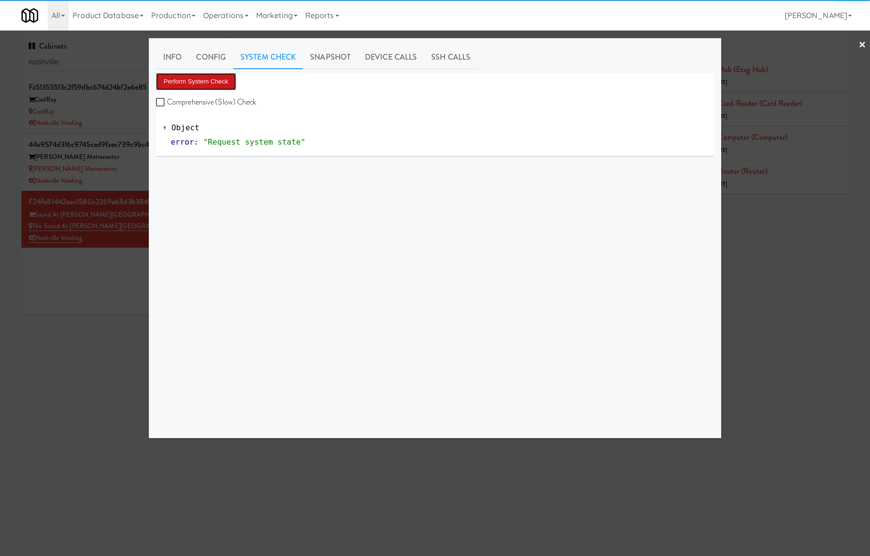
click at [207, 81] on button "Perform System Check" at bounding box center [196, 81] width 80 height 17
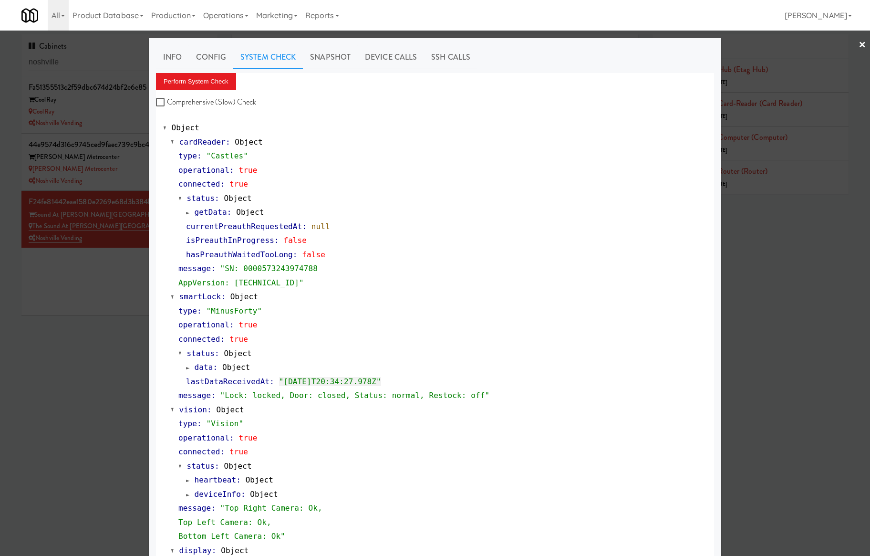
click at [113, 281] on div at bounding box center [435, 278] width 870 height 556
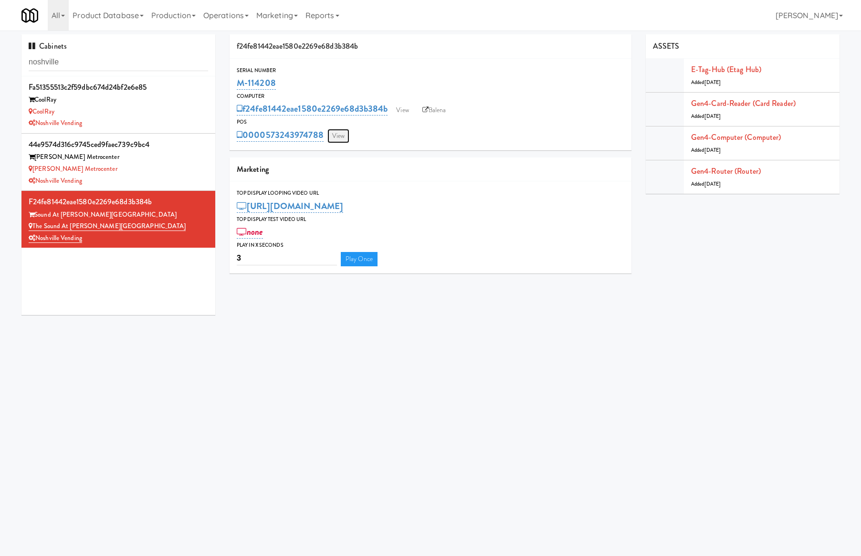
click at [334, 135] on link "View" at bounding box center [338, 136] width 22 height 14
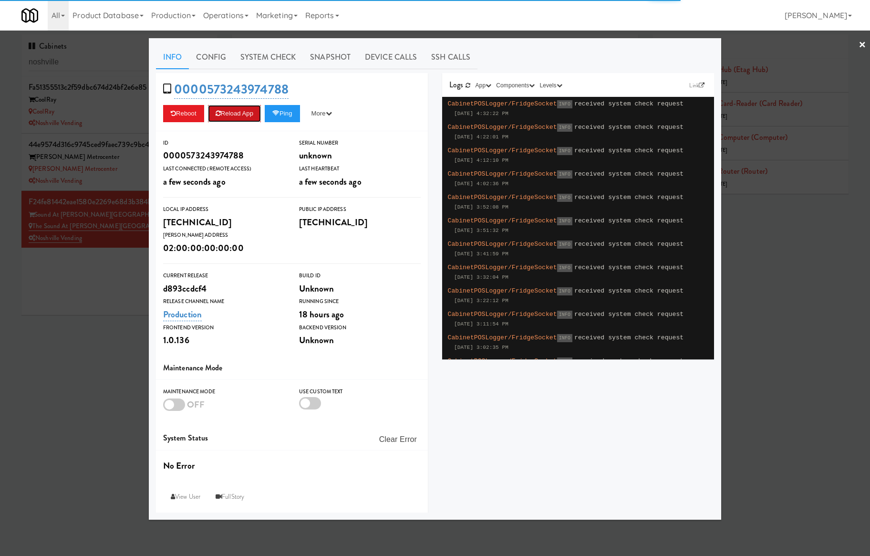
click at [241, 115] on button "Reload App" at bounding box center [234, 113] width 53 height 17
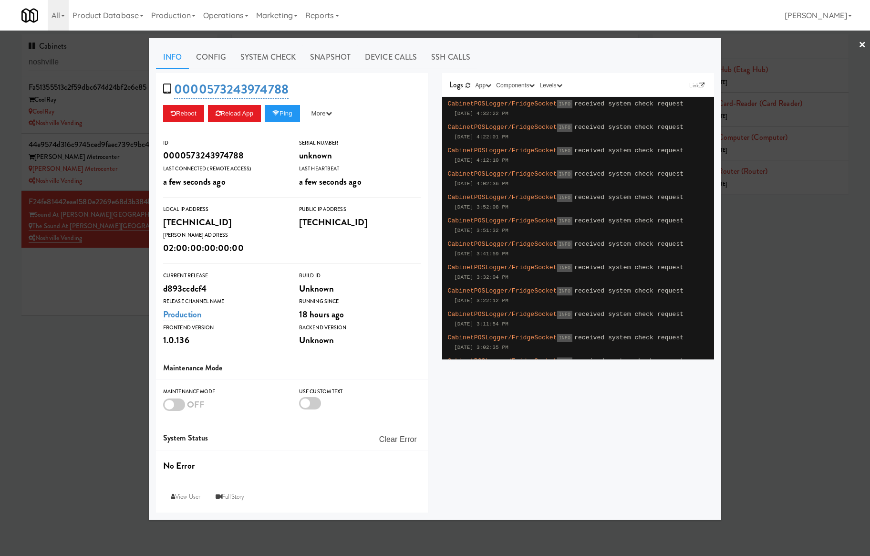
click at [124, 302] on div at bounding box center [435, 278] width 870 height 556
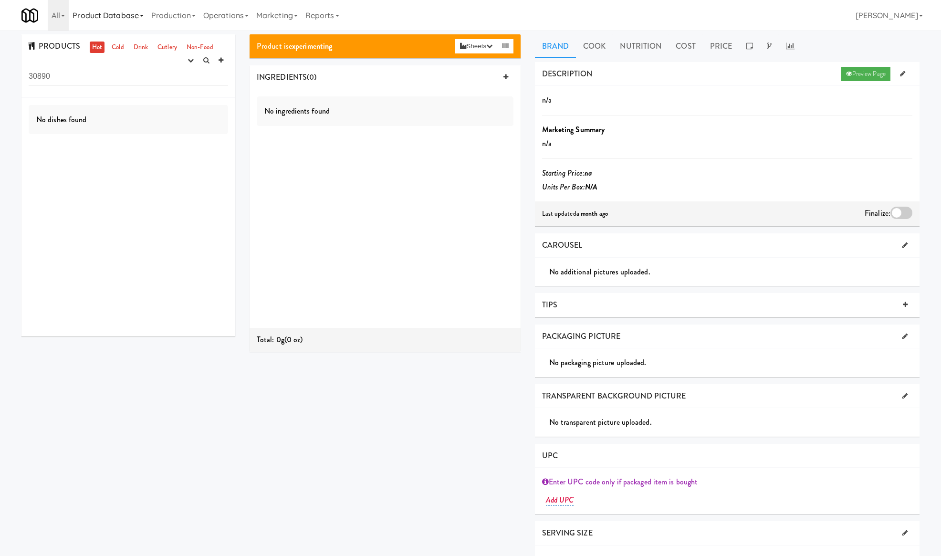
click at [71, 20] on link "Product Database" at bounding box center [108, 15] width 79 height 31
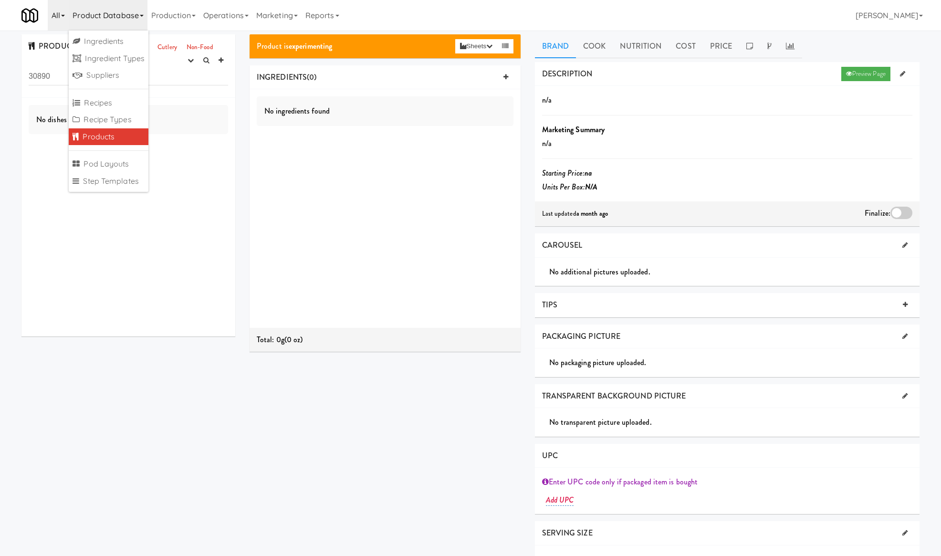
click at [56, 21] on link "All" at bounding box center [58, 15] width 21 height 31
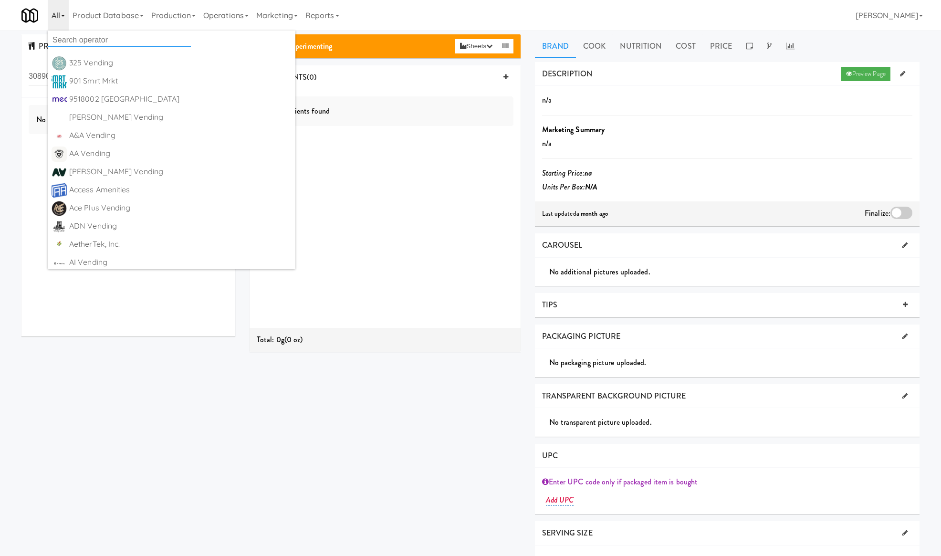
click at [67, 41] on input "text" at bounding box center [119, 40] width 143 height 14
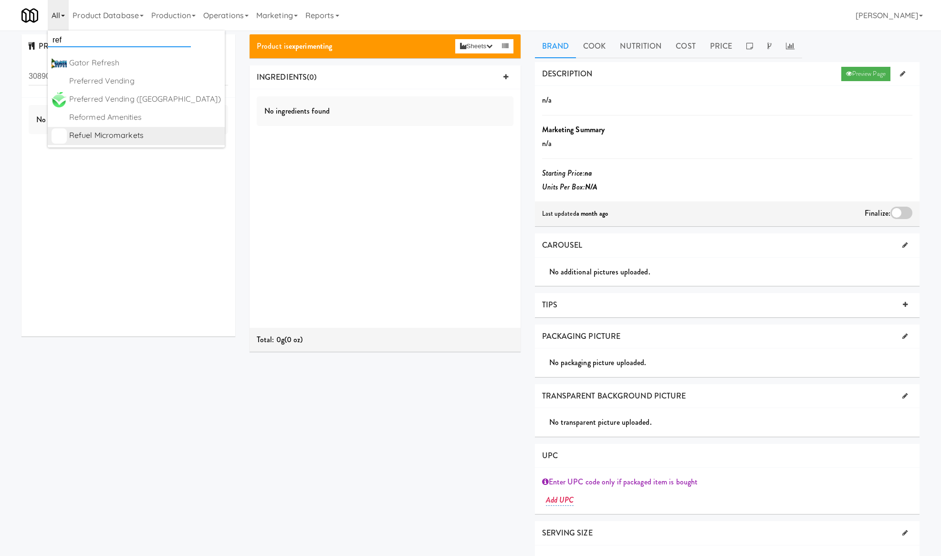
type input "ref"
click at [117, 130] on div "Refuel Micromarkets" at bounding box center [145, 135] width 152 height 14
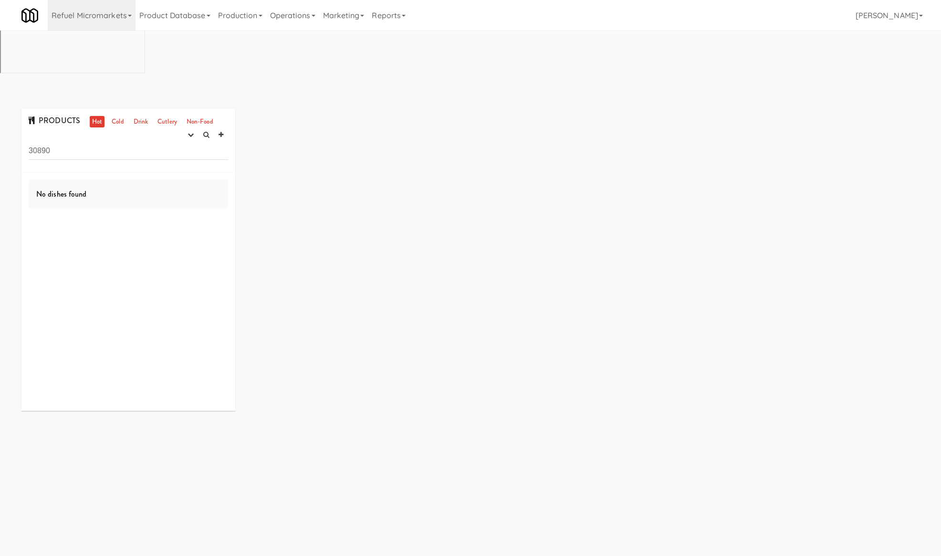
click at [62, 142] on input "30890" at bounding box center [128, 151] width 199 height 18
drag, startPoint x: 117, startPoint y: 42, endPoint x: 126, endPoint y: 46, distance: 9.8
click at [119, 116] on link "Cold" at bounding box center [117, 122] width 17 height 12
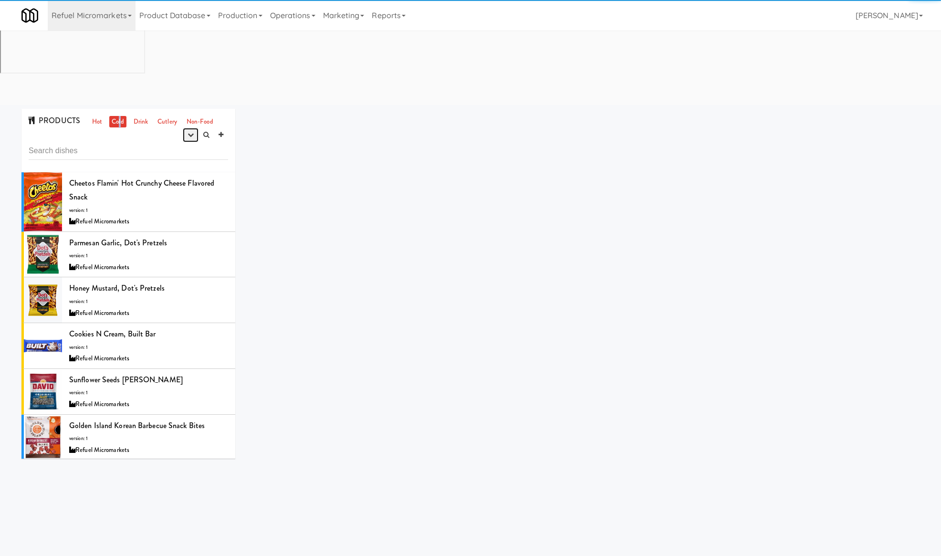
click at [191, 132] on icon "button" at bounding box center [190, 135] width 6 height 6
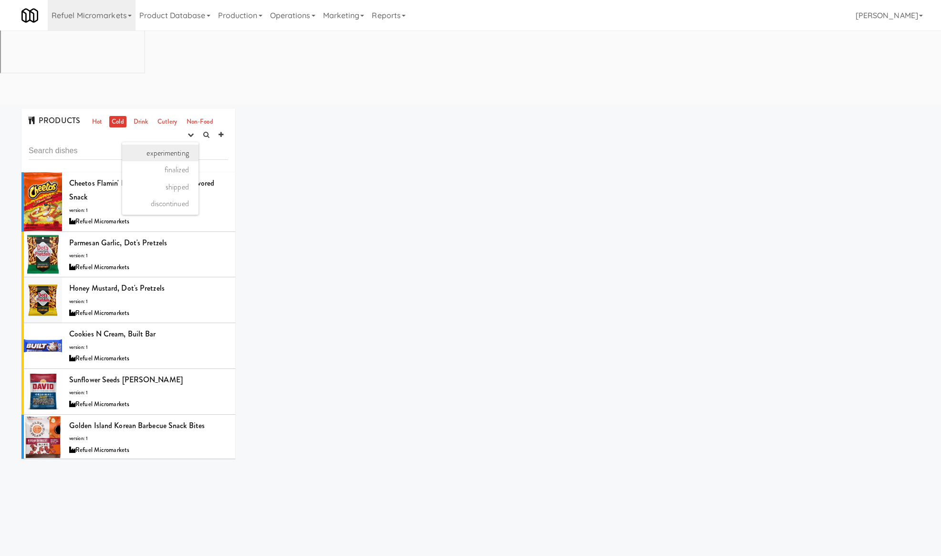
click at [178, 145] on link "experimenting" at bounding box center [160, 153] width 76 height 17
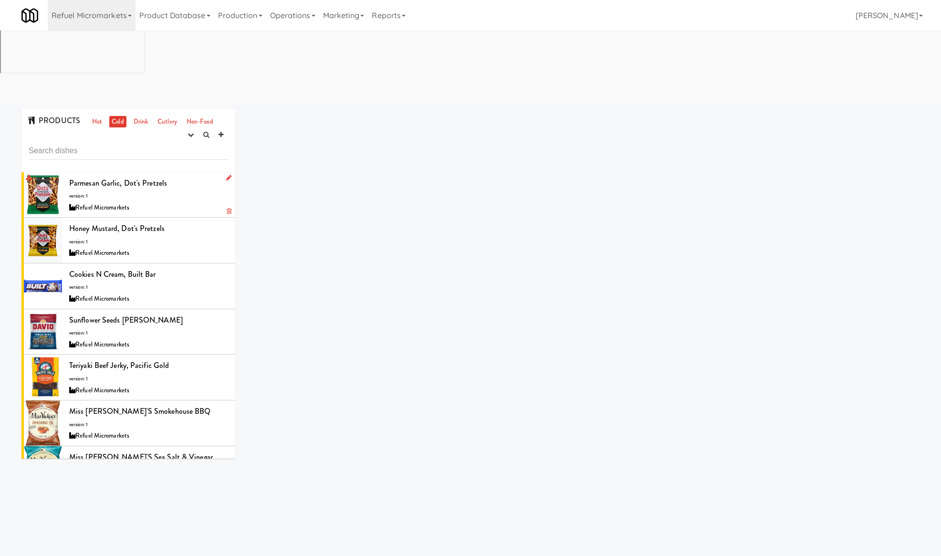
click at [191, 176] on div "Parmesan Garlic, Dot's Pretzels version: 1 Refuel Micromarkets" at bounding box center [148, 195] width 159 height 38
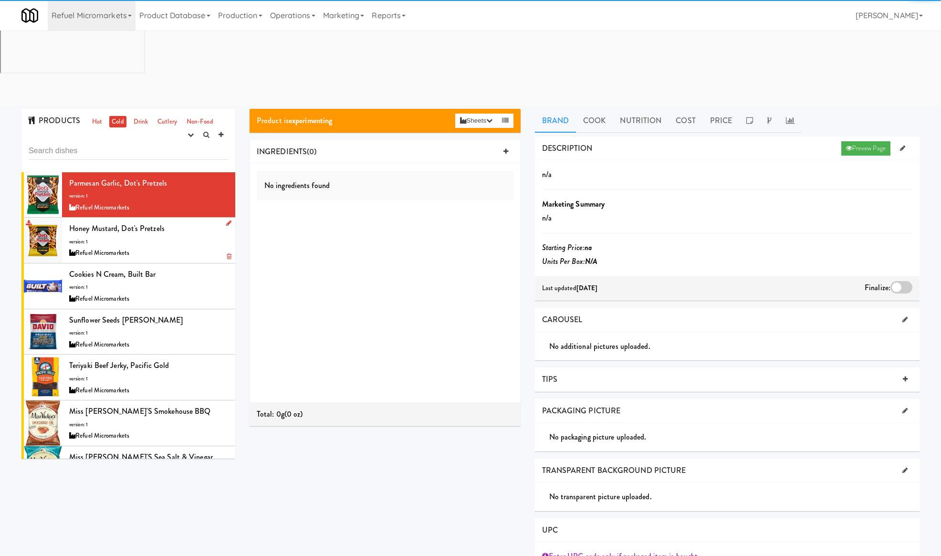
click at [193, 247] on div "Refuel Micromarkets" at bounding box center [148, 253] width 159 height 12
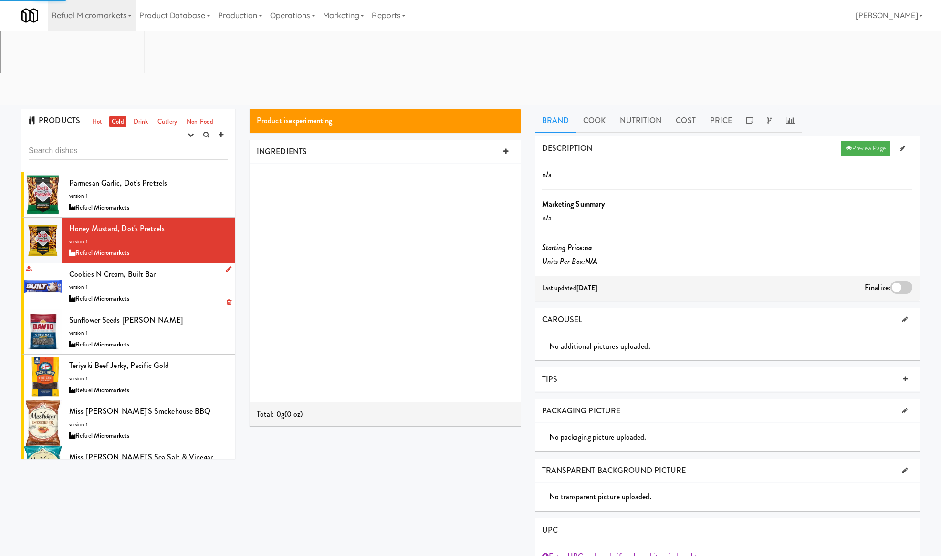
click at [196, 267] on div "Cookies N Cream, Built Bar version: 1 Refuel Micromarkets" at bounding box center [148, 286] width 159 height 38
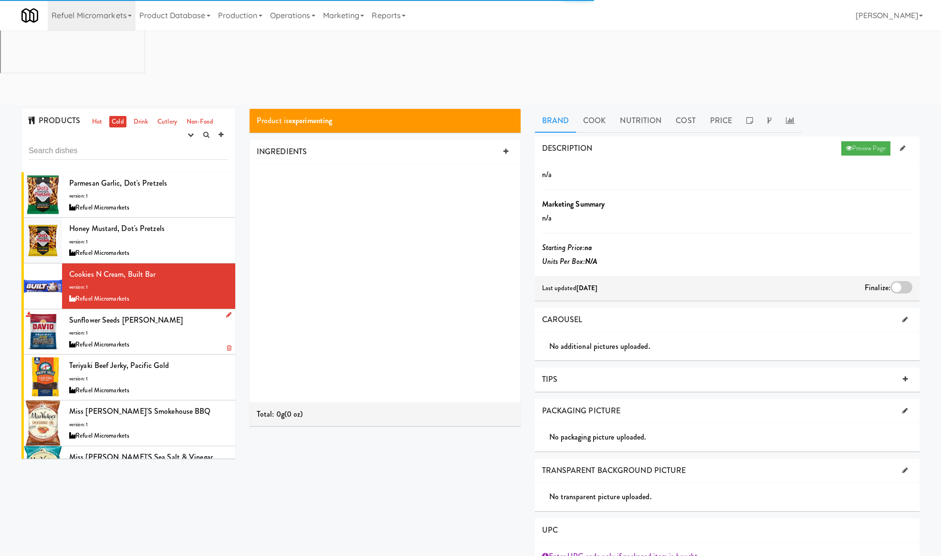
click at [194, 313] on div "Sunflower Seeds Jumbo, David version: 1 Refuel Micromarkets" at bounding box center [148, 332] width 159 height 38
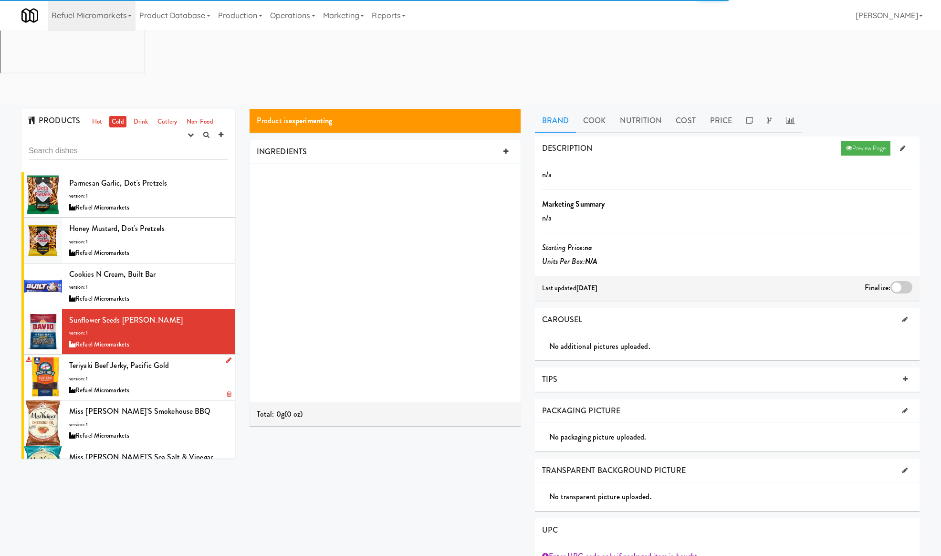
click at [194, 385] on div "Refuel Micromarkets" at bounding box center [148, 391] width 159 height 12
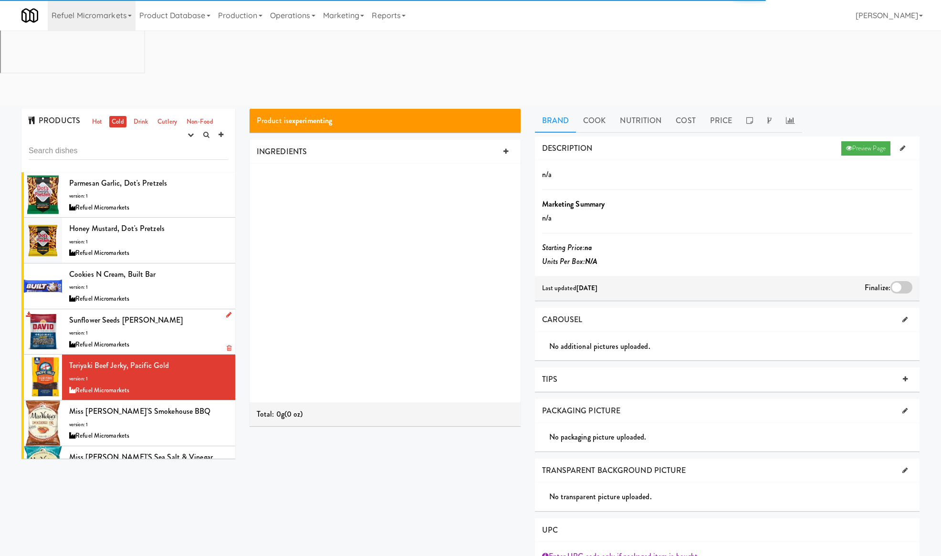
scroll to position [191, 0]
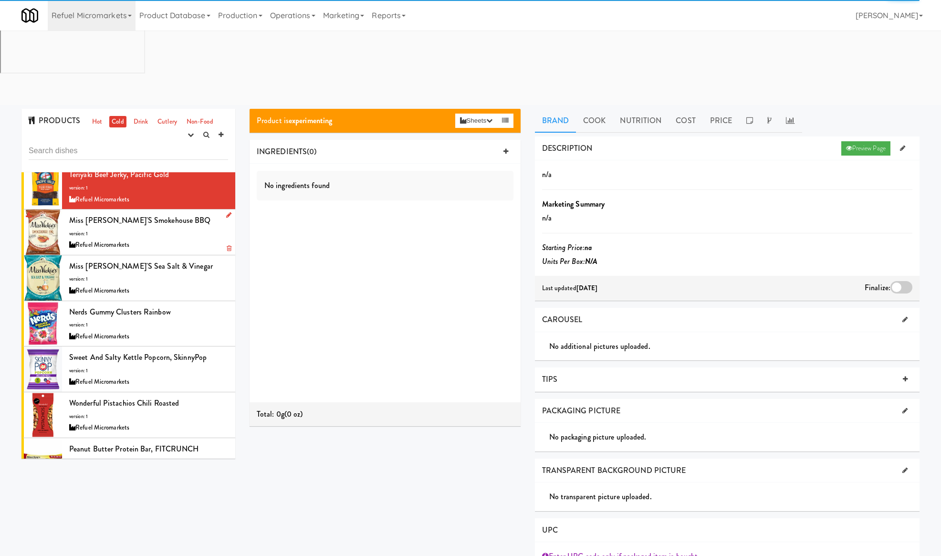
click at [188, 239] on div "Refuel Micromarkets" at bounding box center [148, 245] width 159 height 12
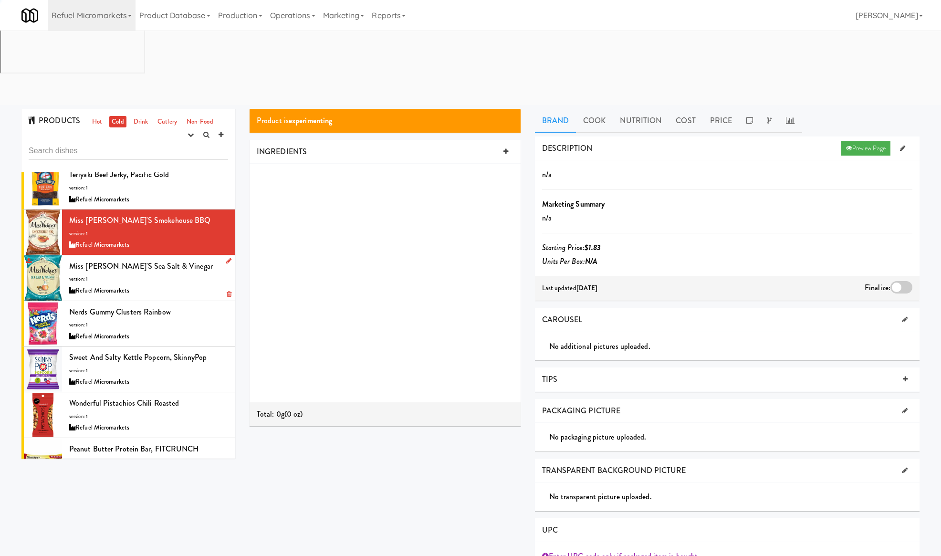
click at [189, 285] on div "Refuel Micromarkets" at bounding box center [148, 291] width 159 height 12
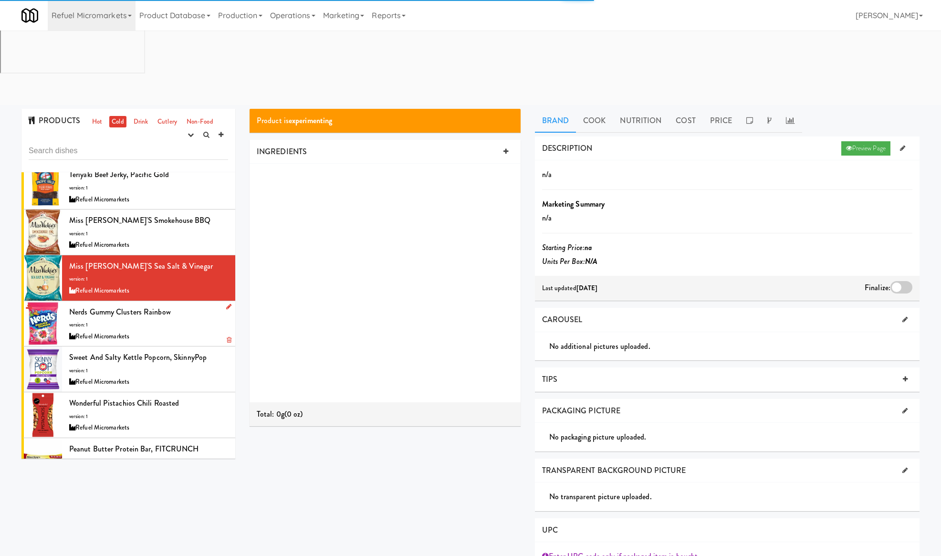
click at [191, 305] on div "Nerds Gummy Clusters Rainbow version: 1 Refuel Micromarkets" at bounding box center [148, 324] width 159 height 38
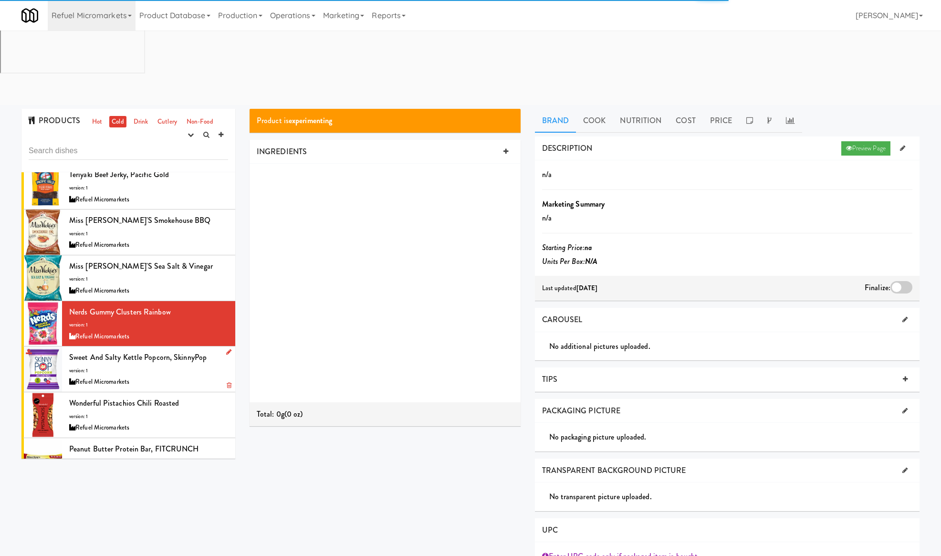
click at [201, 350] on div "Sweet and Salty Kettle Popcorn, SkinnyPop version: 1 Refuel Micromarkets" at bounding box center [148, 369] width 159 height 38
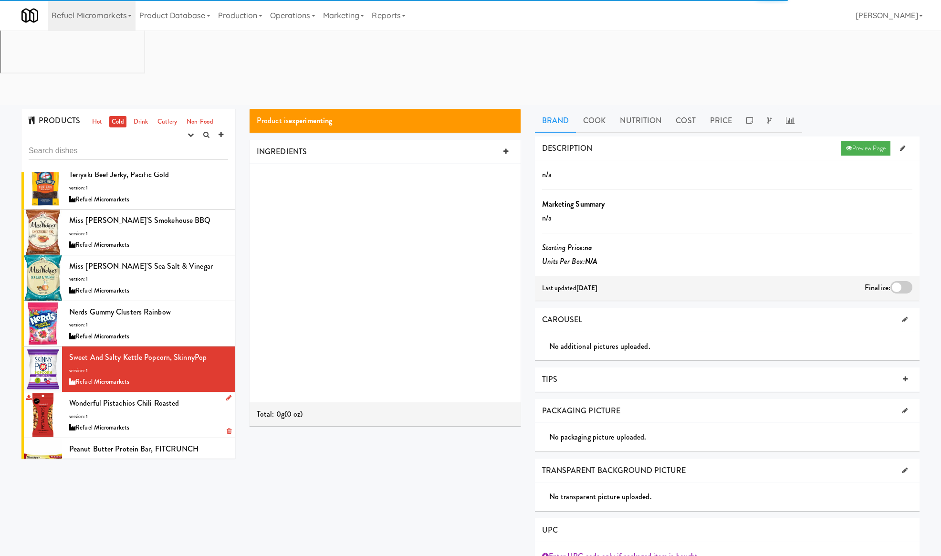
click at [200, 396] on div "Wonderful Pistachios Chili Roasted version: 1 Refuel Micromarkets" at bounding box center [148, 415] width 159 height 38
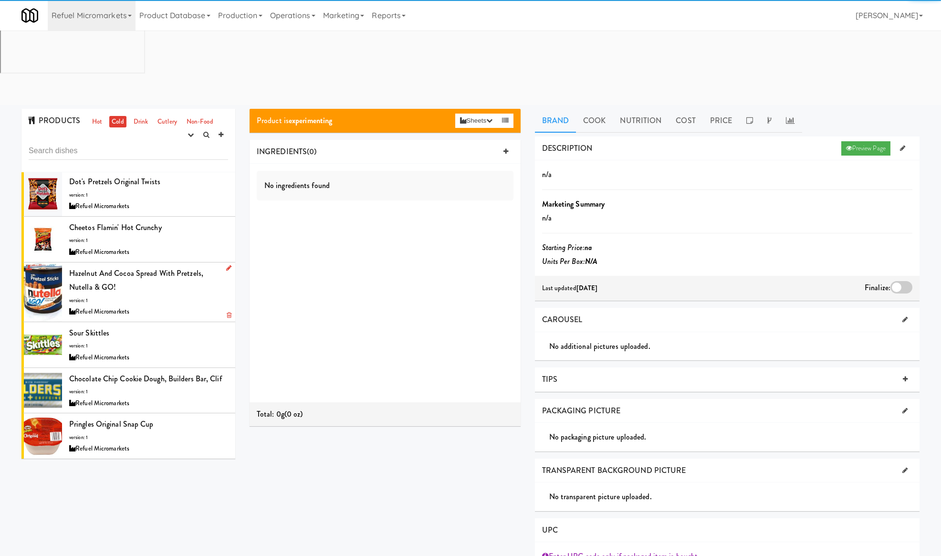
scroll to position [361, 0]
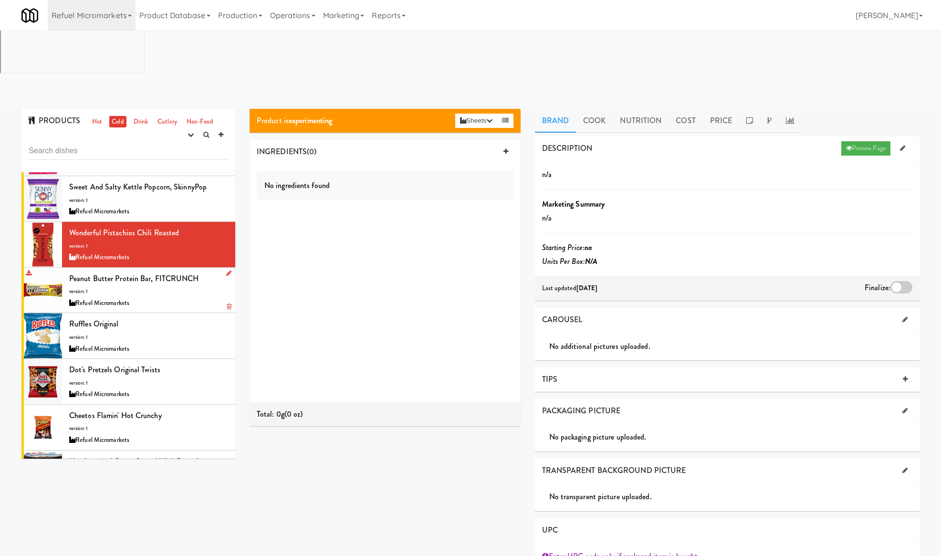
click at [176, 297] on div "Refuel Micromarkets" at bounding box center [148, 303] width 159 height 12
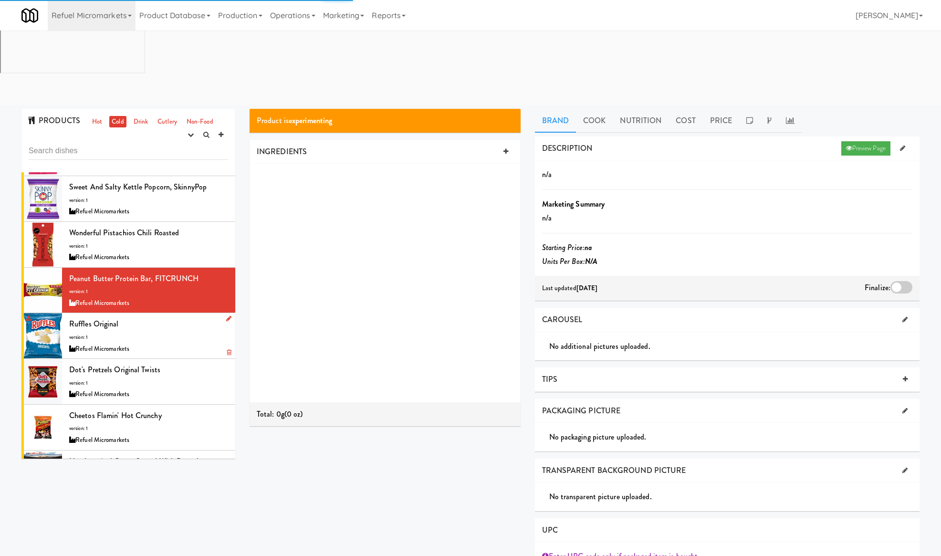
click at [178, 317] on div "Ruffles Original version: 1 Refuel Micromarkets" at bounding box center [148, 336] width 159 height 38
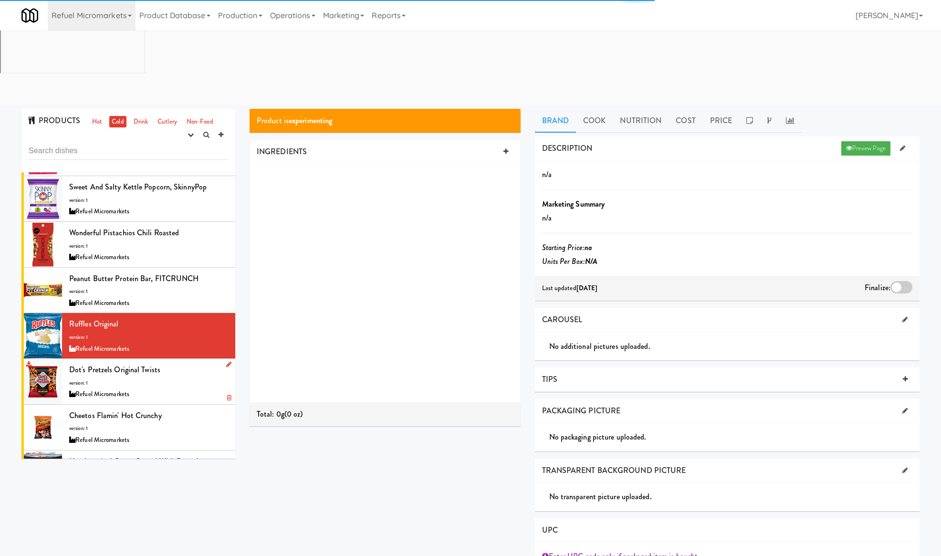
click at [180, 363] on div "Dot's Pretzels Original Twists version: 1 Refuel Micromarkets" at bounding box center [148, 382] width 159 height 38
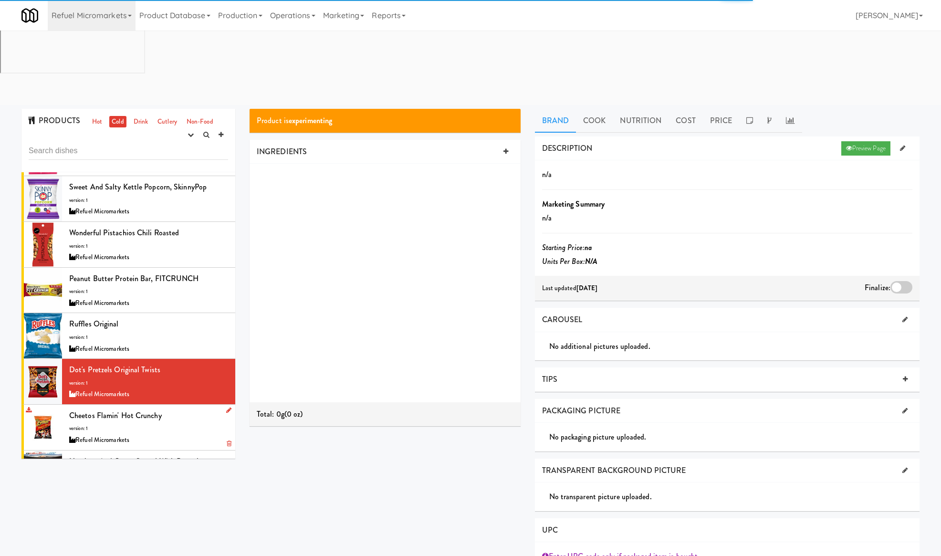
click at [187, 408] on div "Cheetos Flamin' Hot Crunchy version: 1 Refuel Micromarkets" at bounding box center [148, 427] width 159 height 38
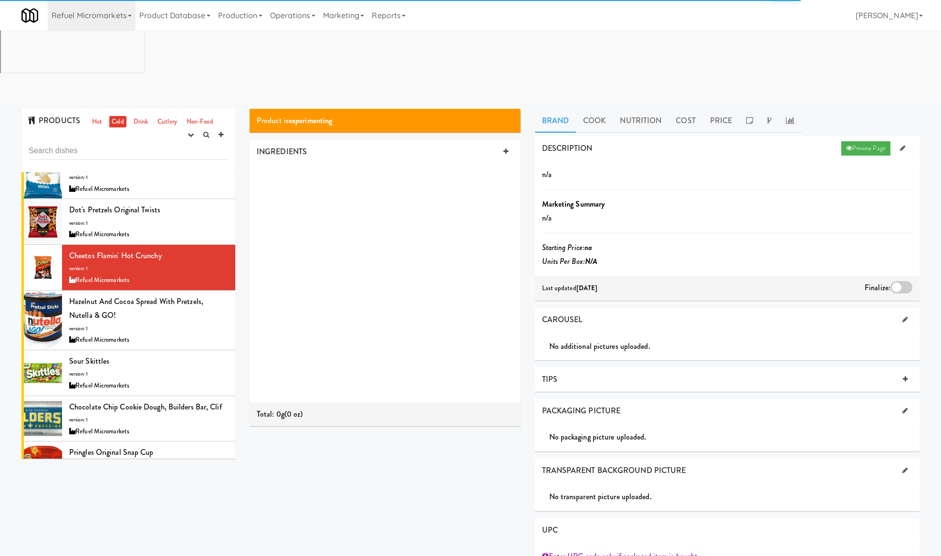
scroll to position [552, 0]
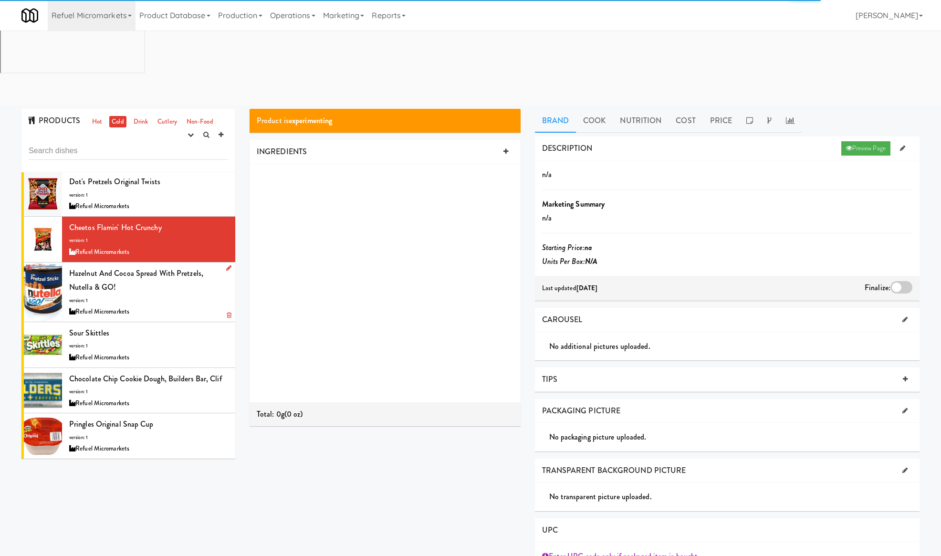
click at [166, 266] on div "Hazelnut and Cocoa Spread With Pretzels, Nutella & GO! version: 1 Refuel Microm…" at bounding box center [148, 292] width 159 height 52
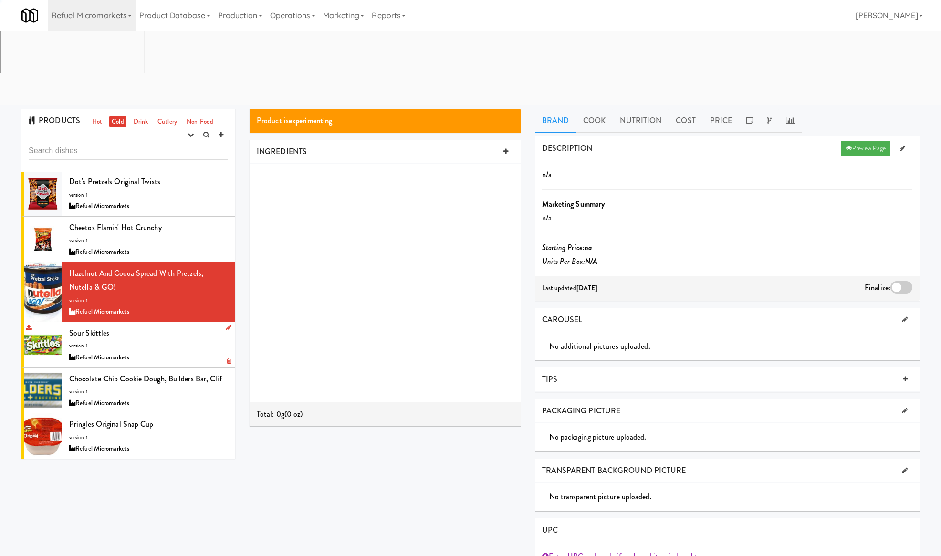
click at [168, 352] on div "Refuel Micromarkets" at bounding box center [148, 358] width 159 height 12
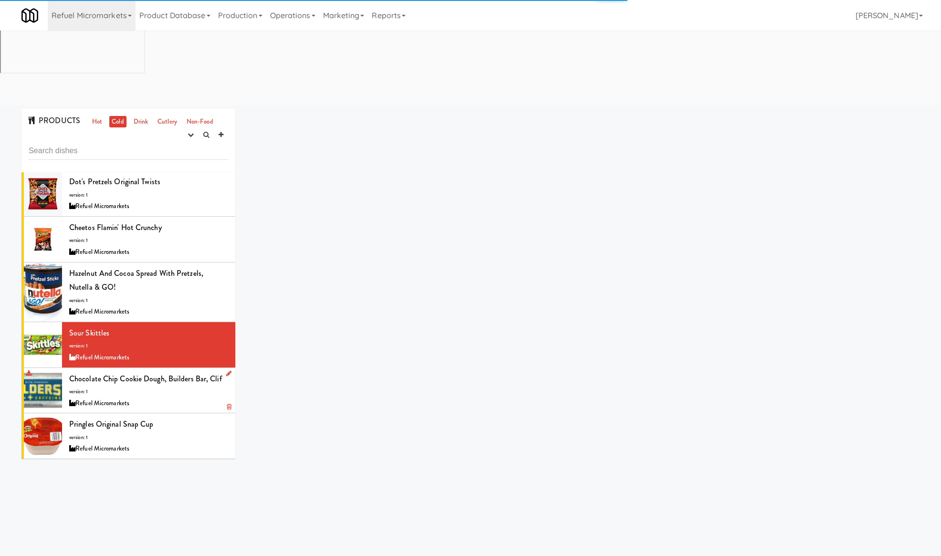
click at [180, 397] on div "Refuel Micromarkets" at bounding box center [148, 403] width 159 height 12
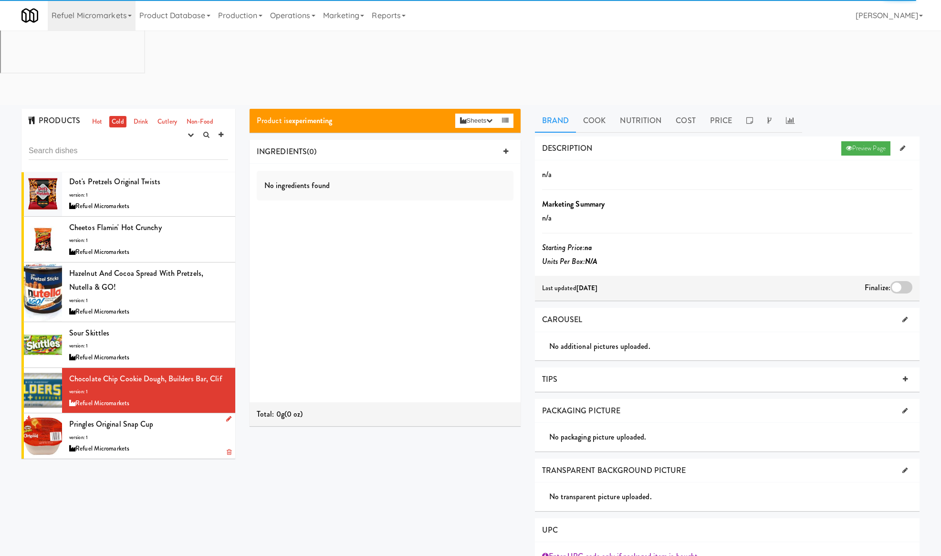
click at [183, 417] on div "Pringles Original Snap Cup version: 1 Refuel Micromarkets" at bounding box center [148, 436] width 159 height 38
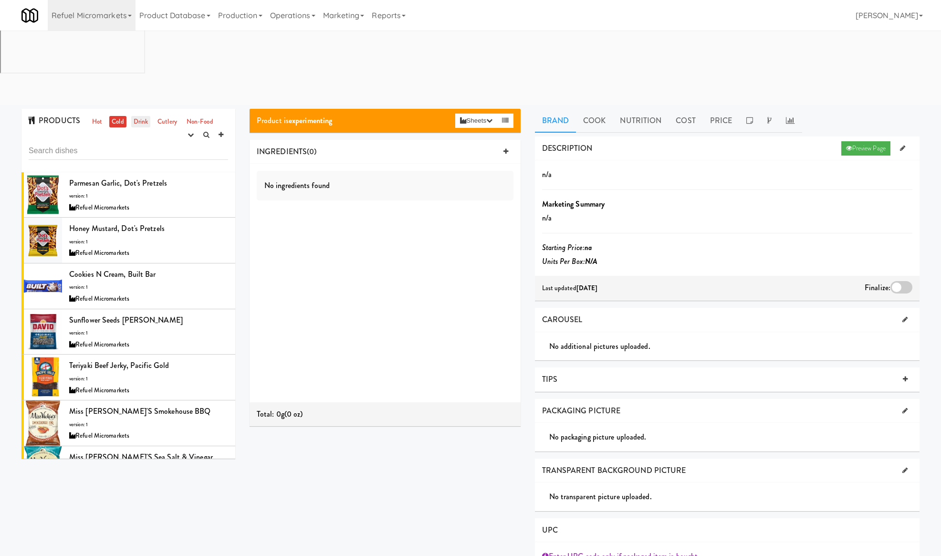
click at [143, 116] on link "Drink" at bounding box center [141, 122] width 20 height 12
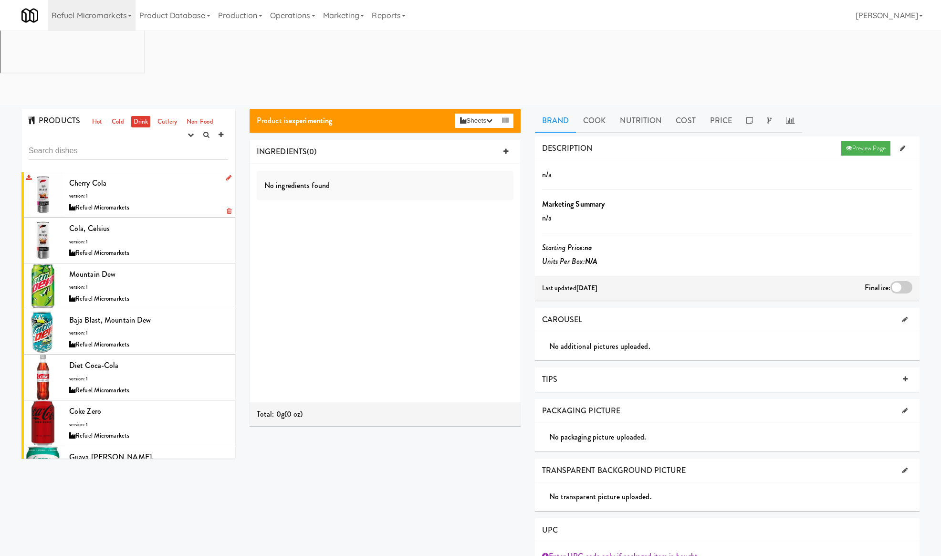
click at [162, 176] on div "Cherry Cola version: 1 Refuel Micromarkets" at bounding box center [148, 195] width 159 height 38
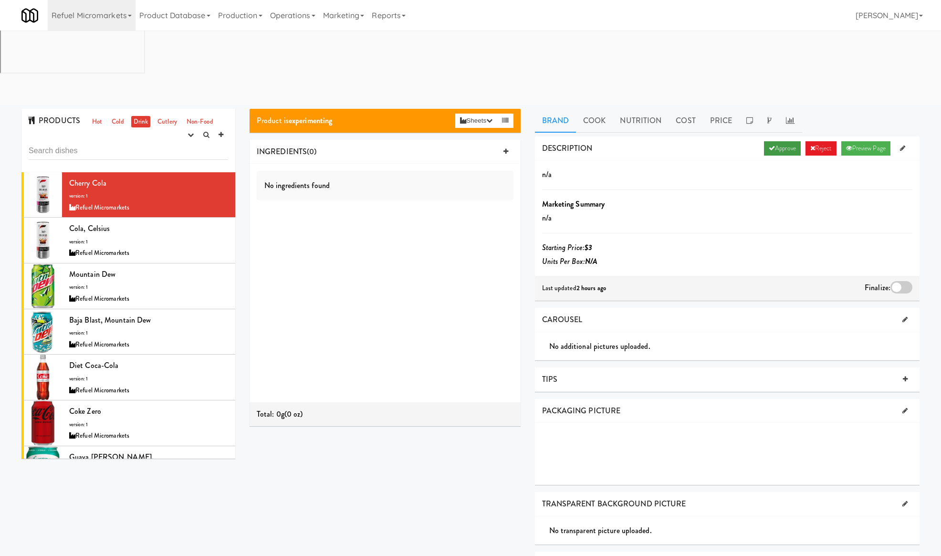
click at [764, 141] on link "Approve" at bounding box center [782, 148] width 37 height 14
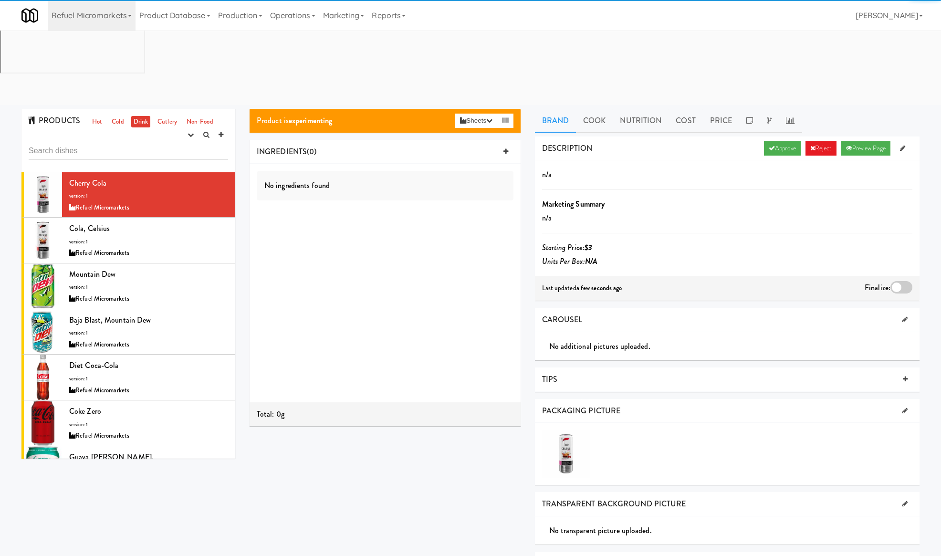
click at [901, 281] on div at bounding box center [901, 287] width 22 height 12
click at [0, 0] on input "checkbox" at bounding box center [0, 0] width 0 height 0
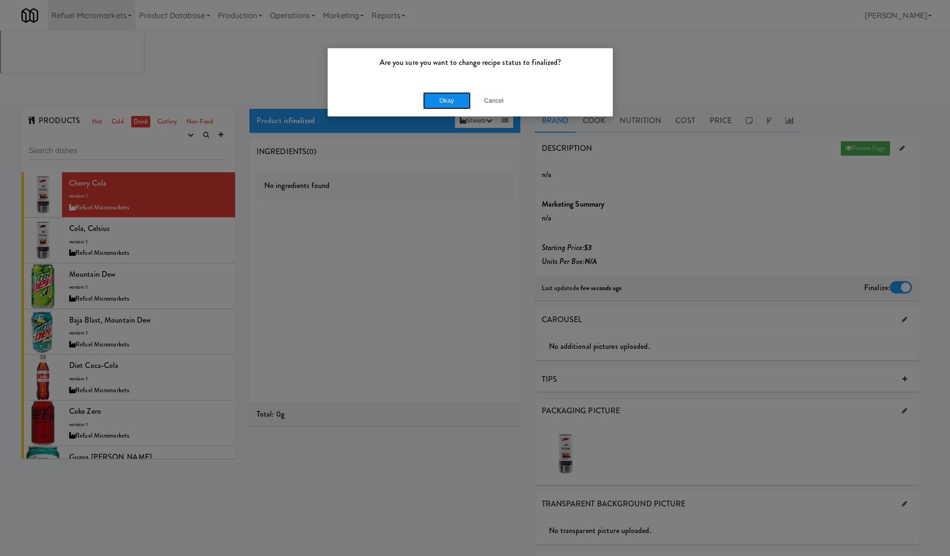
click at [448, 94] on button "Okay" at bounding box center [447, 100] width 48 height 17
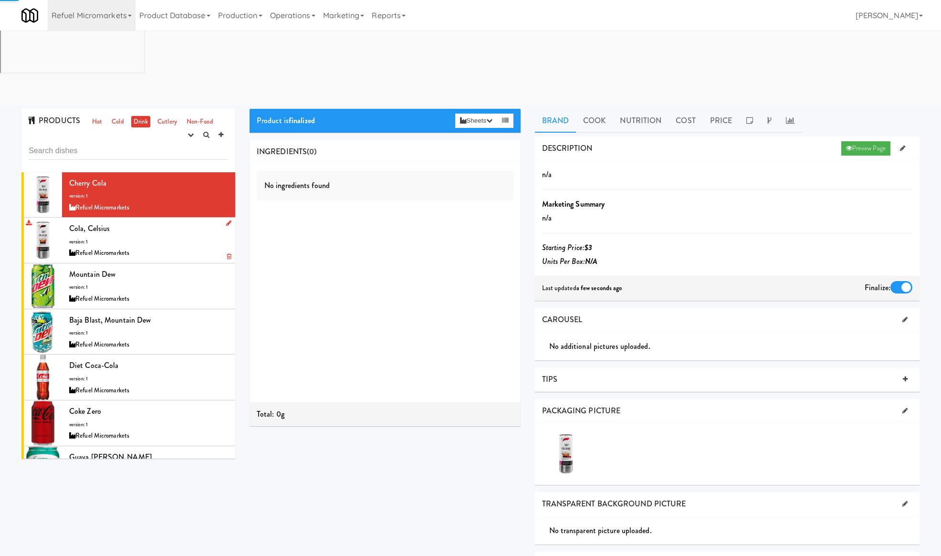
click at [176, 221] on div "Cola, Celsius version: 1 Refuel Micromarkets" at bounding box center [148, 240] width 159 height 38
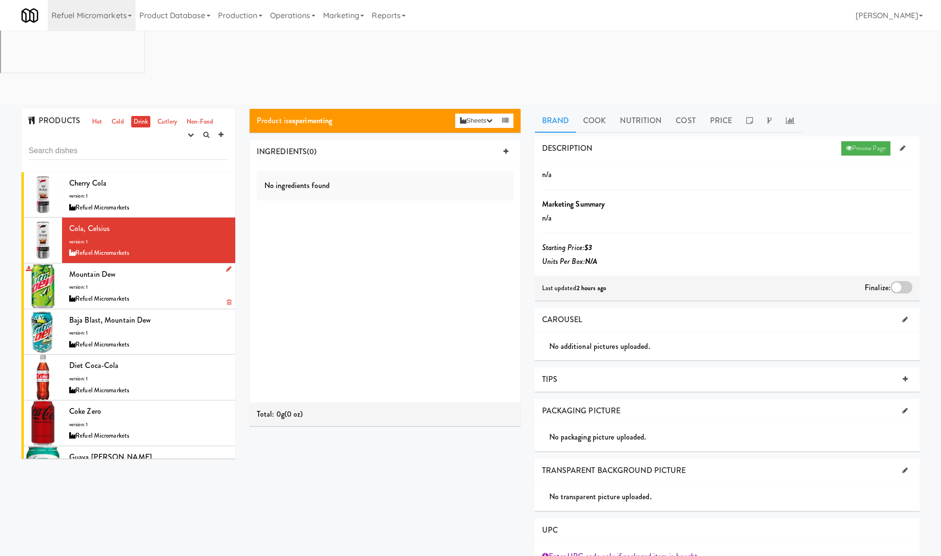
click at [182, 267] on div "Mountain Dew version: 1 Refuel Micromarkets" at bounding box center [148, 286] width 159 height 38
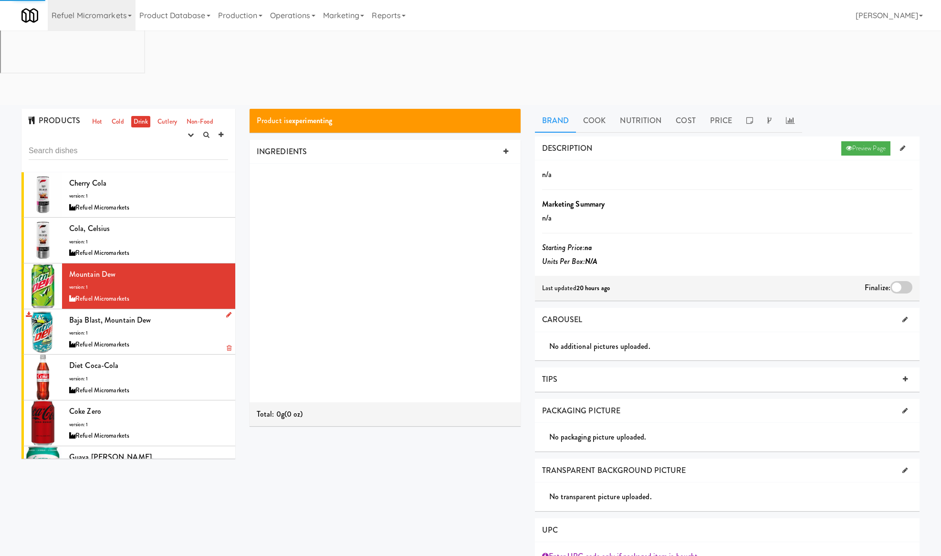
click at [176, 313] on div "Baja Blast, Mountain Dew version: 1 Refuel Micromarkets" at bounding box center [148, 332] width 159 height 38
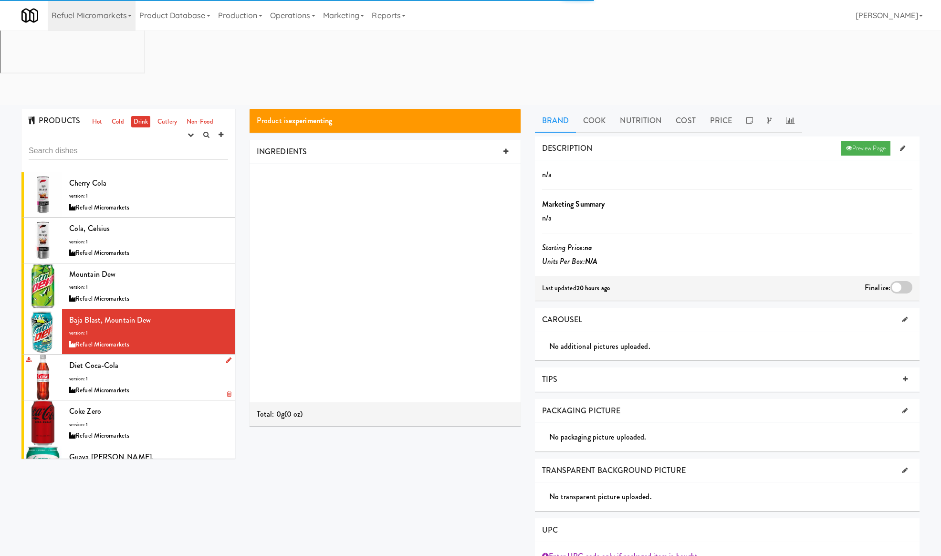
click at [181, 358] on div "Diet Coca-Cola version: 1 Refuel Micromarkets" at bounding box center [148, 377] width 159 height 38
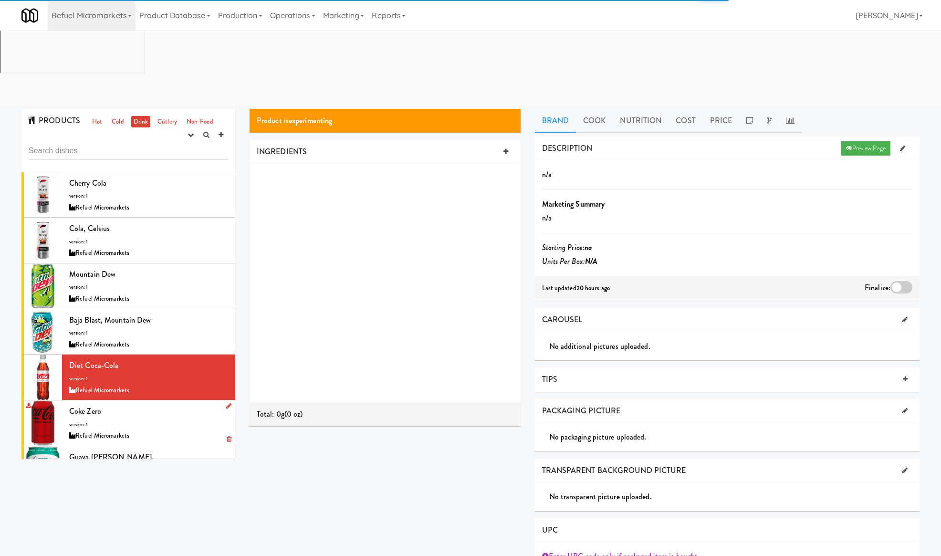
click at [172, 404] on div "Coke Zero version: 1 Refuel Micromarkets" at bounding box center [148, 423] width 159 height 38
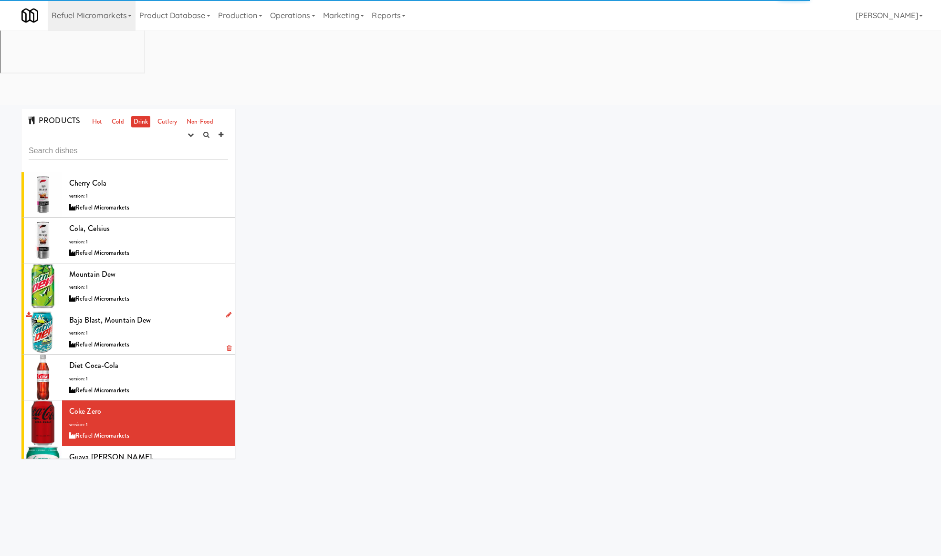
scroll to position [191, 0]
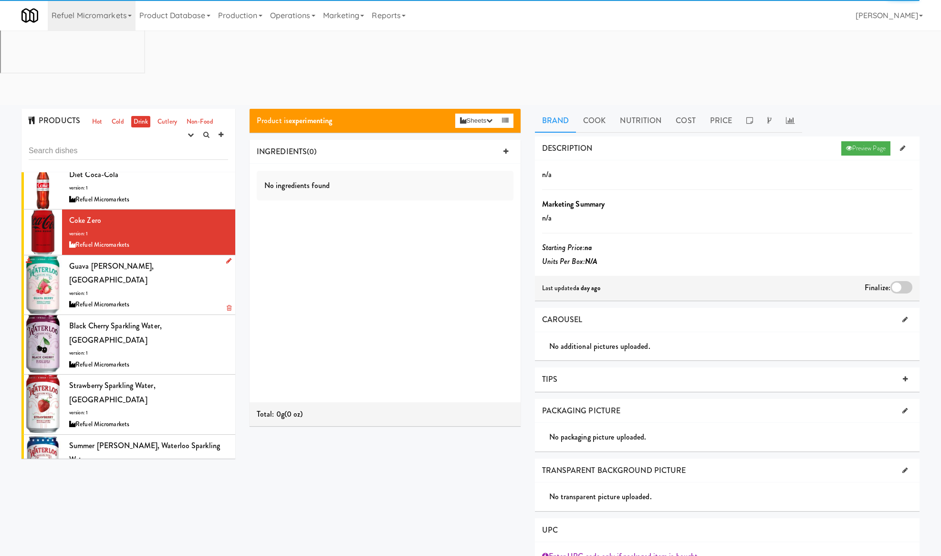
click at [187, 259] on div "Guava Berry, Waterloo version: 1 Refuel Micromarkets" at bounding box center [148, 285] width 159 height 52
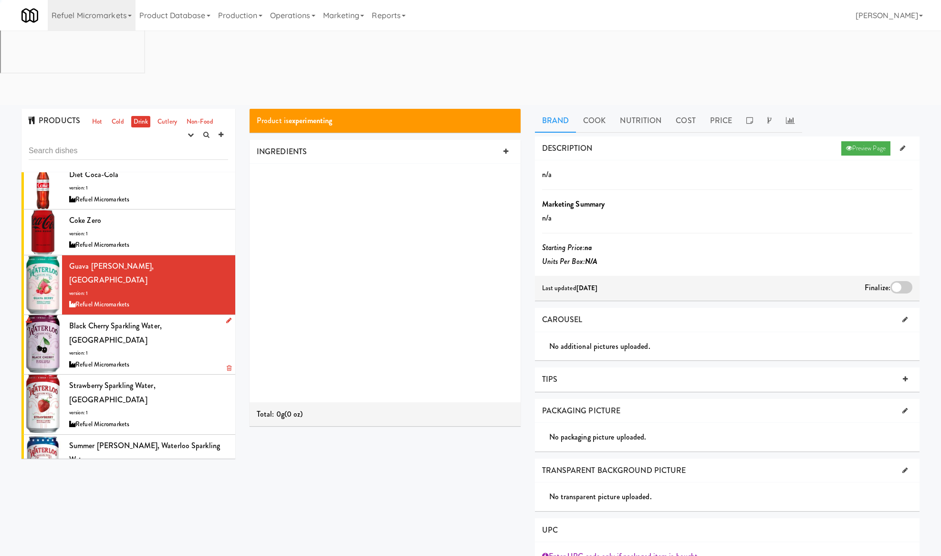
click at [166, 359] on div "Refuel Micromarkets" at bounding box center [148, 365] width 159 height 12
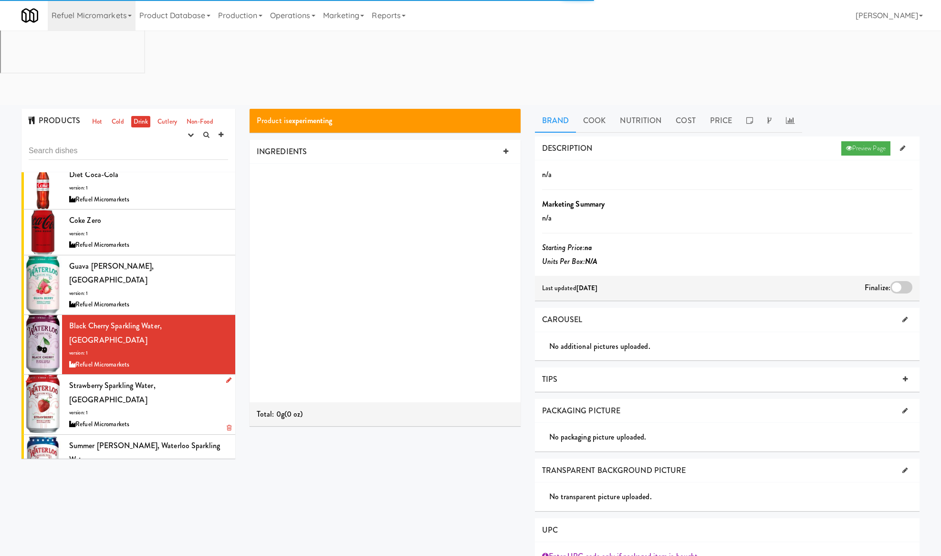
click at [166, 378] on div "Strawberry Sparkling Water, Waterloo version: 1 Refuel Micromarkets" at bounding box center [148, 404] width 159 height 52
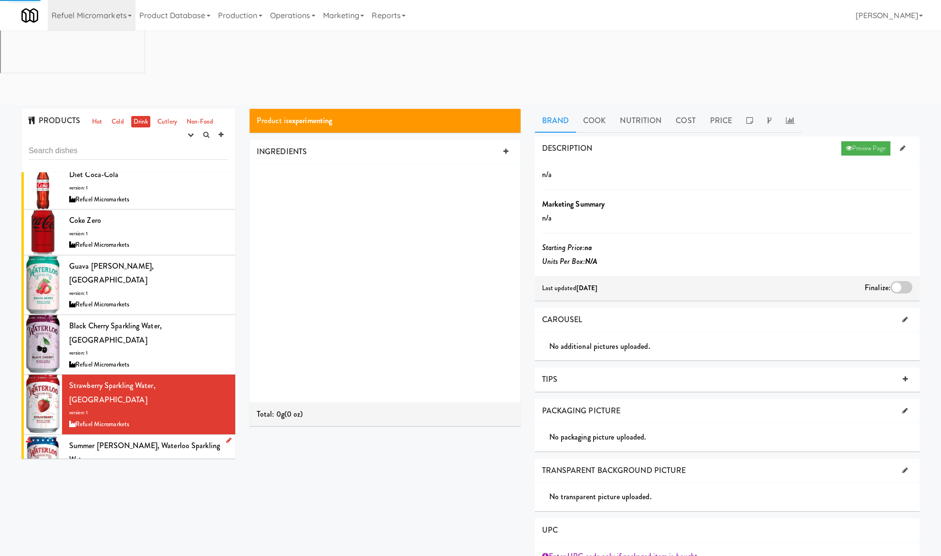
click at [180, 438] on div "Summer Berry, Waterloo Sparkling Water version: 1 Refuel Micromarkets" at bounding box center [148, 464] width 159 height 52
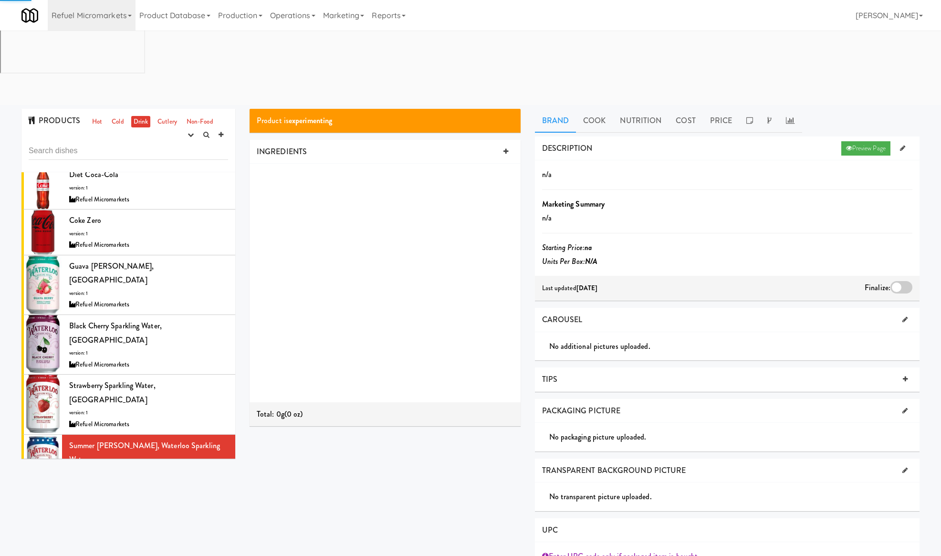
click at [187, 498] on div "Gatorade Cool Blue version: 1 Refuel Micromarkets" at bounding box center [148, 517] width 159 height 38
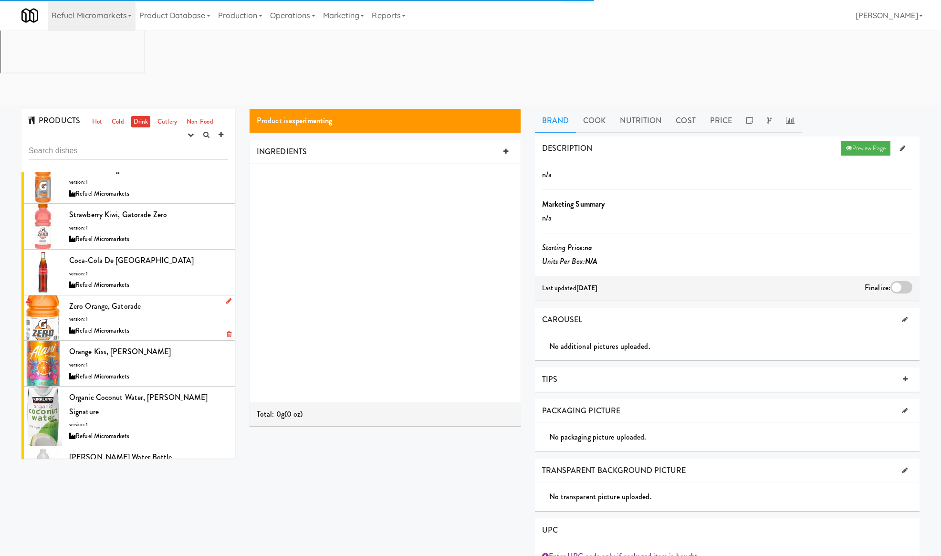
scroll to position [382, 0]
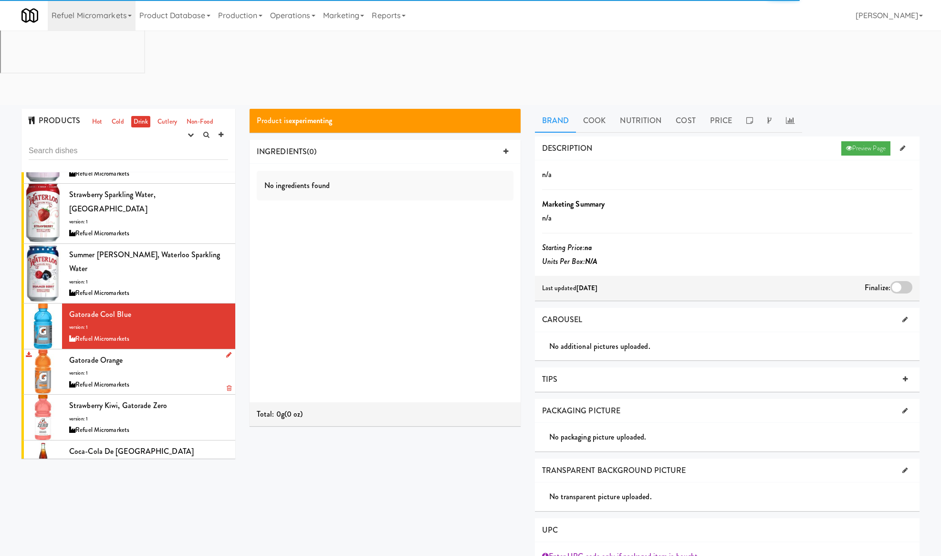
click at [191, 353] on div "Gatorade Orange version: 1 Refuel Micromarkets" at bounding box center [148, 372] width 159 height 38
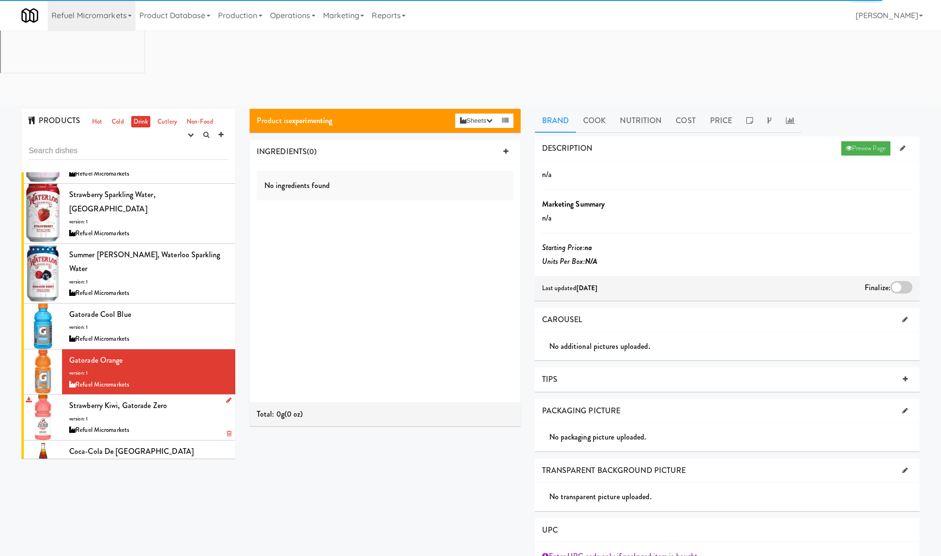
click at [193, 398] on div "Strawberry Kiwi, Gatorade Zero version: 1 Refuel Micromarkets" at bounding box center [148, 417] width 159 height 38
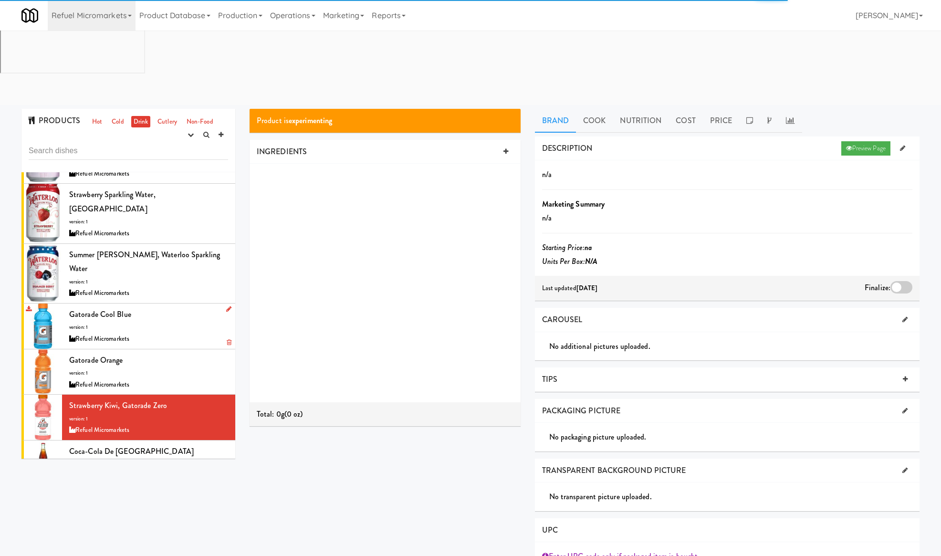
click at [178, 333] on div "Refuel Micromarkets" at bounding box center [148, 339] width 159 height 12
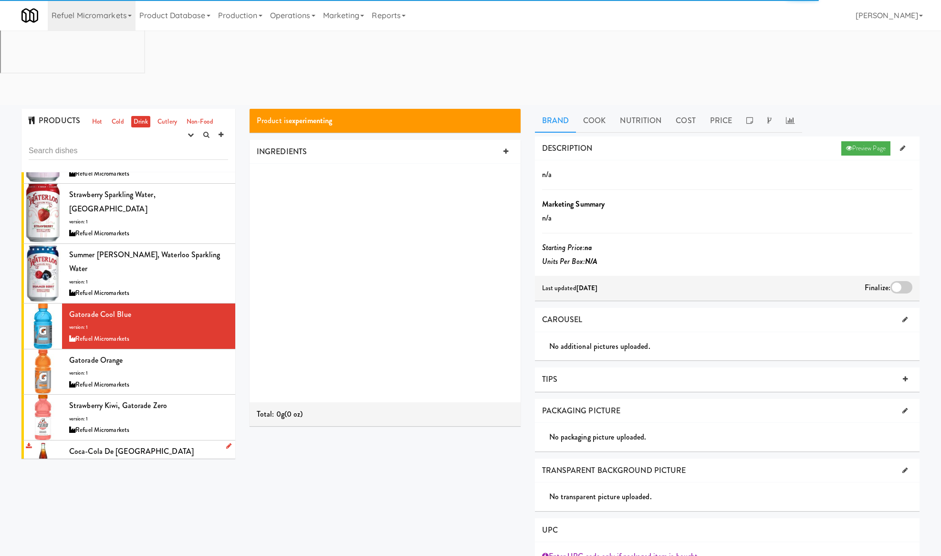
click at [185, 444] on div "Coca-Cola de Mexico version: 1 Refuel Micromarkets" at bounding box center [148, 463] width 159 height 38
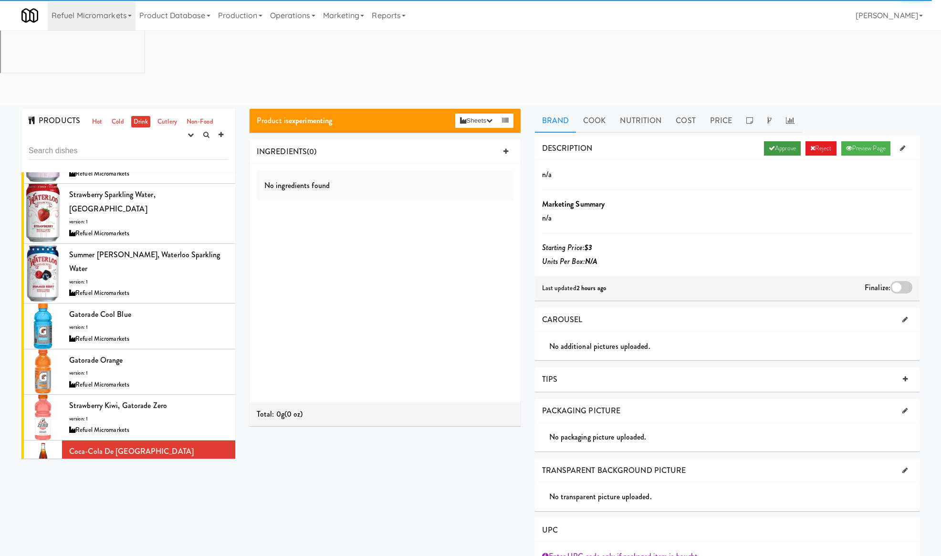
click at [766, 141] on link "Approve" at bounding box center [782, 148] width 37 height 14
click at [904, 281] on div at bounding box center [901, 287] width 22 height 12
click at [0, 0] on input "checkbox" at bounding box center [0, 0] width 0 height 0
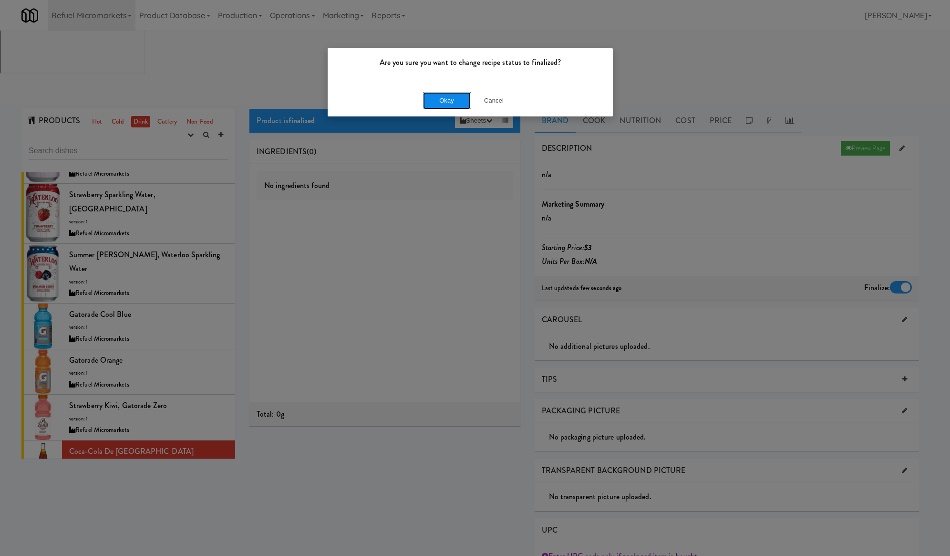
click at [442, 93] on button "Okay" at bounding box center [447, 100] width 48 height 17
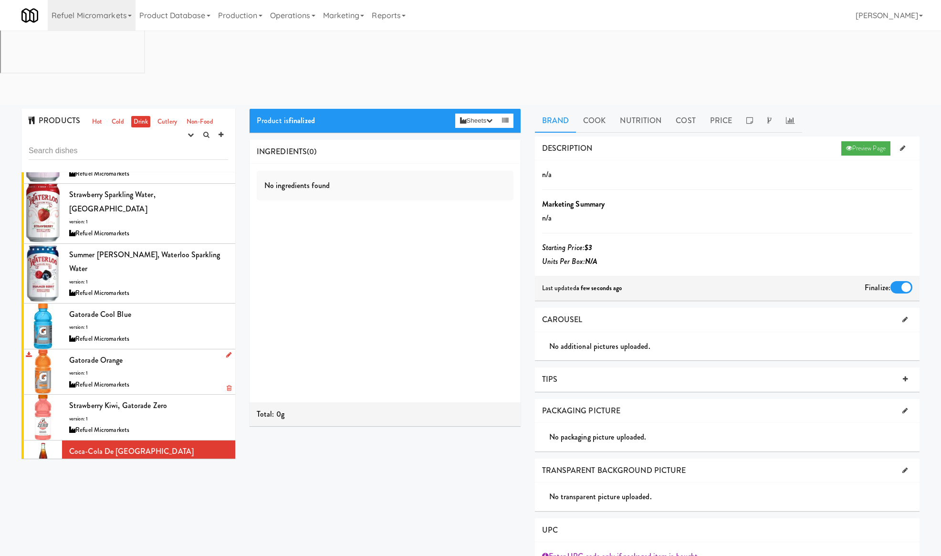
scroll to position [573, 0]
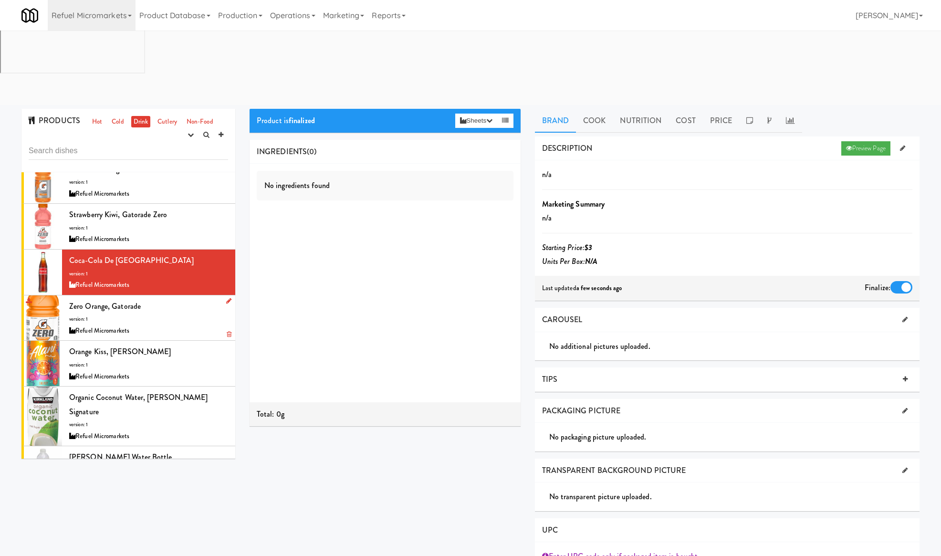
click at [205, 299] on div "Zero Orange, Gatorade version: 1 Refuel Micromarkets" at bounding box center [148, 318] width 159 height 38
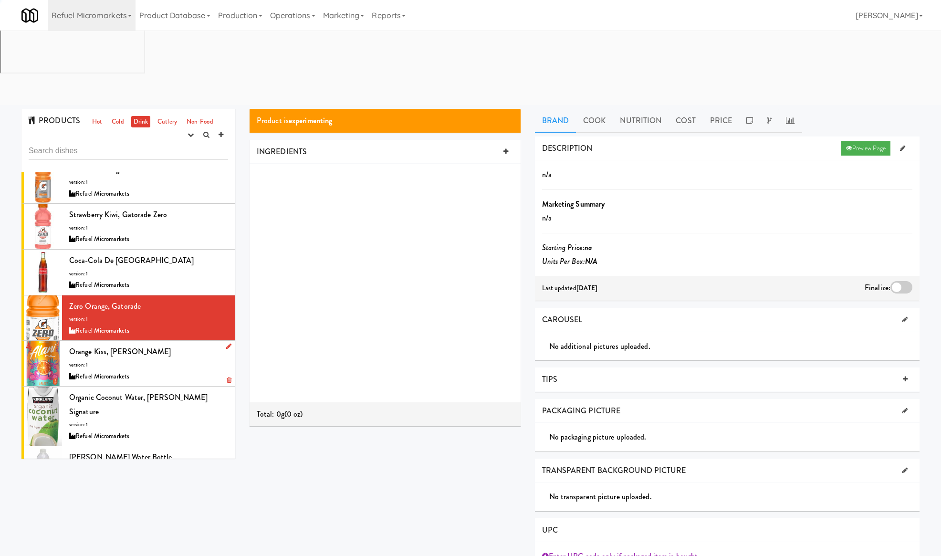
click at [195, 344] on div "Orange Kiss, Alani version: 1 Refuel Micromarkets" at bounding box center [148, 363] width 159 height 38
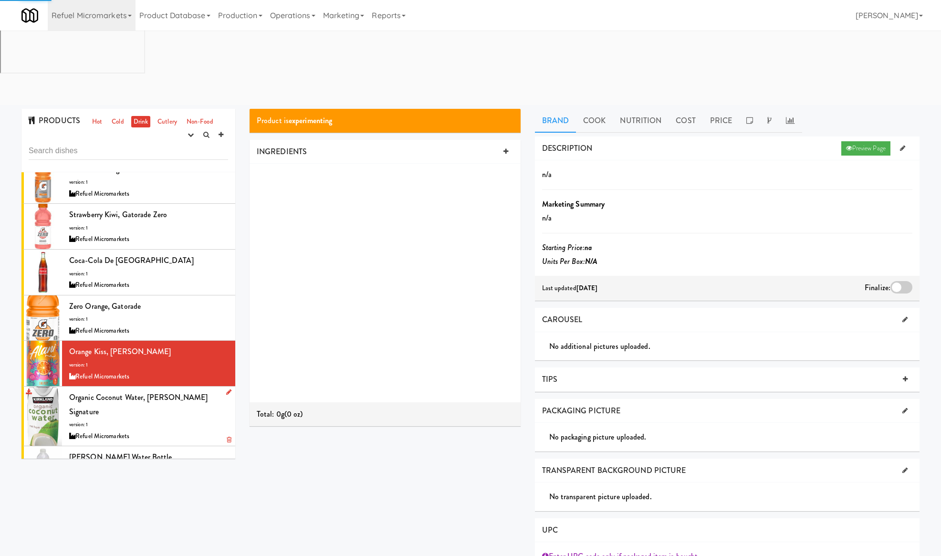
click at [186, 430] on div "Refuel Micromarkets" at bounding box center [148, 436] width 159 height 12
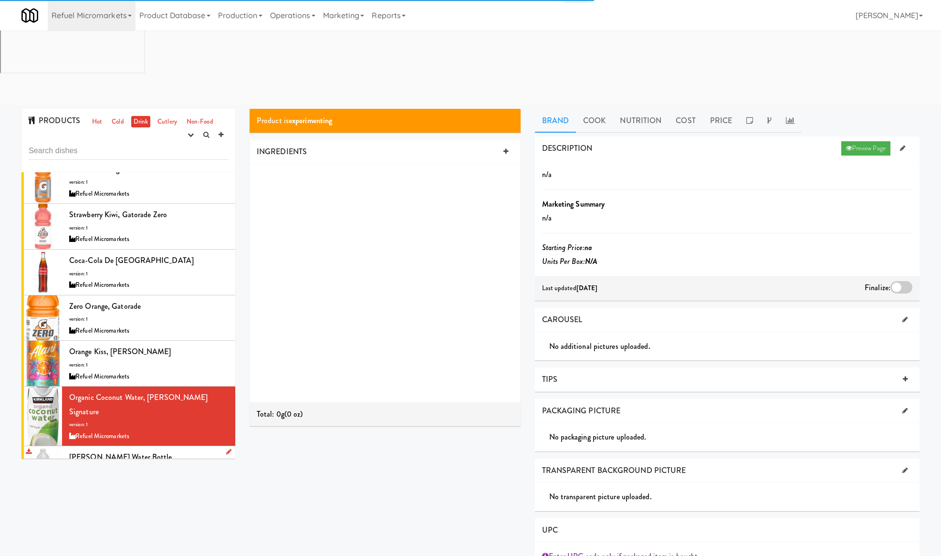
click at [182, 450] on div "Kirkland Water Bottle version: 1 Refuel Micromarkets" at bounding box center [148, 469] width 159 height 38
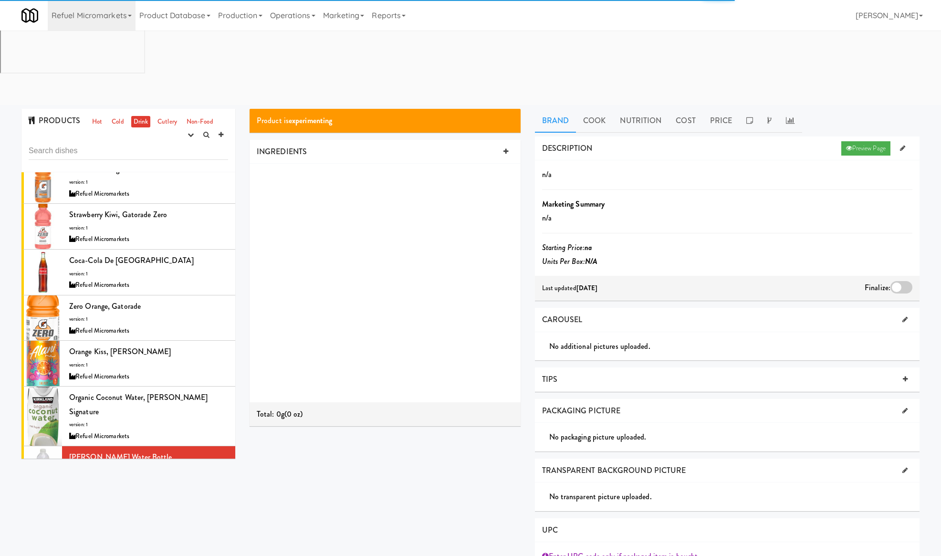
click at [184, 496] on div "LaCroix Key Lime version: 1 Refuel Micromarkets" at bounding box center [148, 515] width 159 height 38
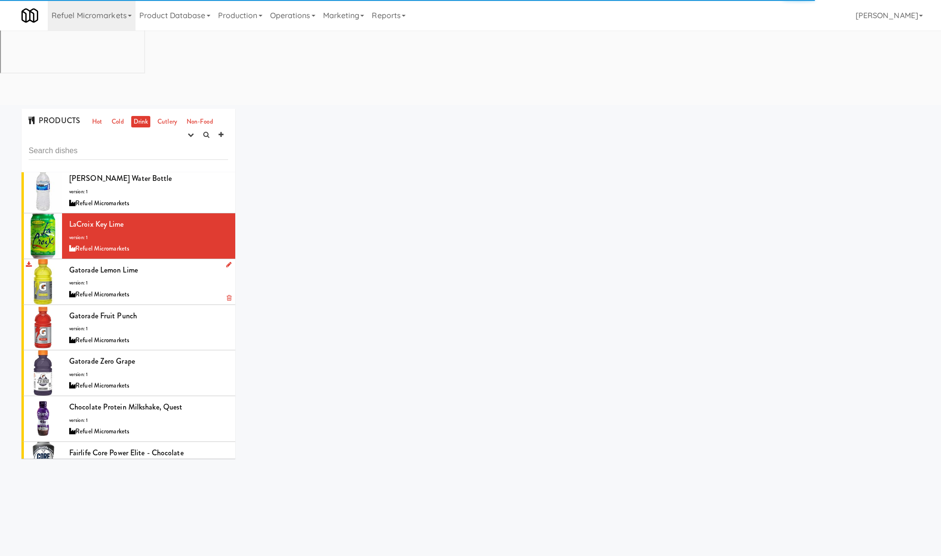
scroll to position [859, 0]
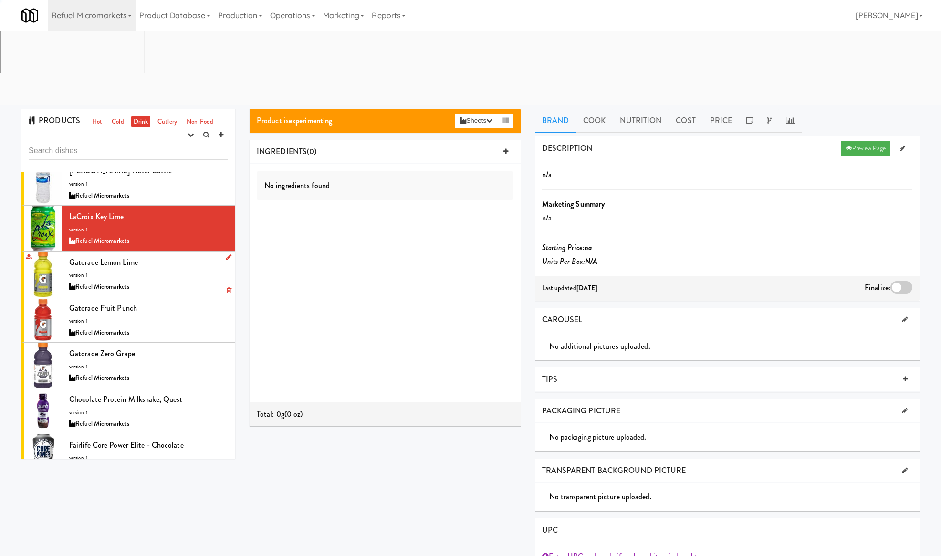
click at [165, 281] on div "Refuel Micromarkets" at bounding box center [148, 287] width 159 height 12
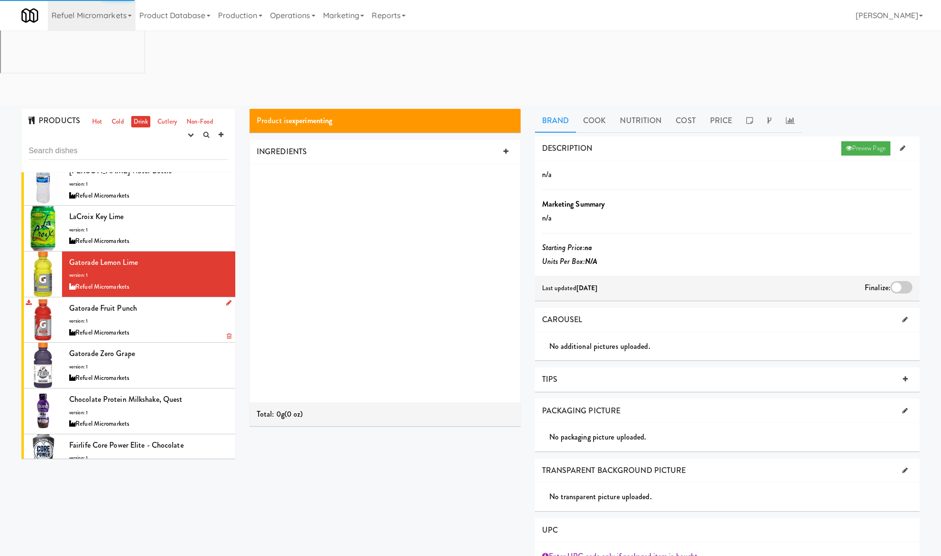
drag, startPoint x: 166, startPoint y: 168, endPoint x: 170, endPoint y: 189, distance: 20.9
click at [166, 301] on div "Gatorade Fruit Punch version: 1 Refuel Micromarkets" at bounding box center [148, 320] width 159 height 38
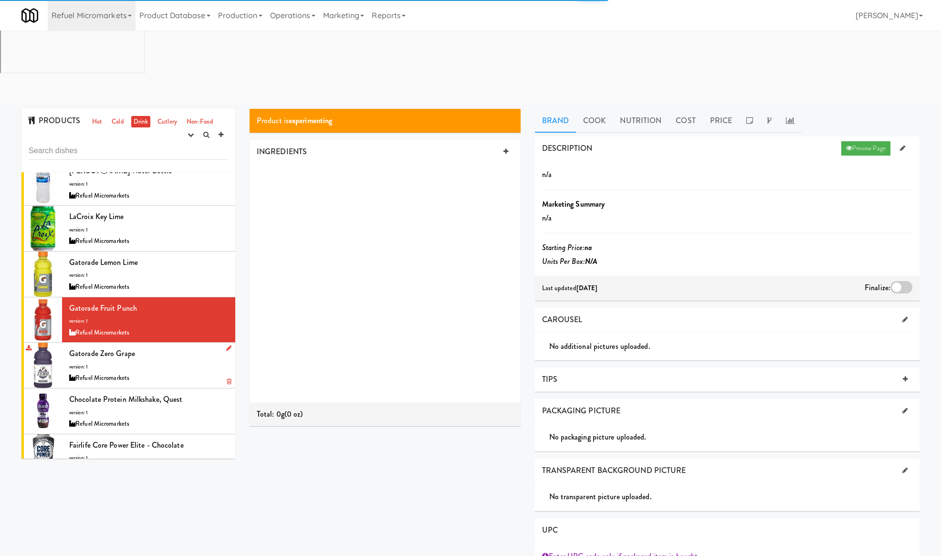
click at [172, 346] on div "Gatorade Zero Grape version: 1 Refuel Micromarkets" at bounding box center [148, 365] width 159 height 38
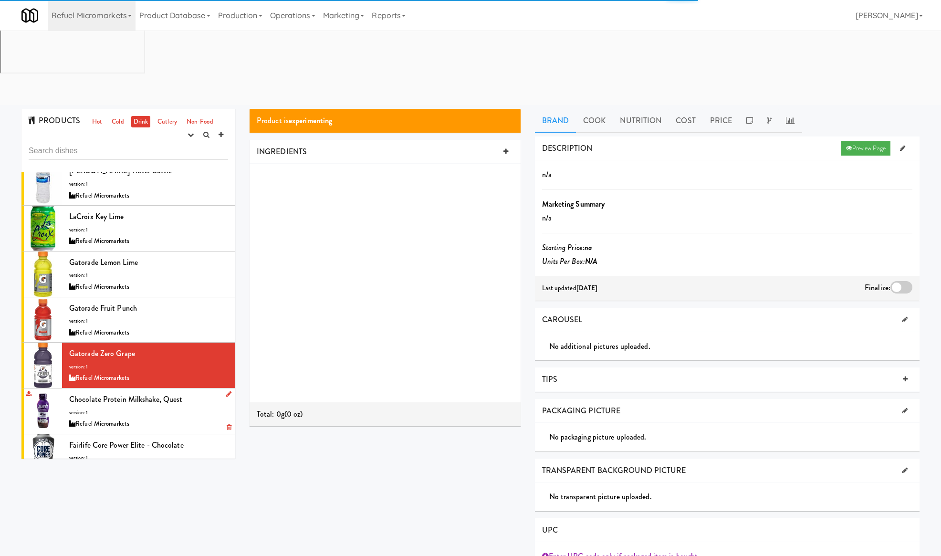
click at [184, 392] on div "Chocolate Protein Milkshake, Quest version: 1 Refuel Micromarkets" at bounding box center [148, 411] width 159 height 38
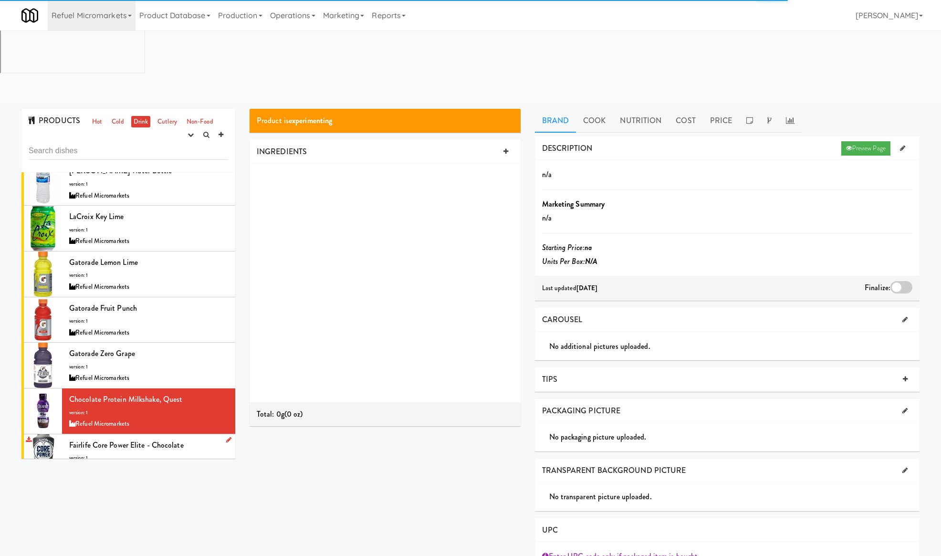
click at [181, 438] on div "Fairlife Core Power Elite - Chocolate version: 1 Refuel Micromarkets" at bounding box center [148, 457] width 159 height 38
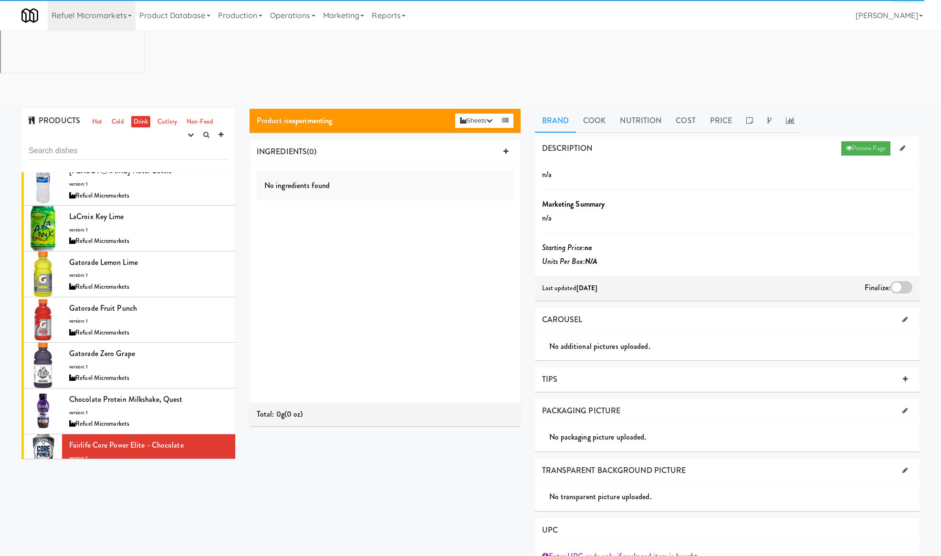
click at [173, 510] on div "Refuel Micromarkets" at bounding box center [148, 516] width 159 height 12
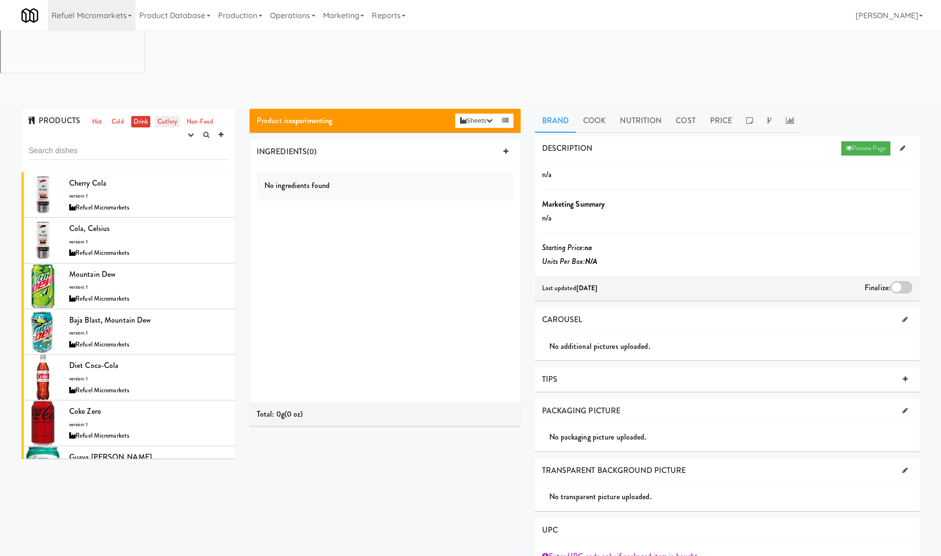
click at [165, 116] on link "Cutlery" at bounding box center [167, 122] width 24 height 12
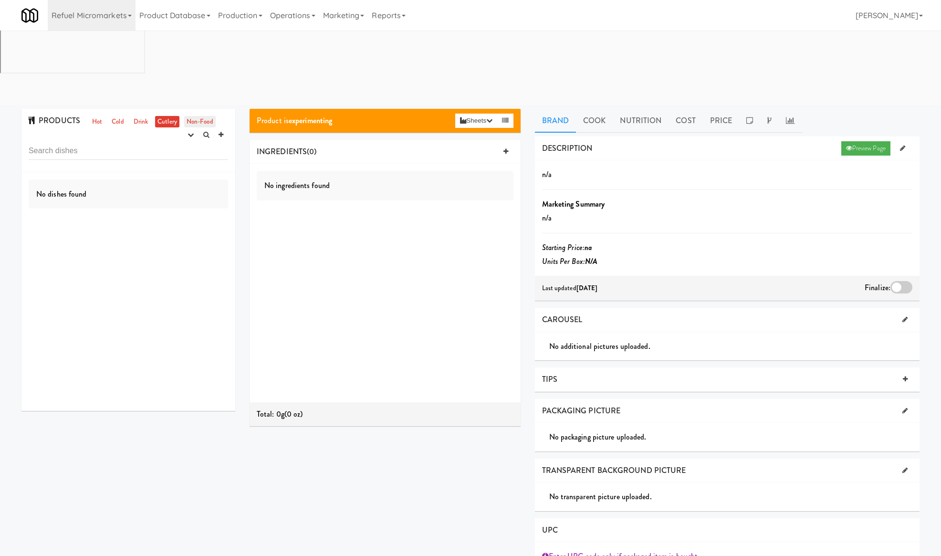
click at [205, 116] on link "Non-Food" at bounding box center [199, 122] width 31 height 12
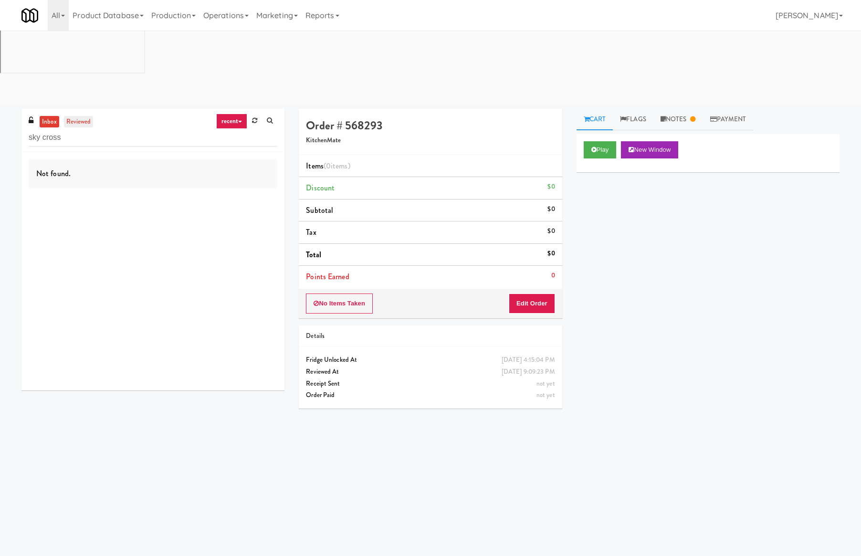
type input "sky cross"
click at [84, 116] on link "reviewed" at bounding box center [79, 122] width 30 height 12
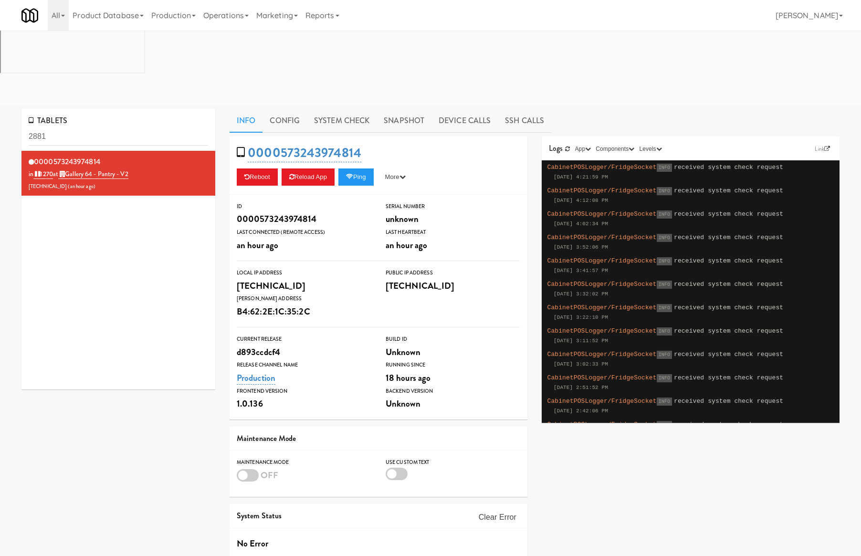
click at [94, 128] on input "2881" at bounding box center [118, 137] width 179 height 18
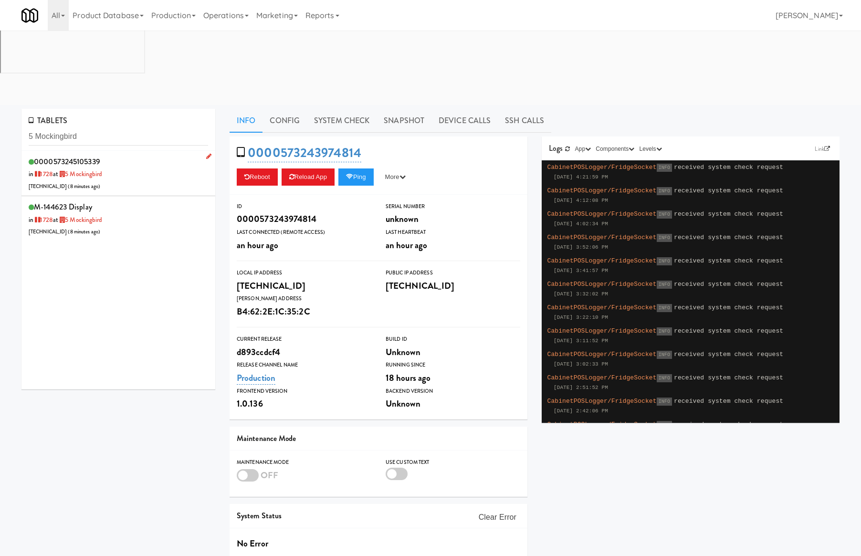
type input "5 Mockingbird"
click at [134, 155] on div "0000573245105339 in [DATE] at 5 Mockingbird [TECHNICAL_ID] ( 8 minutes ago )" at bounding box center [118, 174] width 179 height 38
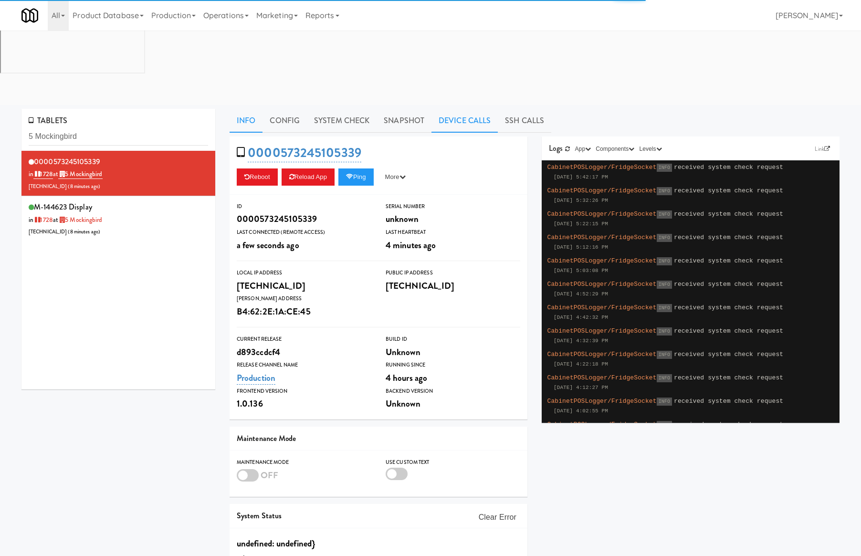
click at [464, 109] on link "Device Calls" at bounding box center [464, 121] width 66 height 24
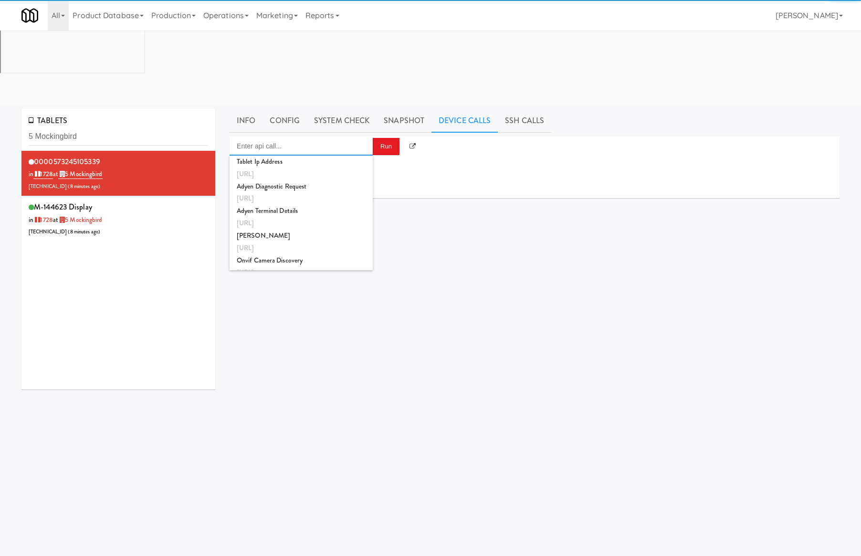
click at [356, 136] on input "Enter api call..." at bounding box center [300, 145] width 143 height 19
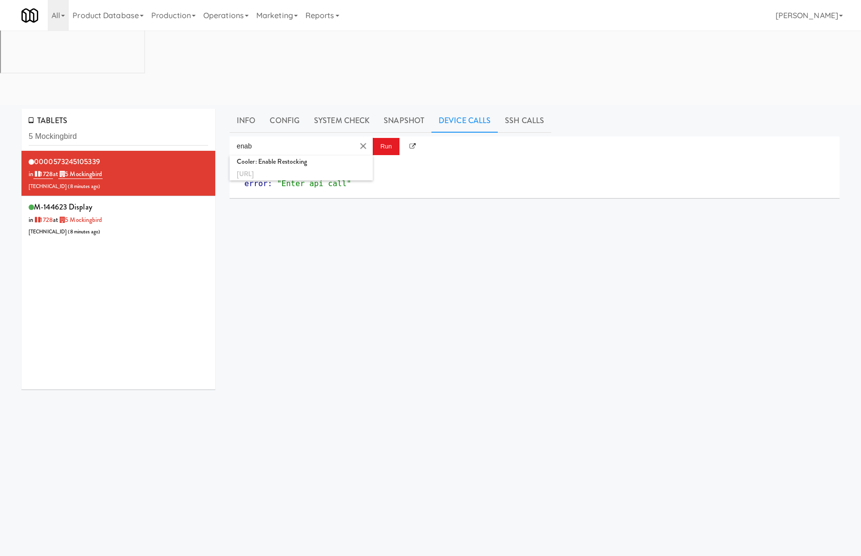
click at [360, 136] on md-autocomplete-wrap "enab" at bounding box center [300, 145] width 143 height 19
click at [331, 136] on input "enab" at bounding box center [291, 145] width 124 height 19
click at [340, 168] on div "[URL]" at bounding box center [301, 174] width 129 height 12
type input "Cooler: Enable Restocking"
click at [386, 138] on button "Run" at bounding box center [386, 146] width 27 height 17
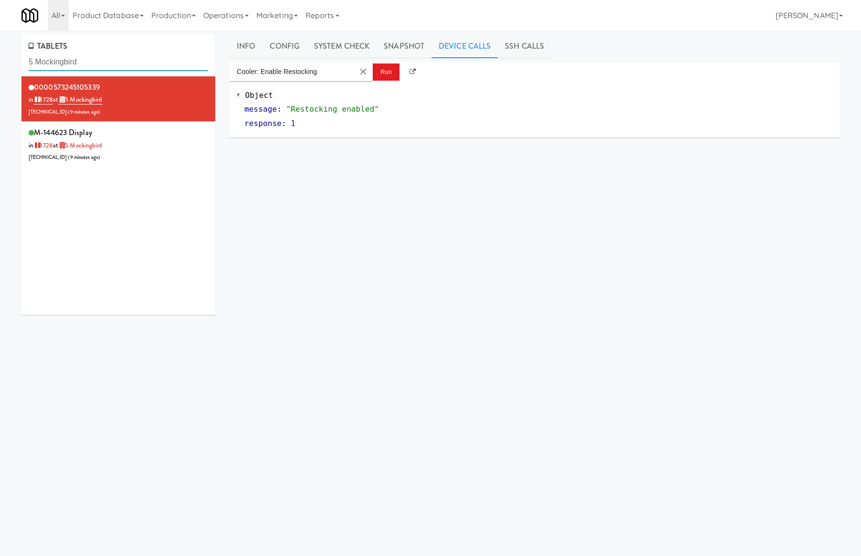
click at [100, 67] on input "5 Mockingbird" at bounding box center [118, 62] width 179 height 18
paste input "Drink Cooler (11)"
click at [100, 67] on input "5 Drink Cooler (11)" at bounding box center [118, 62] width 179 height 18
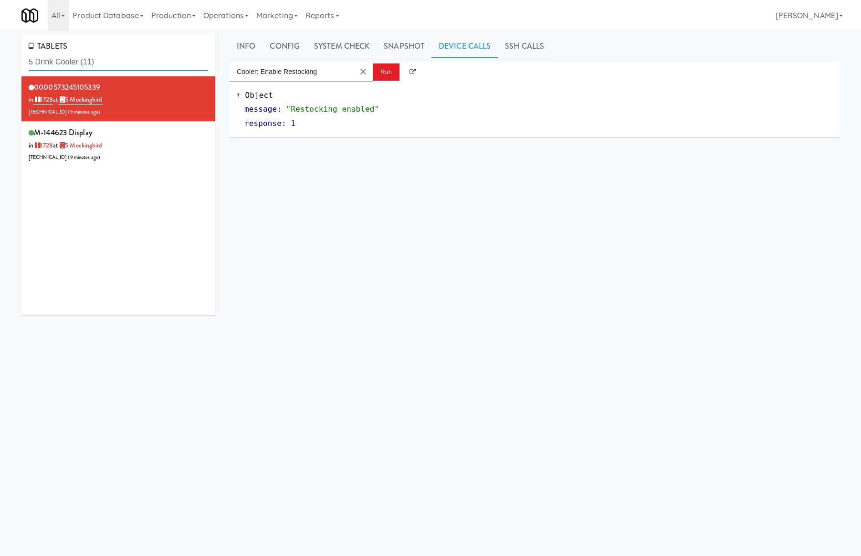
click at [100, 67] on input "5 Drink Cooler (11)" at bounding box center [118, 62] width 179 height 18
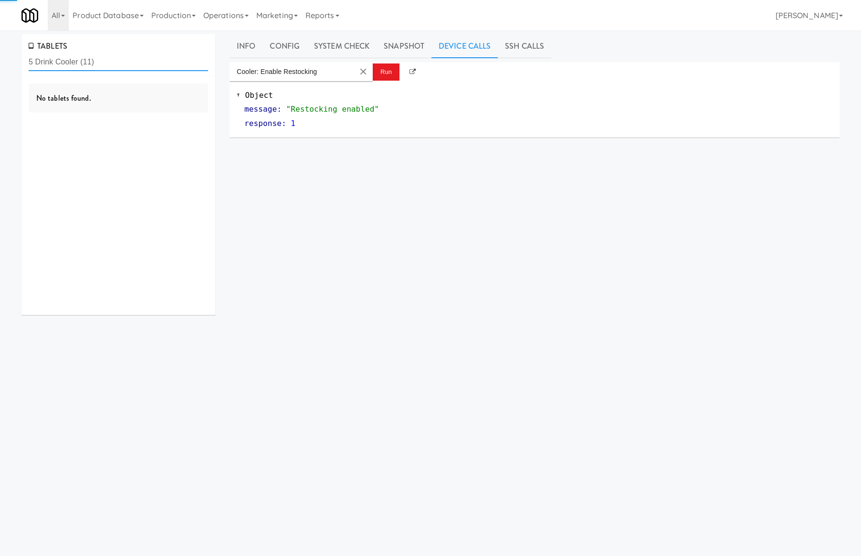
click at [100, 67] on input "5 Drink Cooler (11)" at bounding box center [118, 62] width 179 height 18
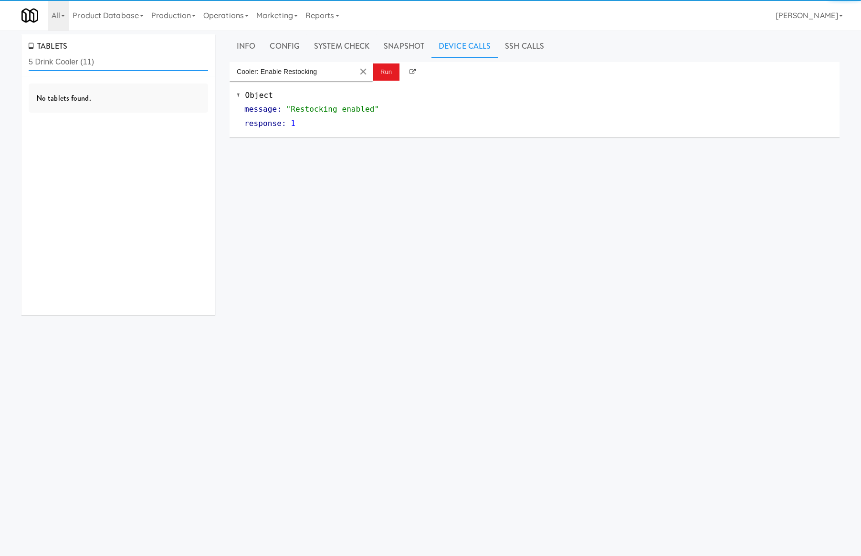
paste input "text"
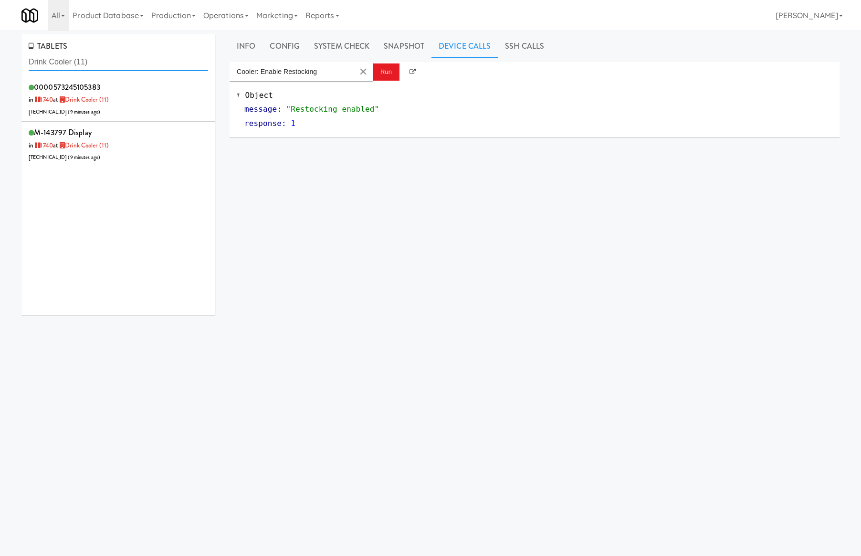
type input "Drink Cooler (11)"
click at [140, 109] on div "0000573245105383 in [DATE] at Drink Cooler (11) [TECHNICAL_ID] ( 9 minutes ago )" at bounding box center [118, 99] width 179 height 38
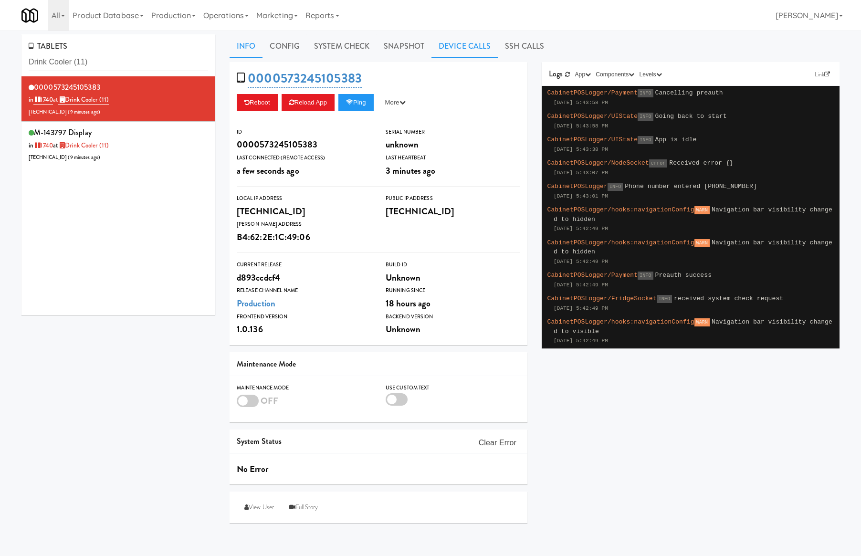
click at [463, 45] on link "Device Calls" at bounding box center [464, 46] width 66 height 24
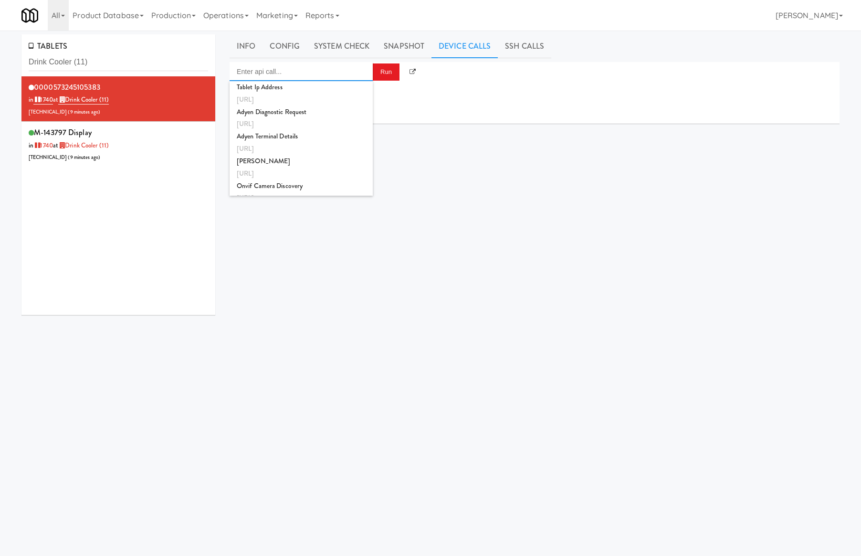
click at [333, 67] on input "Enter api call..." at bounding box center [300, 71] width 143 height 19
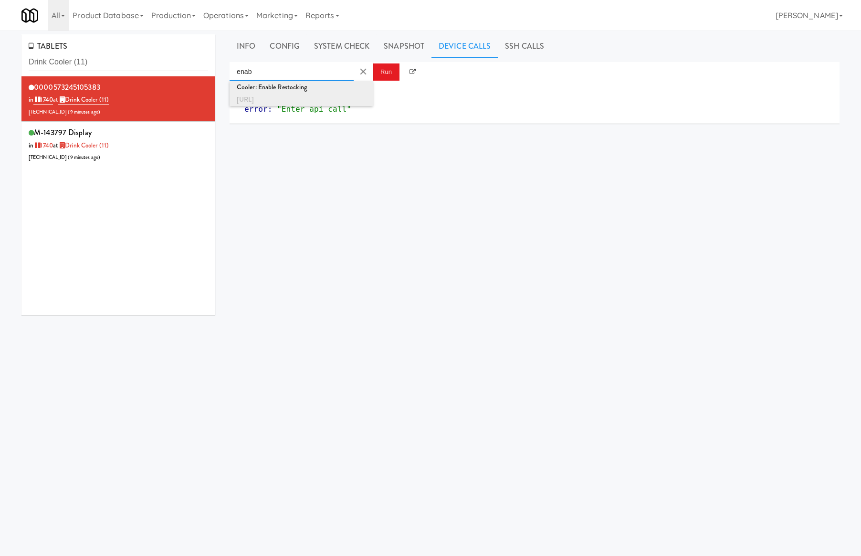
click at [351, 90] on div "Cooler: Enable Restocking" at bounding box center [301, 87] width 129 height 12
type input "Cooler: Enable Restocking"
click at [397, 65] on button "Run" at bounding box center [386, 71] width 27 height 17
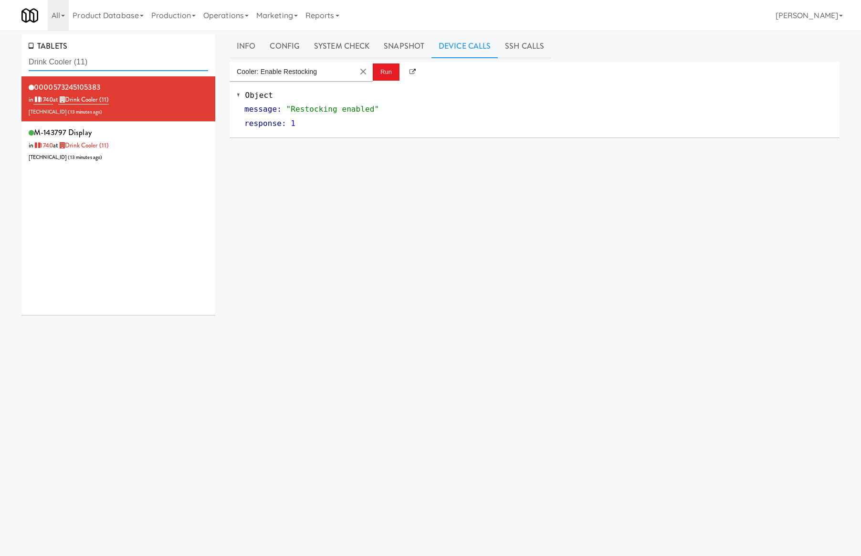
click at [73, 66] on input "Drink Cooler (11)" at bounding box center [118, 62] width 179 height 18
paste input "573243413844"
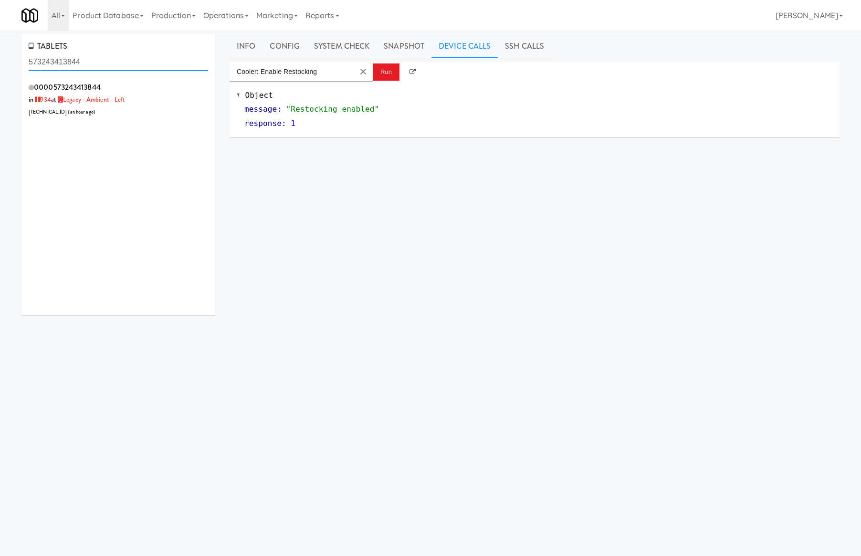
click at [84, 59] on input "573243413844" at bounding box center [118, 62] width 179 height 18
paste input "Legacy - Ambient - Lef"
click at [108, 61] on input "Legacy - Ambient - Lef" at bounding box center [118, 62] width 179 height 18
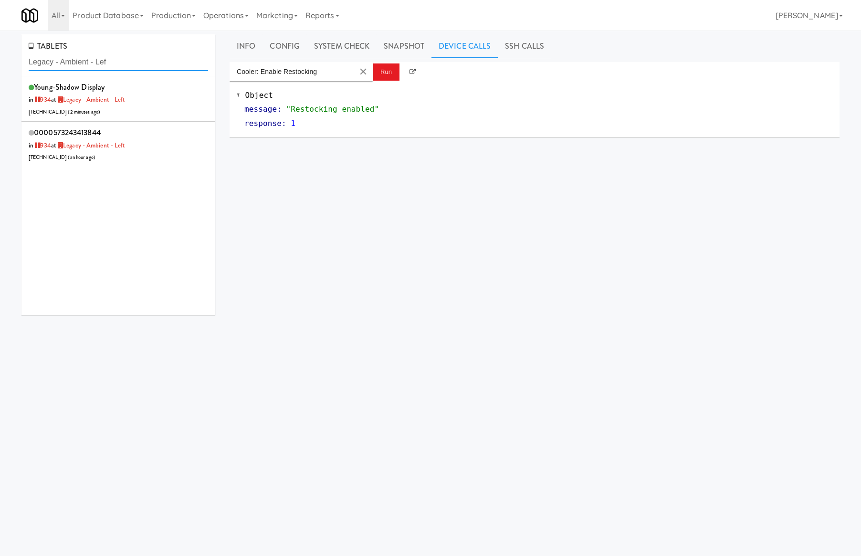
click at [108, 61] on input "Legacy - Ambient - Lef" at bounding box center [118, 62] width 179 height 18
paste input "Rafferty - Cooler - Right"
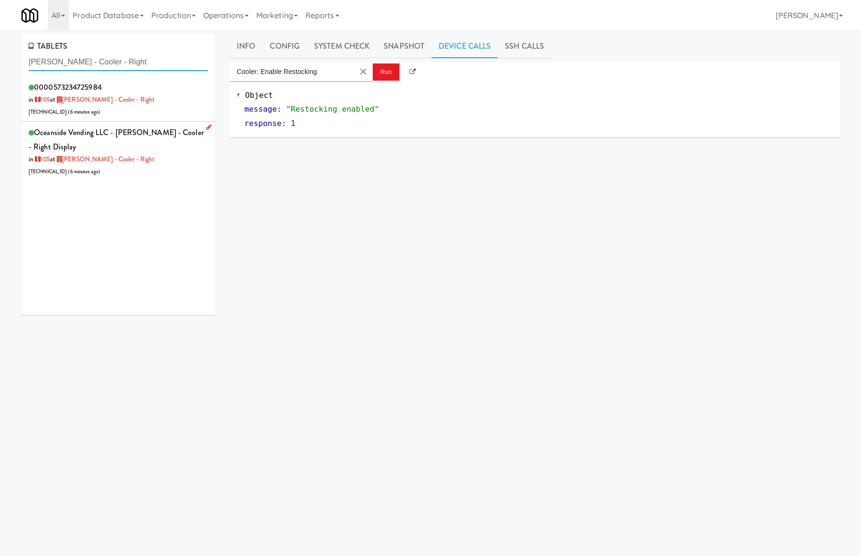
type input "Rafferty - Cooler - Right"
click at [166, 143] on div "Oceanside Vending LLC - Rafferty - Rafferty - Cooler - Right Display in 105 at …" at bounding box center [118, 151] width 179 height 52
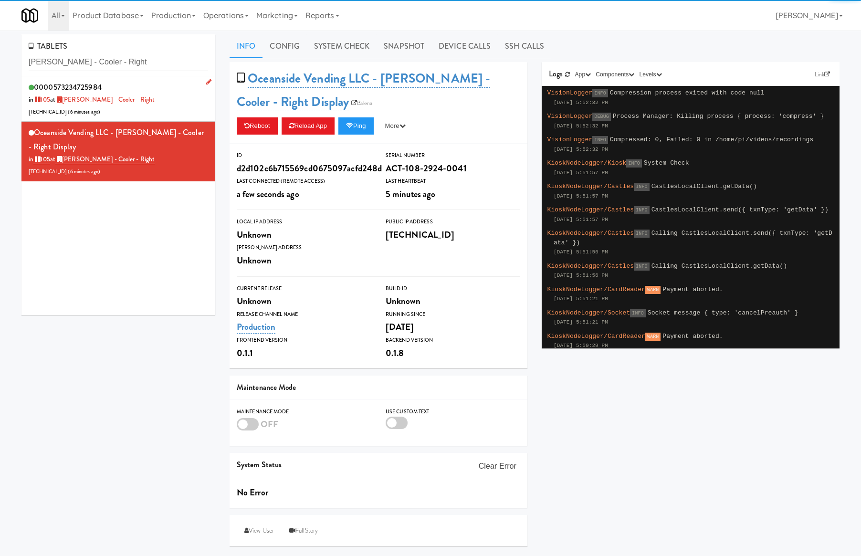
click at [156, 94] on div "0000573234725984 in 105 at Rafferty - Cooler - Right 99.142.68.162 ( 6 minutes …" at bounding box center [118, 99] width 179 height 38
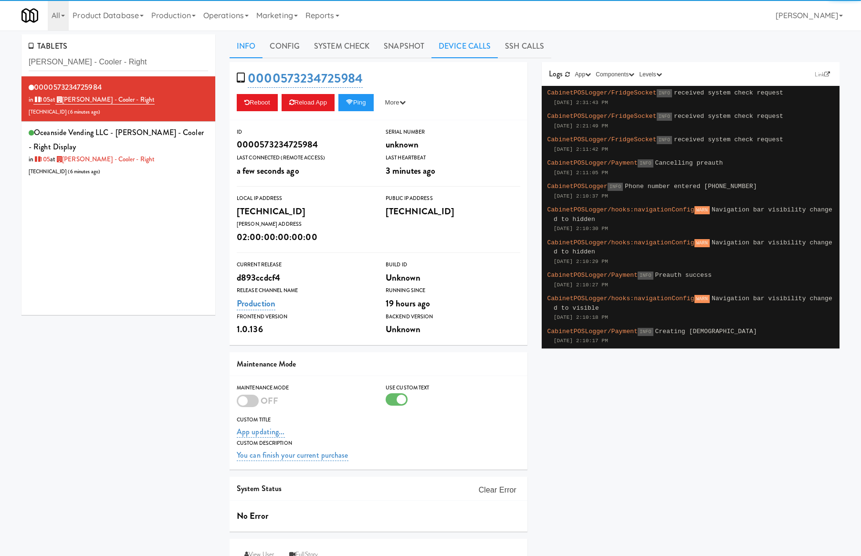
click at [446, 46] on link "Device Calls" at bounding box center [464, 46] width 66 height 24
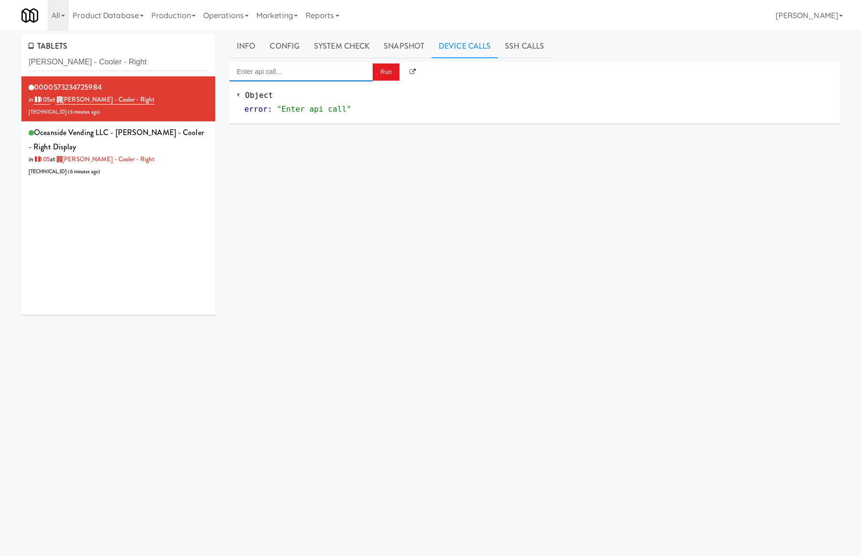
click at [318, 75] on input "Enter api call..." at bounding box center [300, 71] width 143 height 19
click at [321, 92] on div "Cooler: Enable Restocking" at bounding box center [301, 87] width 129 height 12
type input "Cooler: Enable Restocking"
click at [380, 80] on button "Run" at bounding box center [386, 71] width 27 height 17
click at [100, 60] on input "Rafferty - Cooler - Right" at bounding box center [118, 62] width 179 height 18
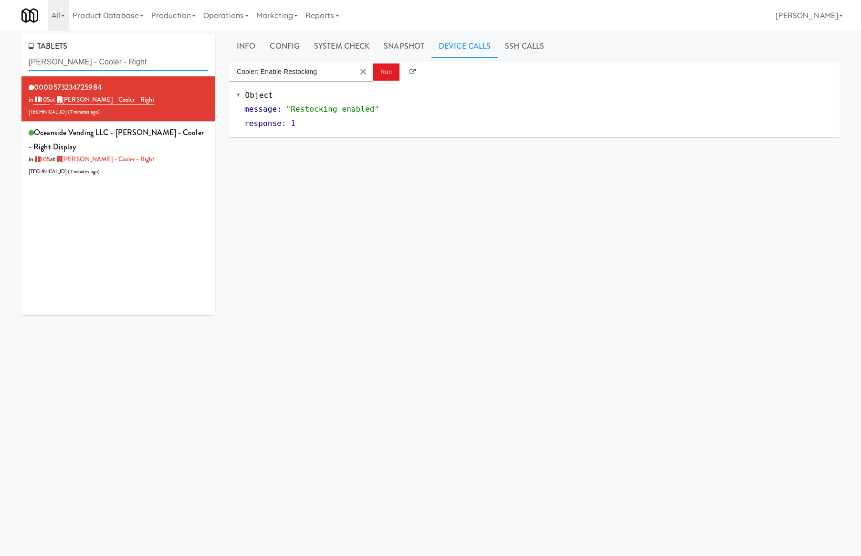
click at [100, 60] on input "Rafferty - Cooler - Right" at bounding box center [118, 62] width 179 height 18
paste input "Crave Cave @ HCA Combo Cooler"
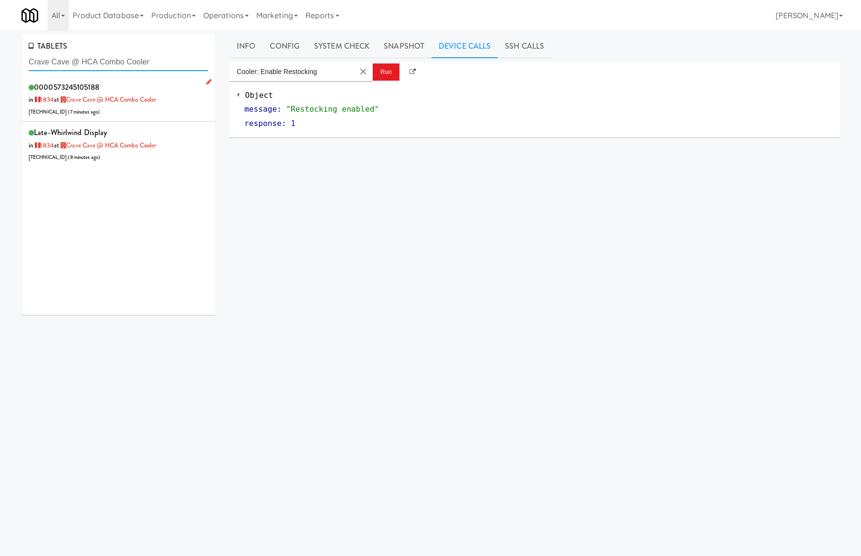
type input "Crave Cave @ HCA Combo Cooler"
click at [154, 105] on div "0000573245105188 in 1834 at Crave Cave @ HCA Combo Cooler 75.87.58.58 ( 7 minut…" at bounding box center [118, 99] width 179 height 38
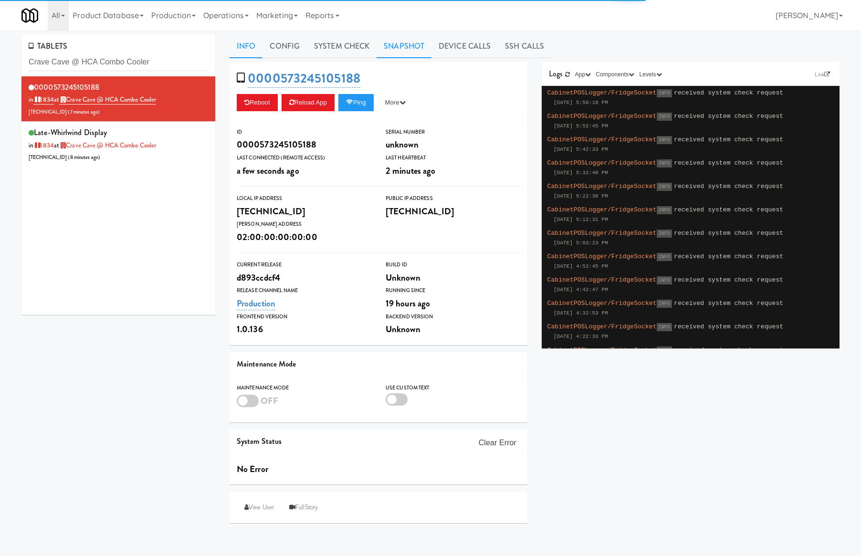
click at [409, 42] on link "Snapshot" at bounding box center [403, 46] width 55 height 24
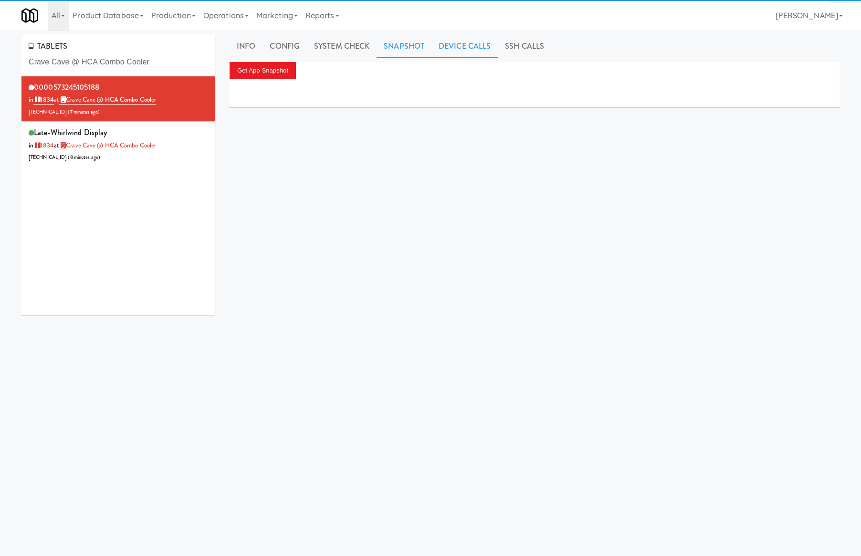
click at [454, 47] on link "Device Calls" at bounding box center [464, 46] width 66 height 24
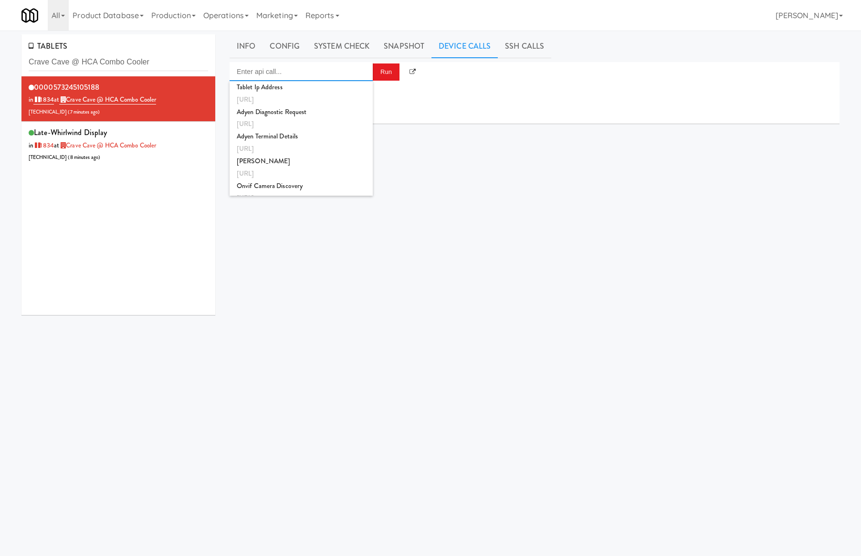
click at [309, 73] on input "Enter api call..." at bounding box center [300, 71] width 143 height 19
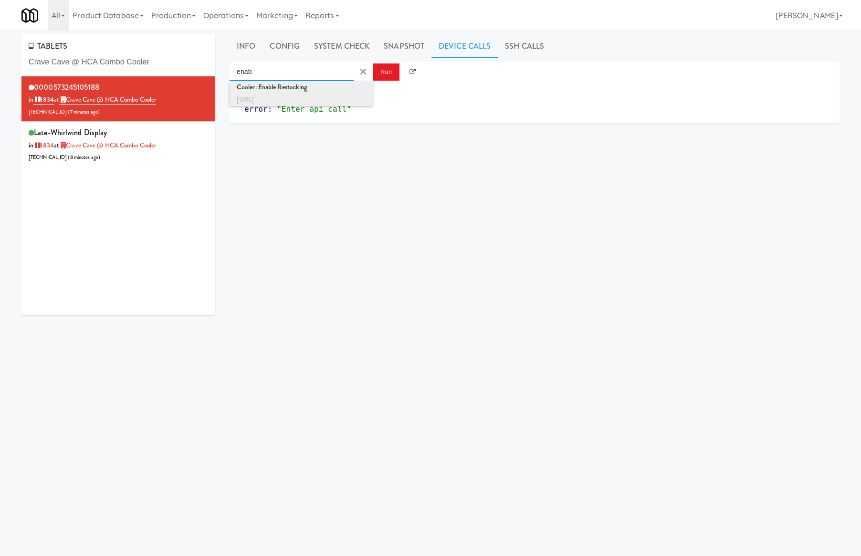
click at [324, 96] on div "http://localhost:3000/cooler/restocking-mode/enable" at bounding box center [301, 100] width 129 height 12
type input "Cooler: Enable Restocking"
click at [390, 73] on button "Run" at bounding box center [386, 71] width 27 height 17
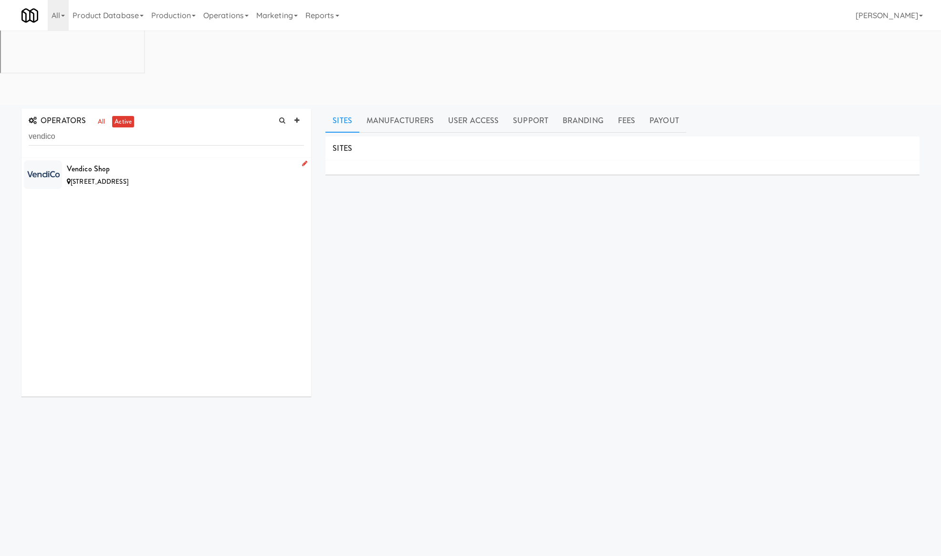
click at [175, 162] on div "Vendico Shop" at bounding box center [185, 169] width 237 height 14
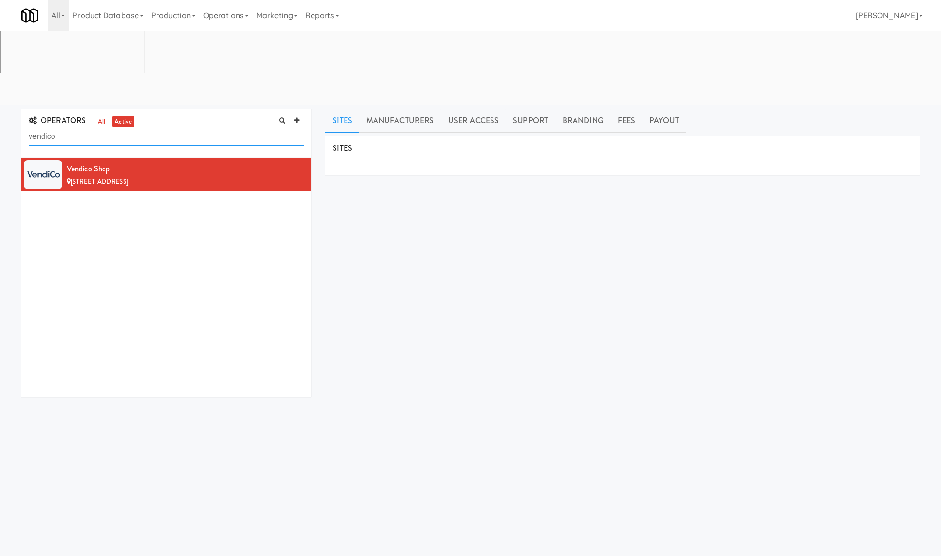
click at [69, 128] on input "vendico" at bounding box center [166, 137] width 275 height 18
paste input "Chaska"
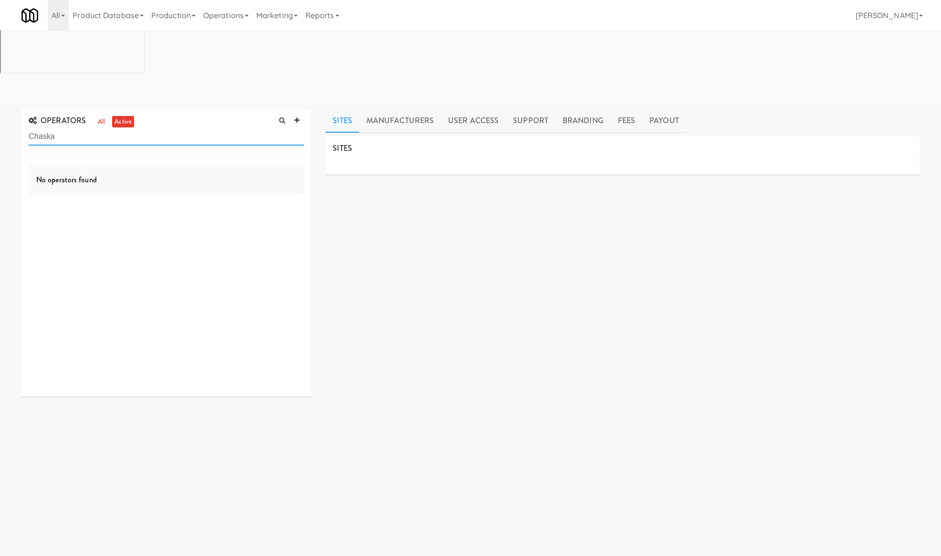
click at [99, 128] on input "Chaska" at bounding box center [166, 137] width 275 height 18
type input "gall"
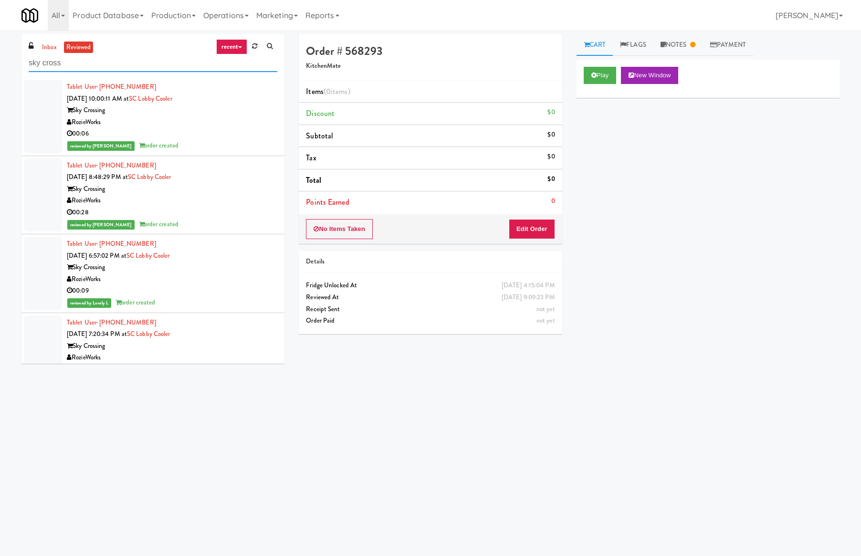
click at [140, 61] on input "sky cross" at bounding box center [153, 63] width 249 height 18
click at [137, 61] on input "sky cross" at bounding box center [153, 63] width 249 height 18
click at [56, 42] on link "inbox" at bounding box center [50, 48] width 20 height 12
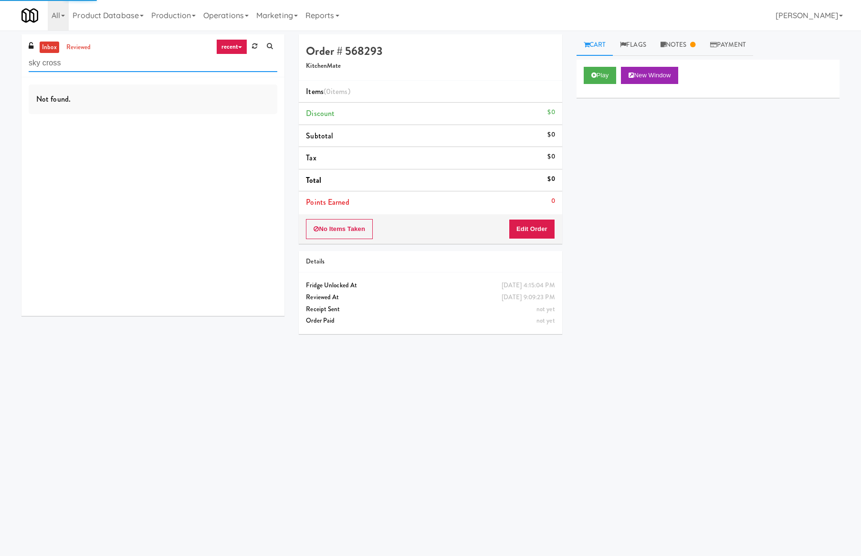
click at [72, 71] on input "sky cross" at bounding box center [153, 63] width 249 height 18
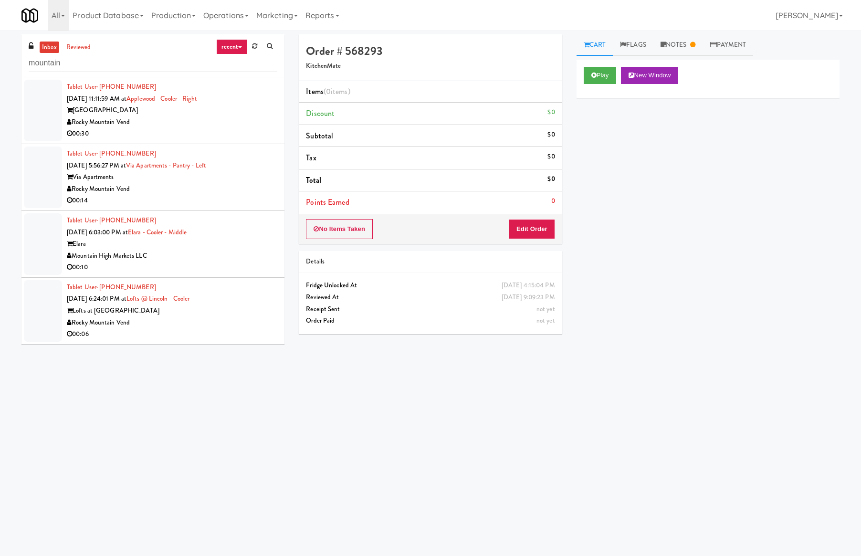
click at [155, 129] on div "00:30" at bounding box center [172, 134] width 210 height 12
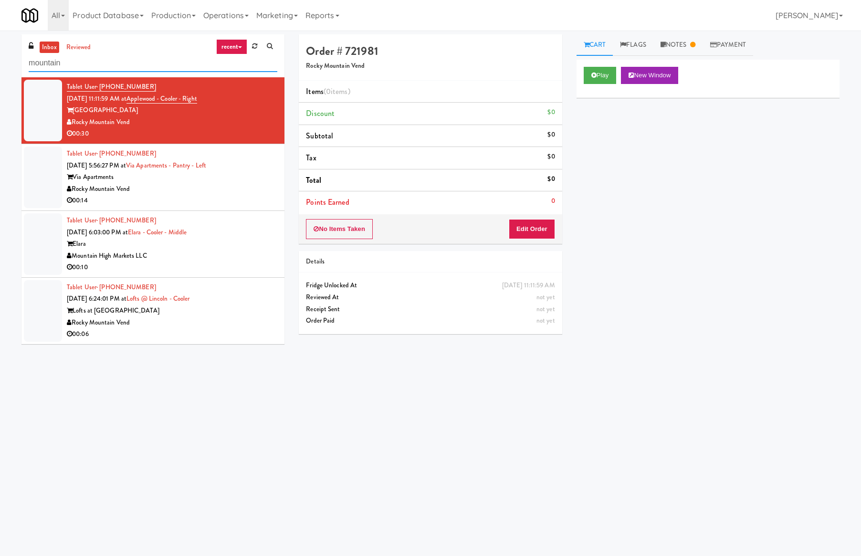
click at [76, 59] on input "mountain" at bounding box center [153, 63] width 249 height 18
click at [75, 59] on input "mountain" at bounding box center [153, 63] width 249 height 18
paste input "Clay Rec. Center"
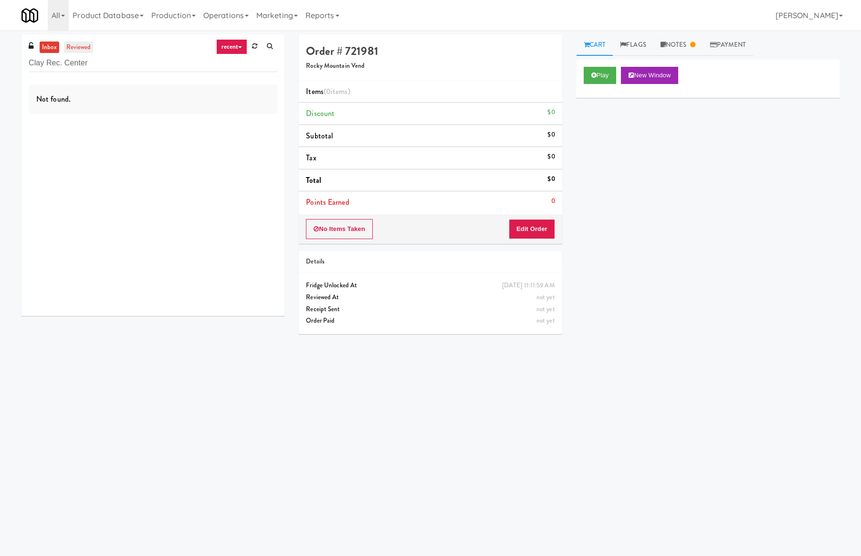
click at [75, 46] on link "reviewed" at bounding box center [79, 48] width 30 height 12
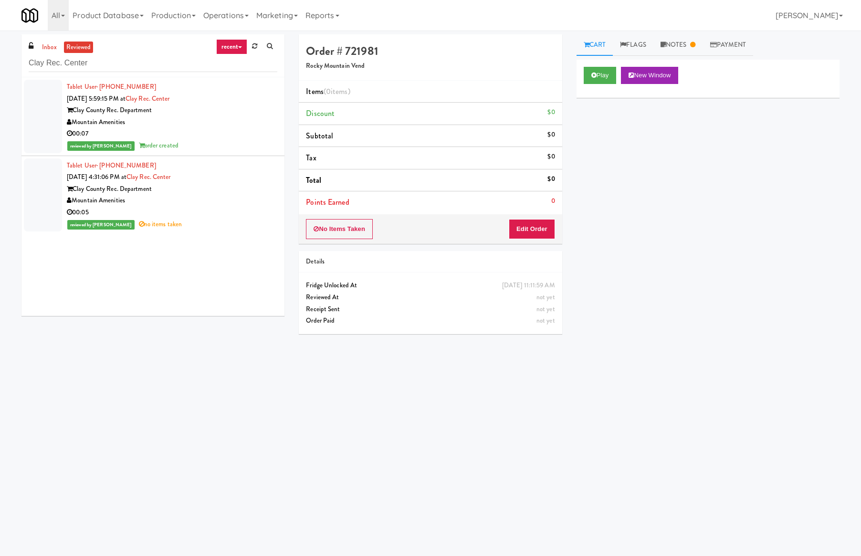
click at [190, 123] on div "Mountain Amenities" at bounding box center [172, 122] width 210 height 12
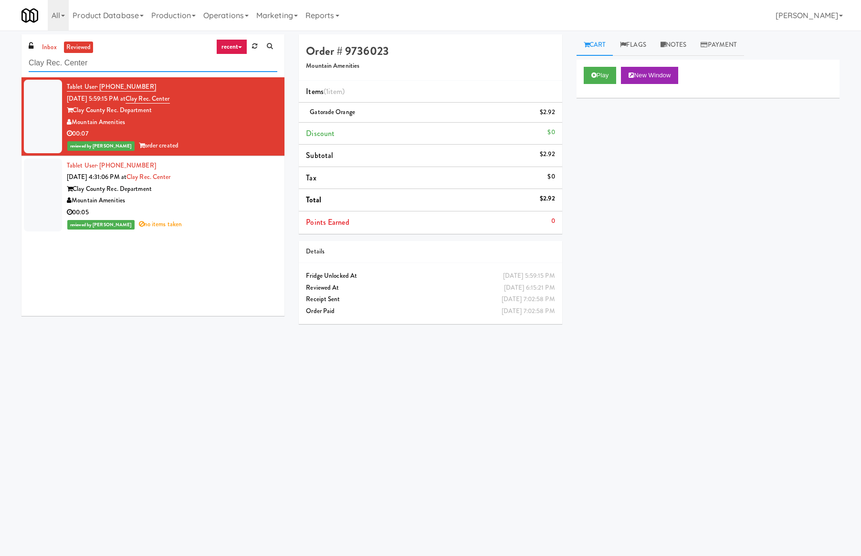
click at [105, 65] on input "Clay Rec. Center" at bounding box center [153, 63] width 249 height 18
click at [51, 44] on link "inbox" at bounding box center [50, 48] width 20 height 12
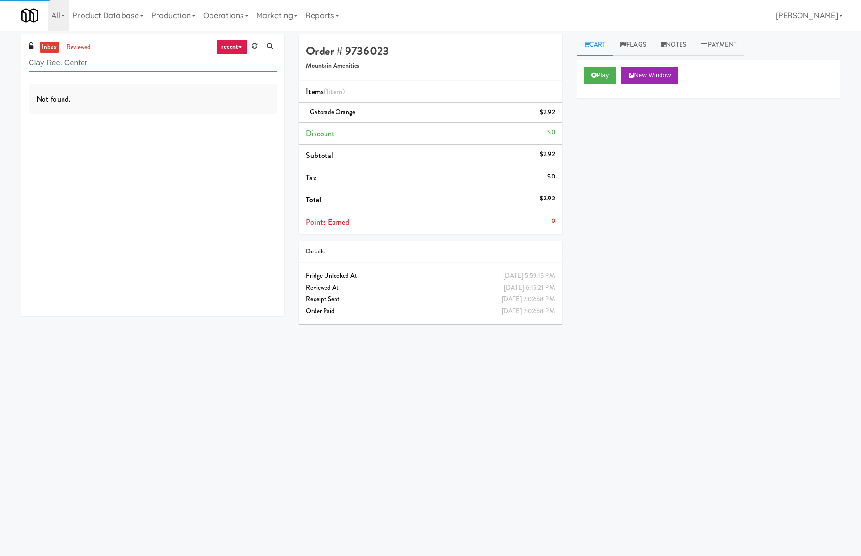
click at [58, 63] on input "Clay Rec. Center" at bounding box center [153, 63] width 249 height 18
type input "sky cr"
click at [73, 50] on link "reviewed" at bounding box center [79, 48] width 30 height 12
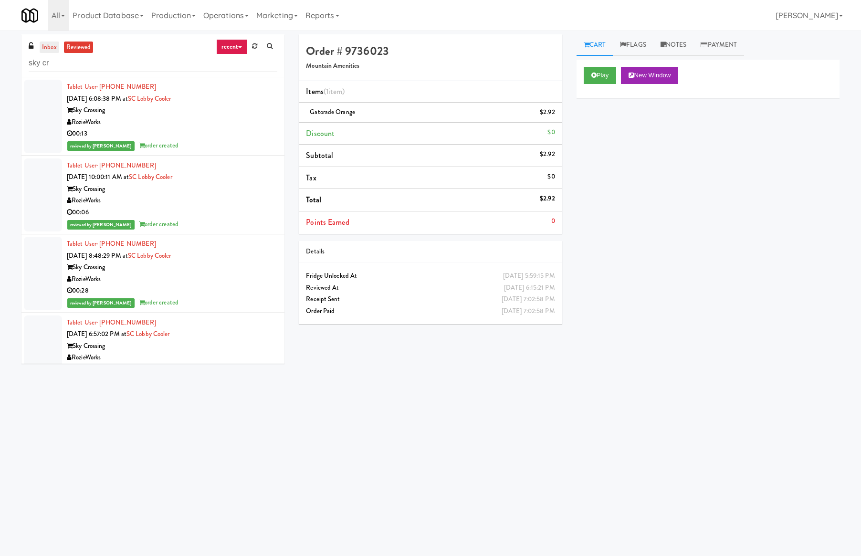
click at [46, 46] on link "inbox" at bounding box center [50, 48] width 20 height 12
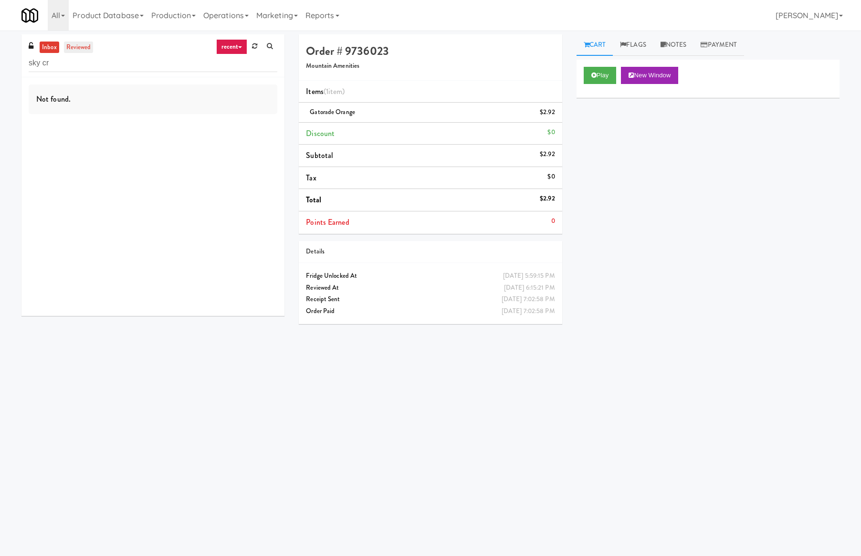
click at [69, 42] on link "reviewed" at bounding box center [79, 48] width 30 height 12
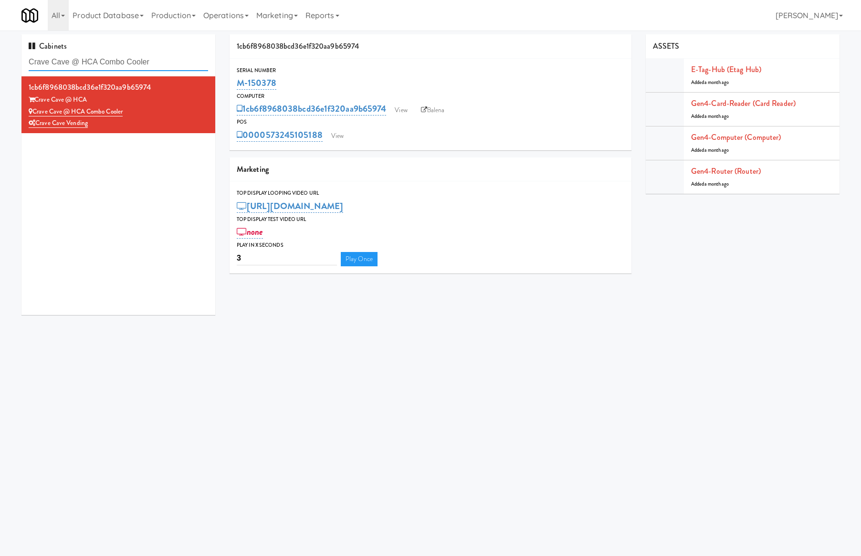
drag, startPoint x: 0, startPoint y: 0, endPoint x: 88, endPoint y: 65, distance: 109.4
click at [88, 65] on input "Crave Cave @ HCA Combo Cooler" at bounding box center [118, 62] width 179 height 18
type input "mountain amenities"
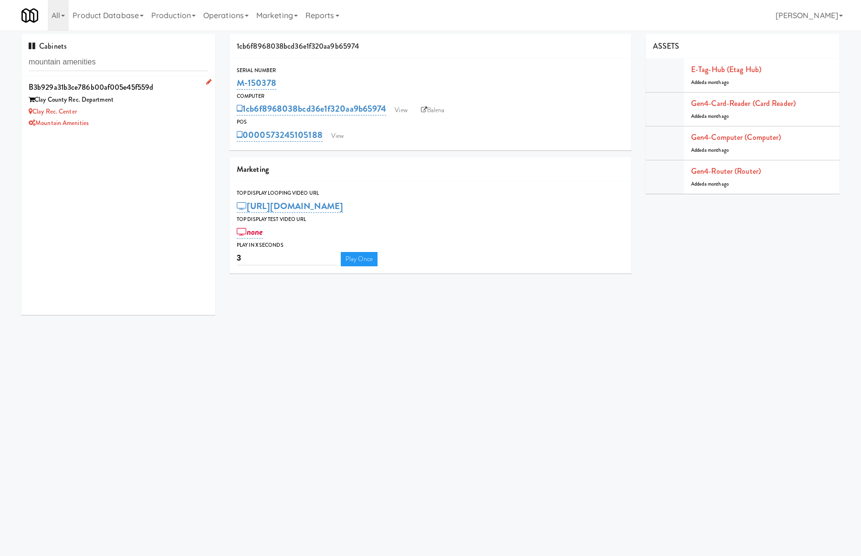
click at [119, 115] on div "Clay Rec. Center" at bounding box center [118, 112] width 179 height 12
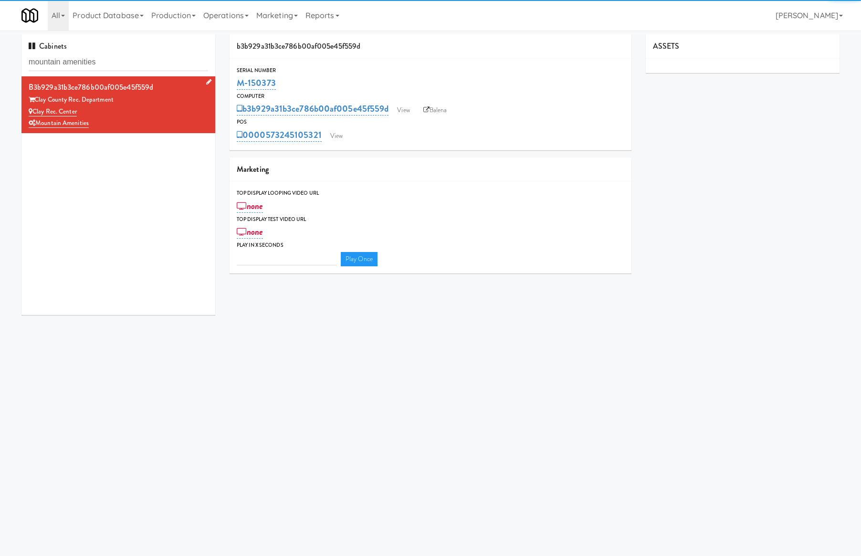
type input "3"
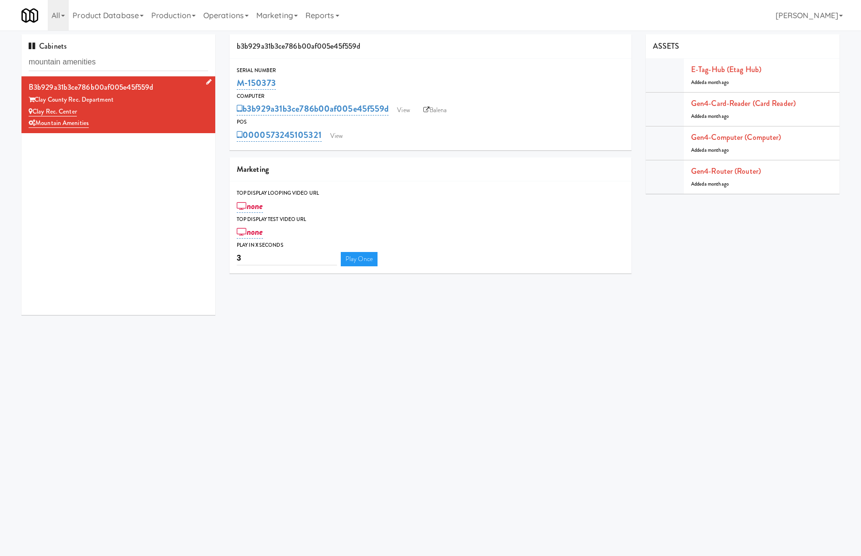
drag, startPoint x: 98, startPoint y: 111, endPoint x: 33, endPoint y: 110, distance: 64.9
click at [33, 110] on div "Clay Rec. Center" at bounding box center [118, 112] width 179 height 12
click at [75, 62] on input "mountain amenities" at bounding box center [118, 62] width 179 height 18
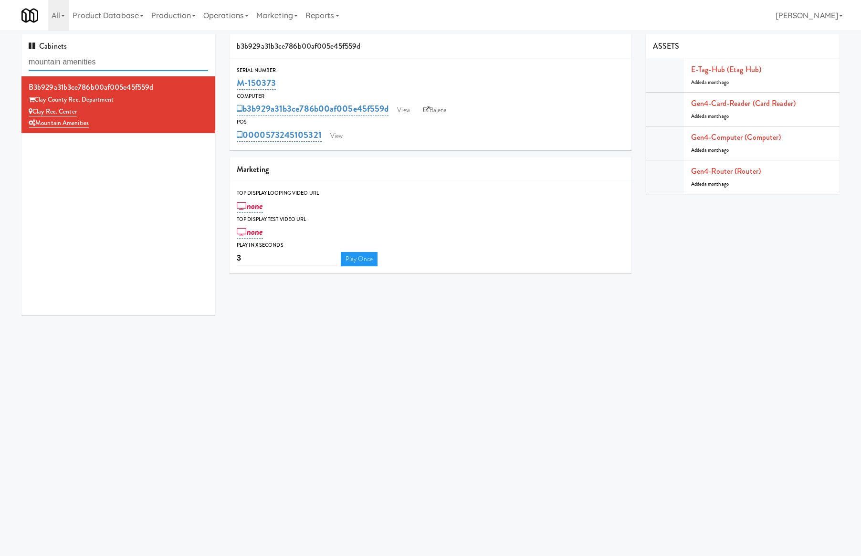
paste input "Clay Rec. Center"
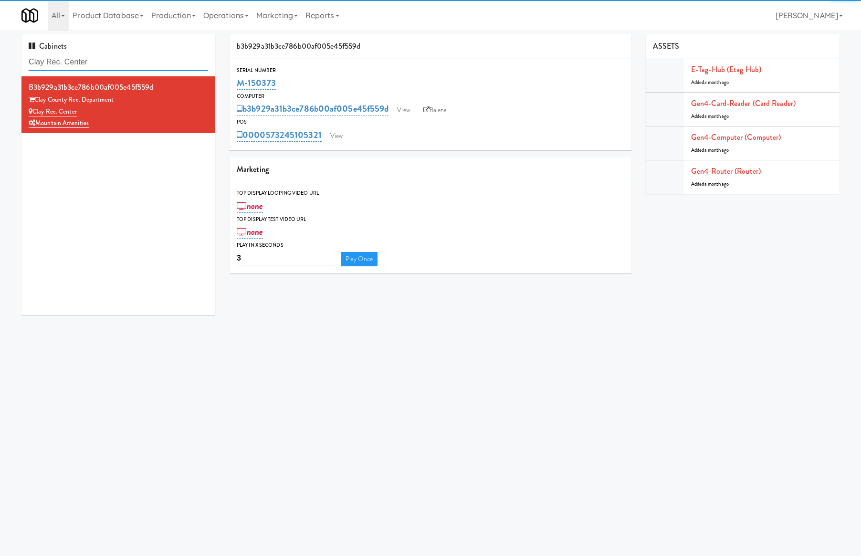
type input "Clay Rec. Center"
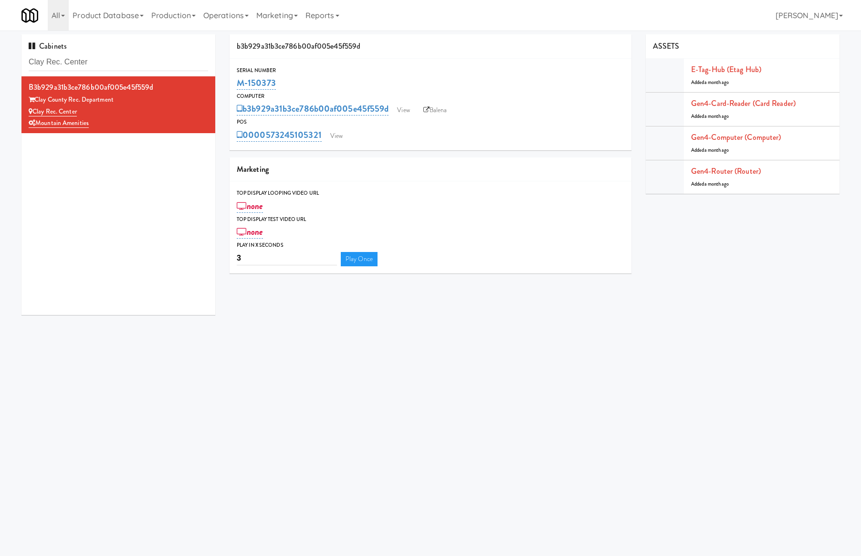
click at [104, 251] on div "b3b929a31b3ce786b00af005e45f559d Clay County Rec. Department Clay Rec. Center M…" at bounding box center [118, 195] width 194 height 239
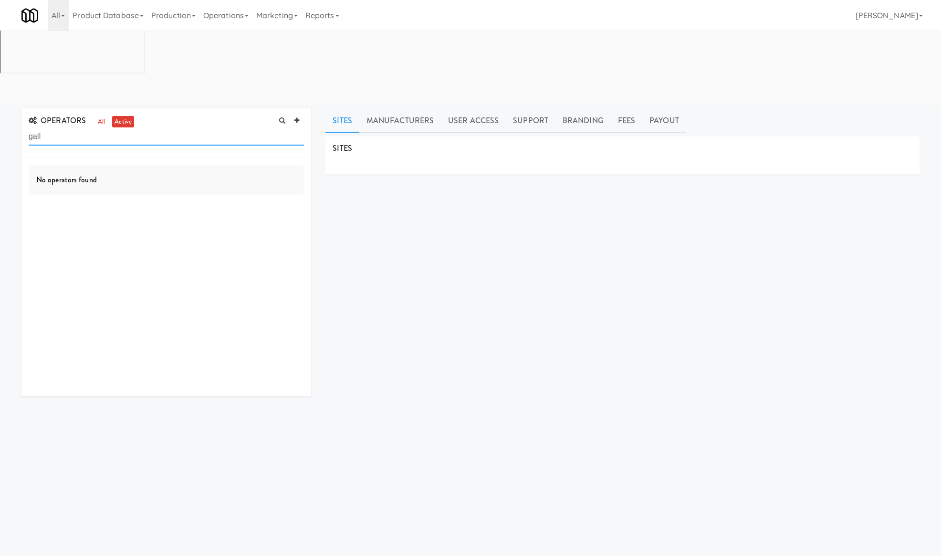
click at [90, 128] on input "gall" at bounding box center [166, 137] width 275 height 18
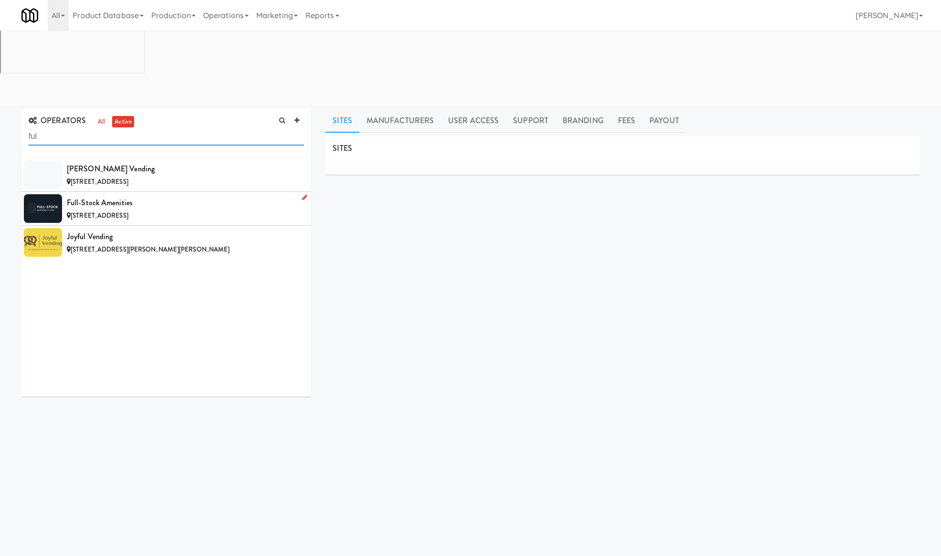
type input "ful"
click at [197, 196] on div "Full-Stock Amenities" at bounding box center [185, 203] width 237 height 14
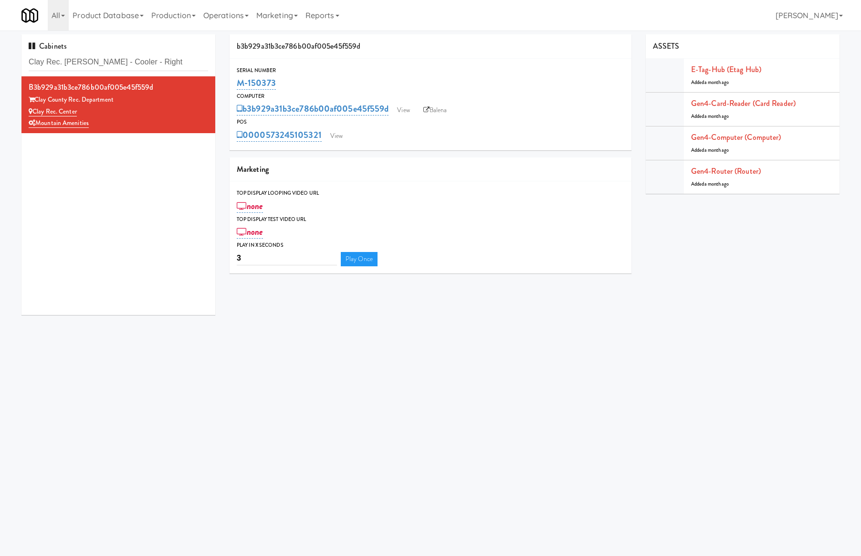
click at [139, 58] on input "Clay Rec. [PERSON_NAME] - Cooler - Right" at bounding box center [118, 62] width 179 height 18
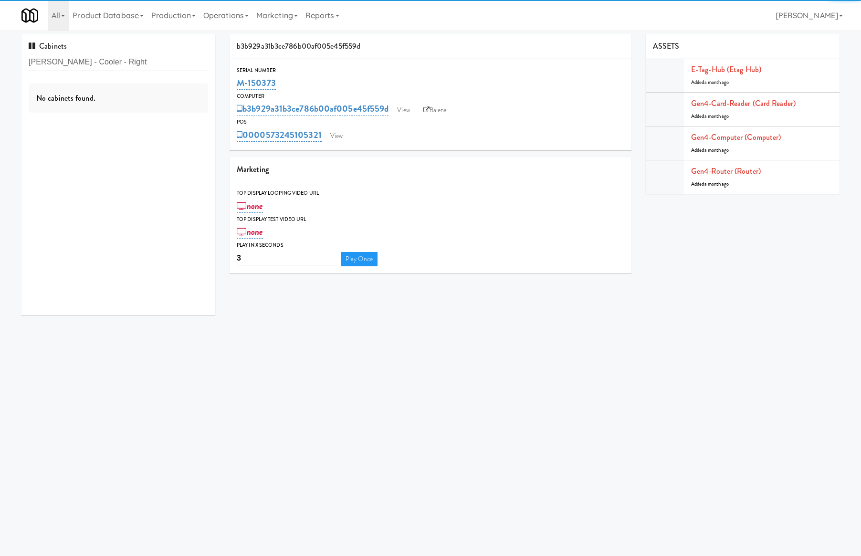
type input "[PERSON_NAME] - Cooler - Right"
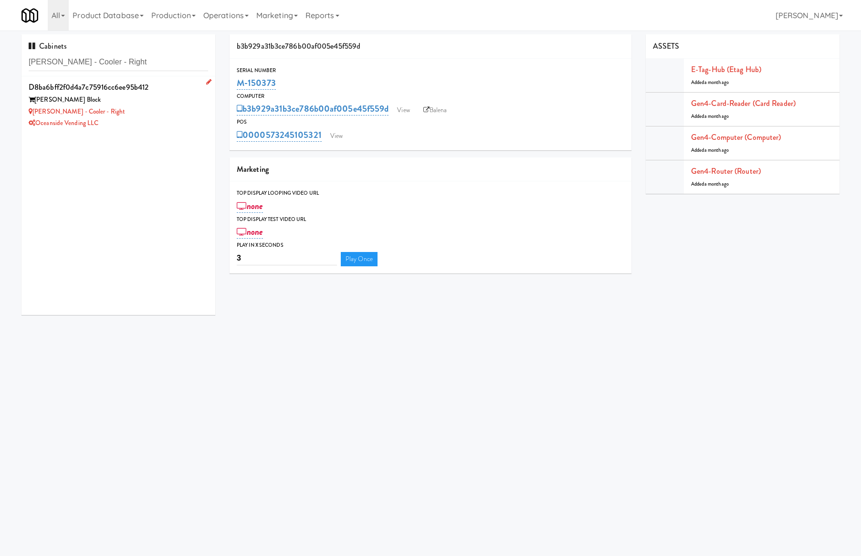
click at [155, 104] on div "[PERSON_NAME] Block" at bounding box center [118, 100] width 179 height 12
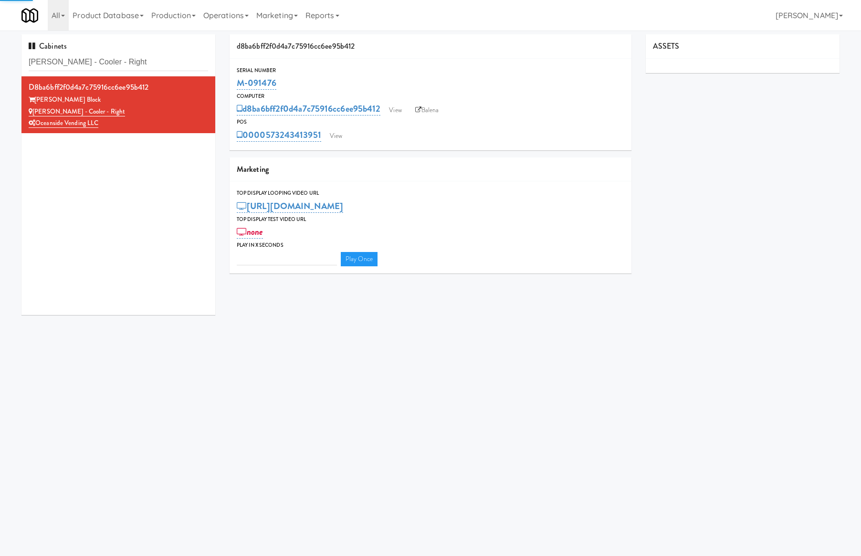
type input "3"
click at [335, 128] on div "0000573243413951 View" at bounding box center [430, 135] width 387 height 16
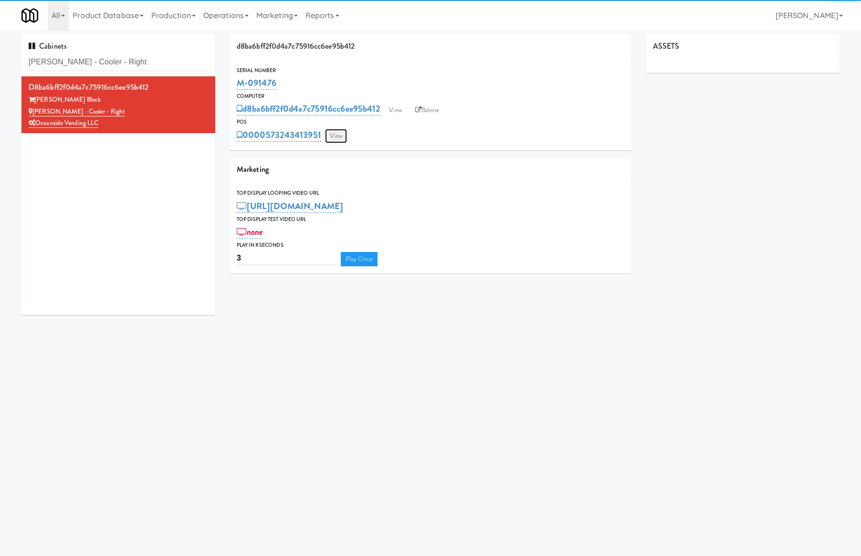
click at [336, 135] on link "View" at bounding box center [336, 136] width 22 height 14
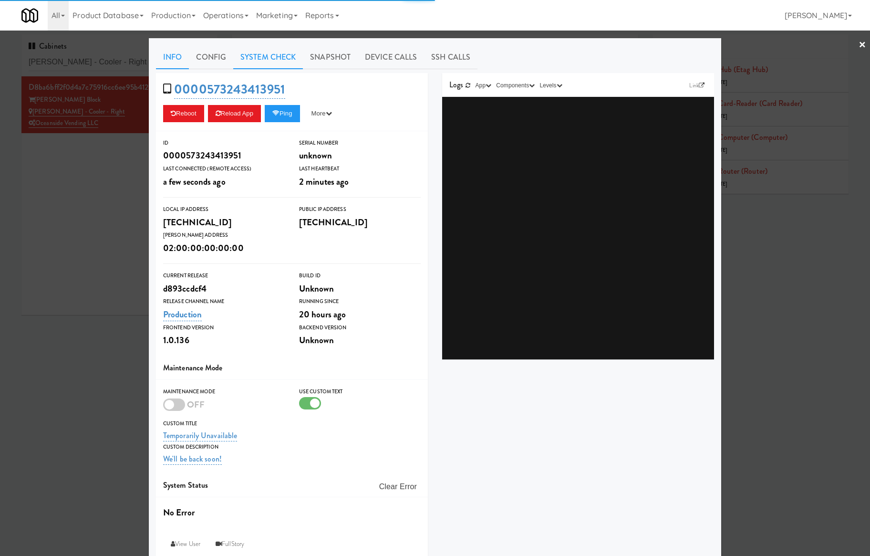
click at [249, 59] on link "System Check" at bounding box center [268, 57] width 70 height 24
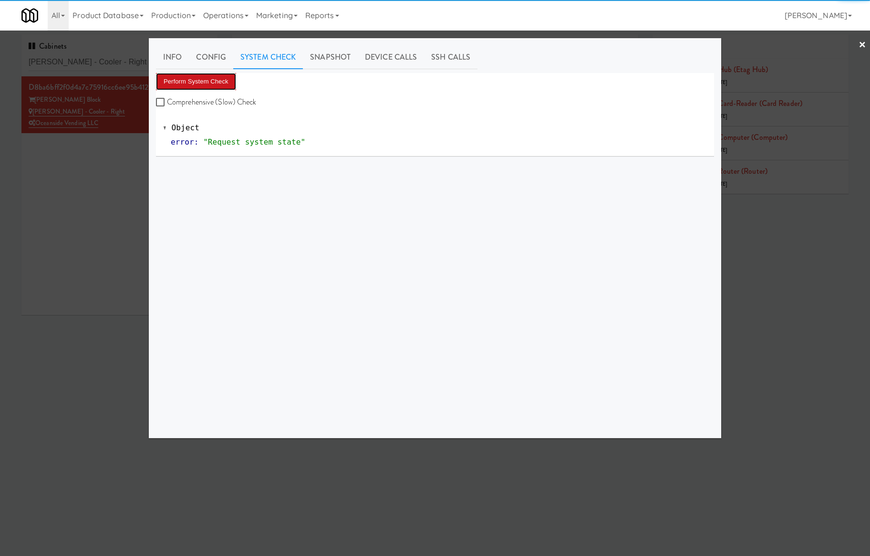
click at [218, 75] on button "Perform System Check" at bounding box center [196, 81] width 80 height 17
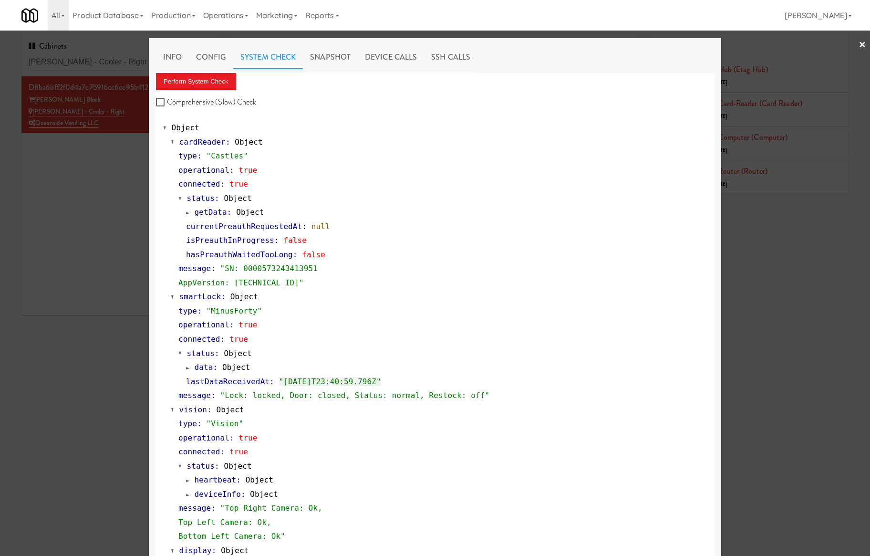
click at [94, 227] on div at bounding box center [435, 278] width 870 height 556
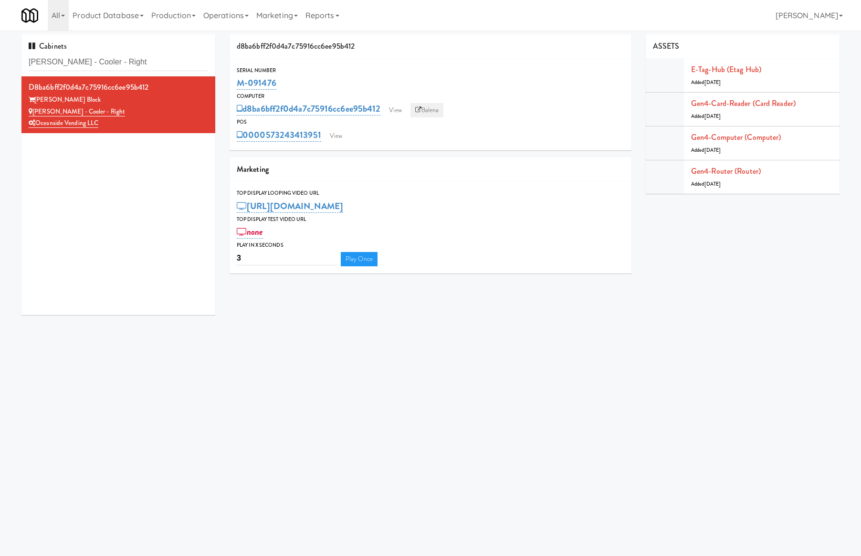
click at [439, 104] on link "Balena" at bounding box center [426, 110] width 33 height 14
click at [398, 106] on link "View" at bounding box center [395, 110] width 22 height 14
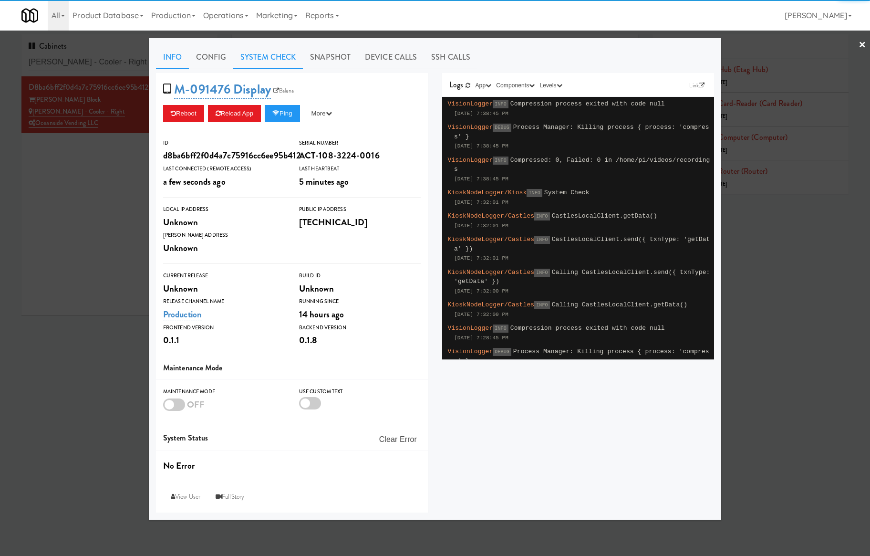
click at [283, 56] on link "System Check" at bounding box center [268, 57] width 70 height 24
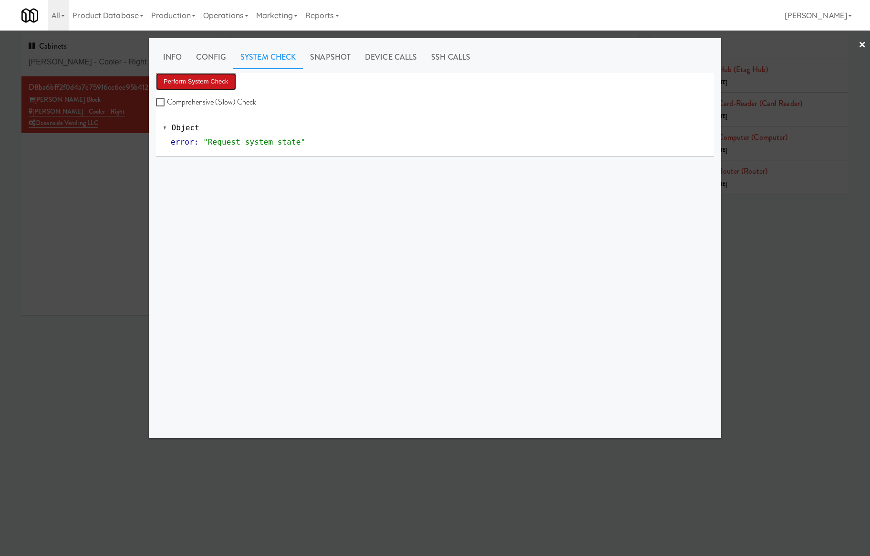
click at [228, 84] on button "Perform System Check" at bounding box center [196, 81] width 80 height 17
